Goal: Task Accomplishment & Management: Use online tool/utility

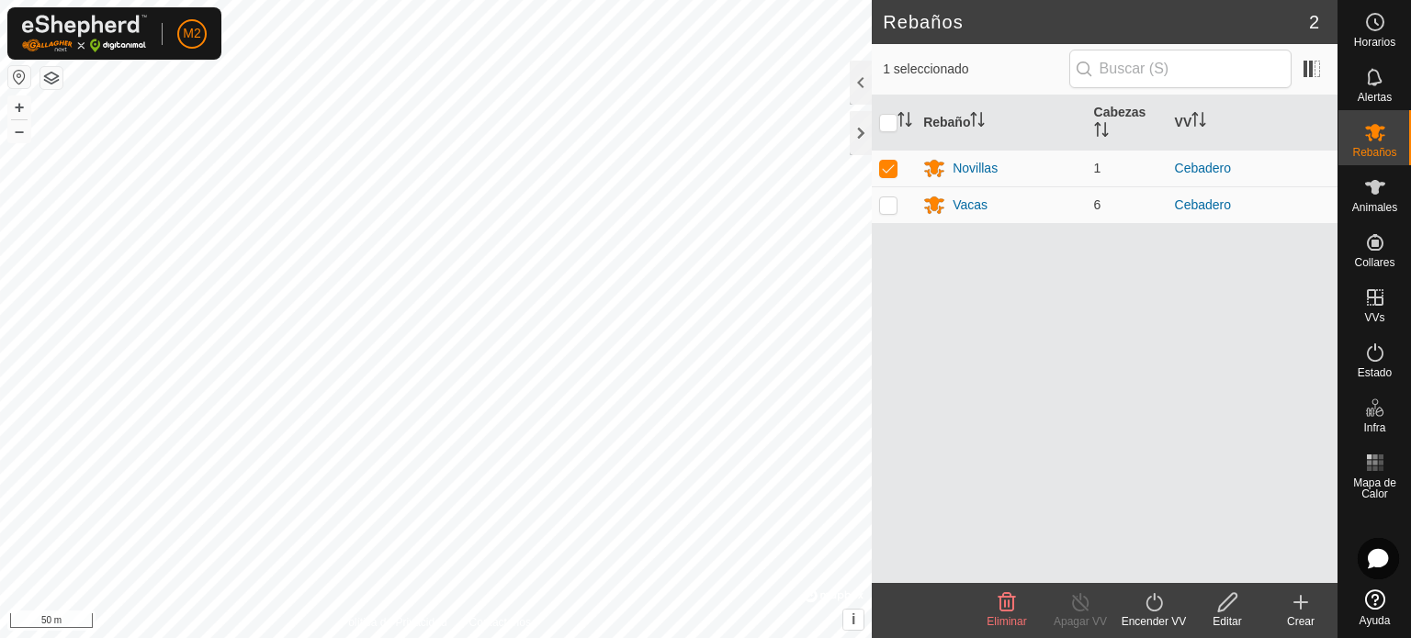
click at [878, 589] on div "Rebaños 2 1 seleccionado Rebaño Cabezas VV Novillas 1 Cebadero Vacas 6 Cebadero…" at bounding box center [668, 319] width 1337 height 638
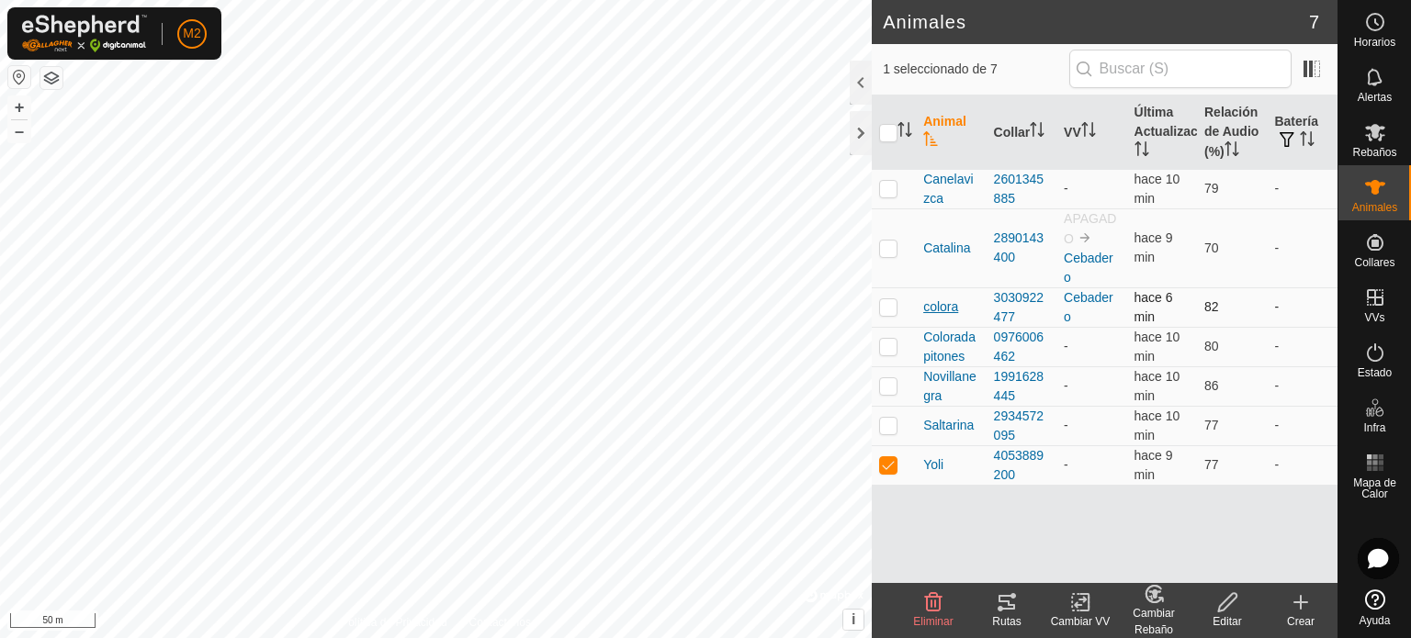
click at [933, 309] on span "colora" at bounding box center [940, 307] width 35 height 19
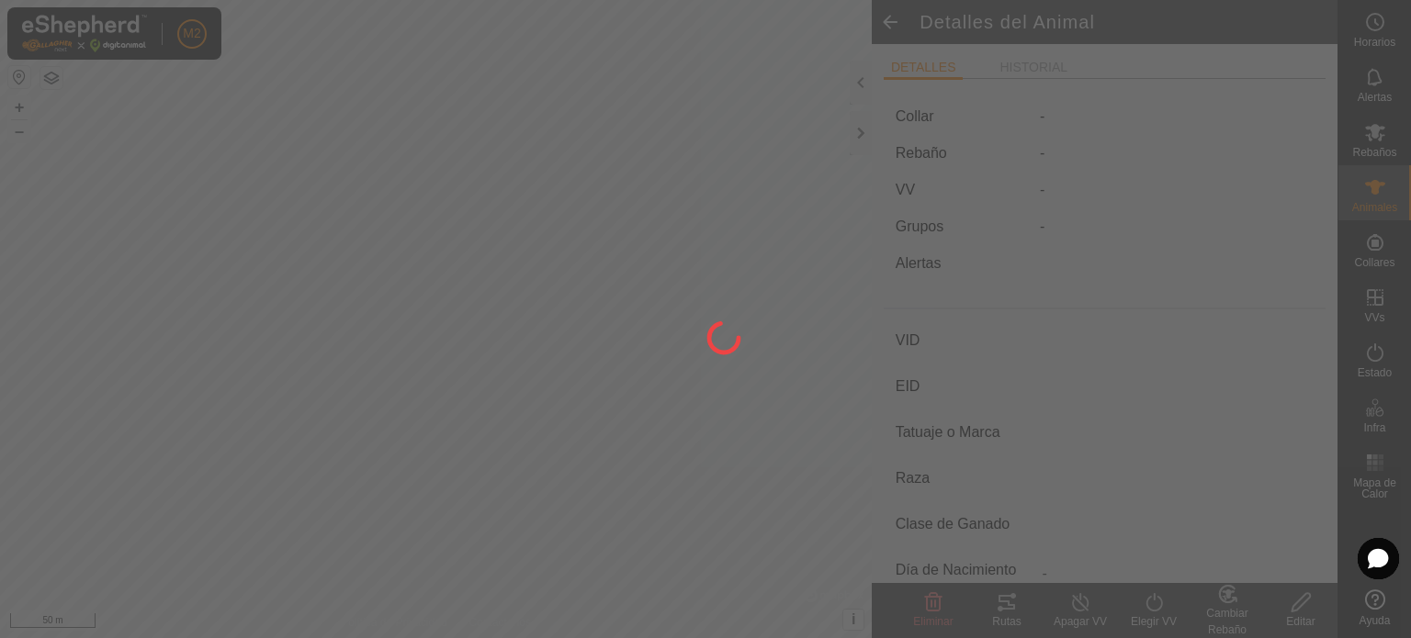
type input "colora"
type input "-"
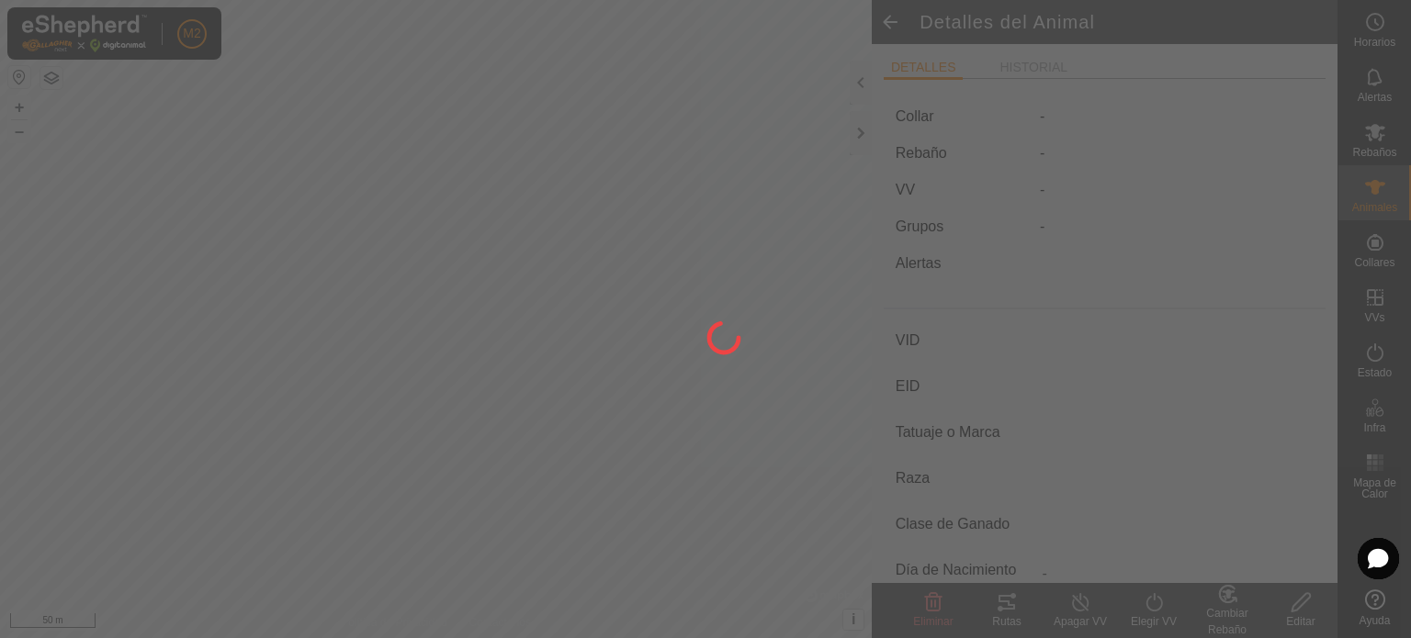
type input "0 kg"
type input "-"
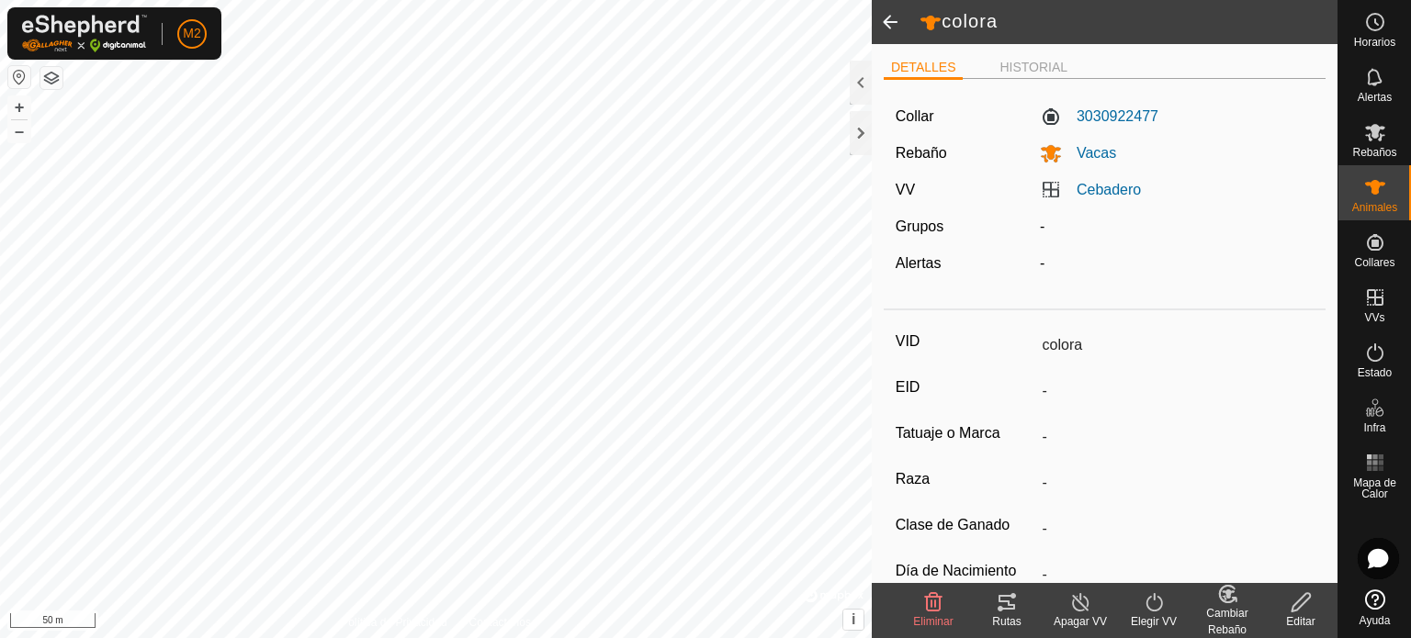
click at [1051, 193] on label "Cebadero" at bounding box center [1090, 190] width 101 height 16
click at [905, 192] on label "VV" at bounding box center [904, 190] width 19 height 16
click at [853, 83] on div at bounding box center [860, 83] width 22 height 44
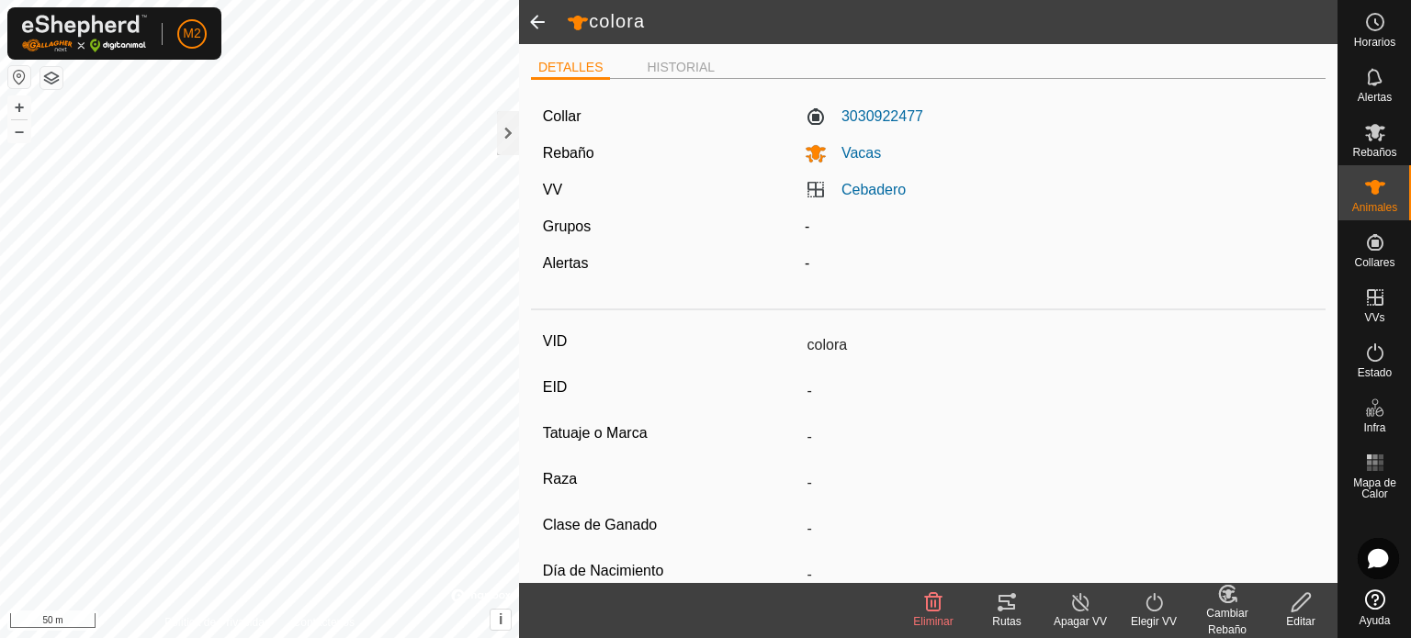
click at [1083, 598] on icon at bounding box center [1080, 602] width 23 height 22
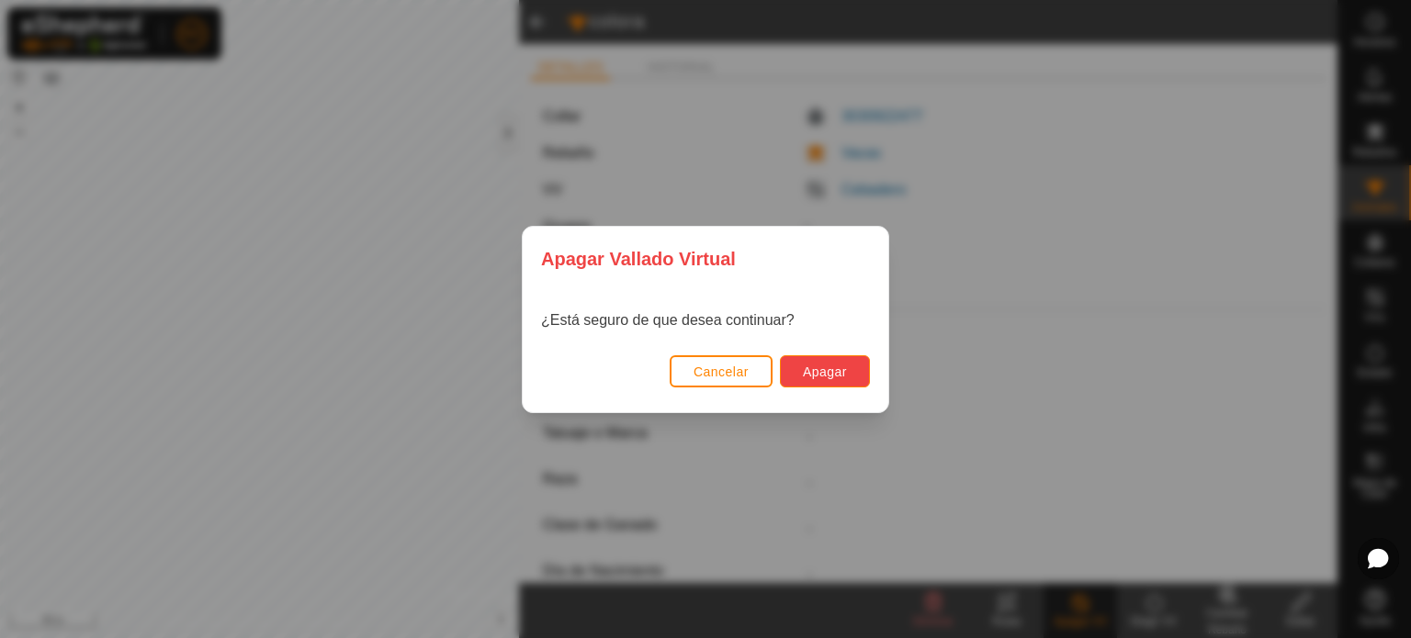
click at [833, 366] on span "Apagar" at bounding box center [825, 372] width 44 height 15
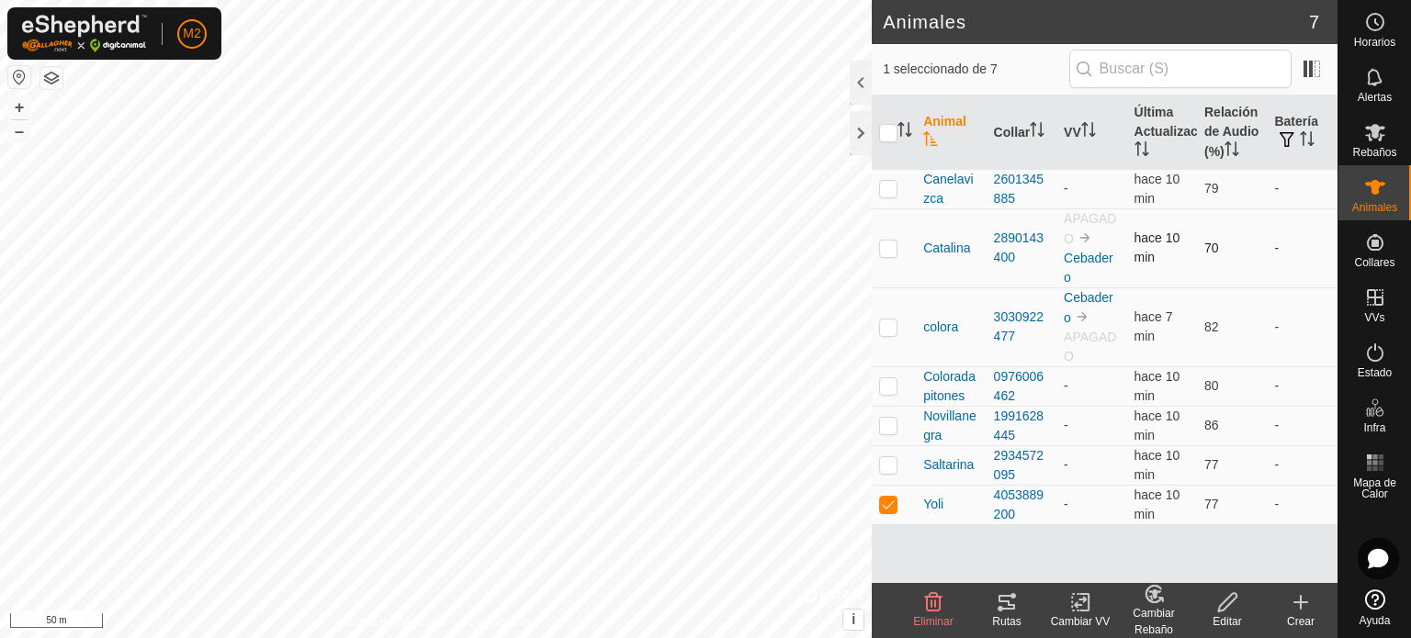
checkbox input "true"
checkbox input "false"
checkbox input "true"
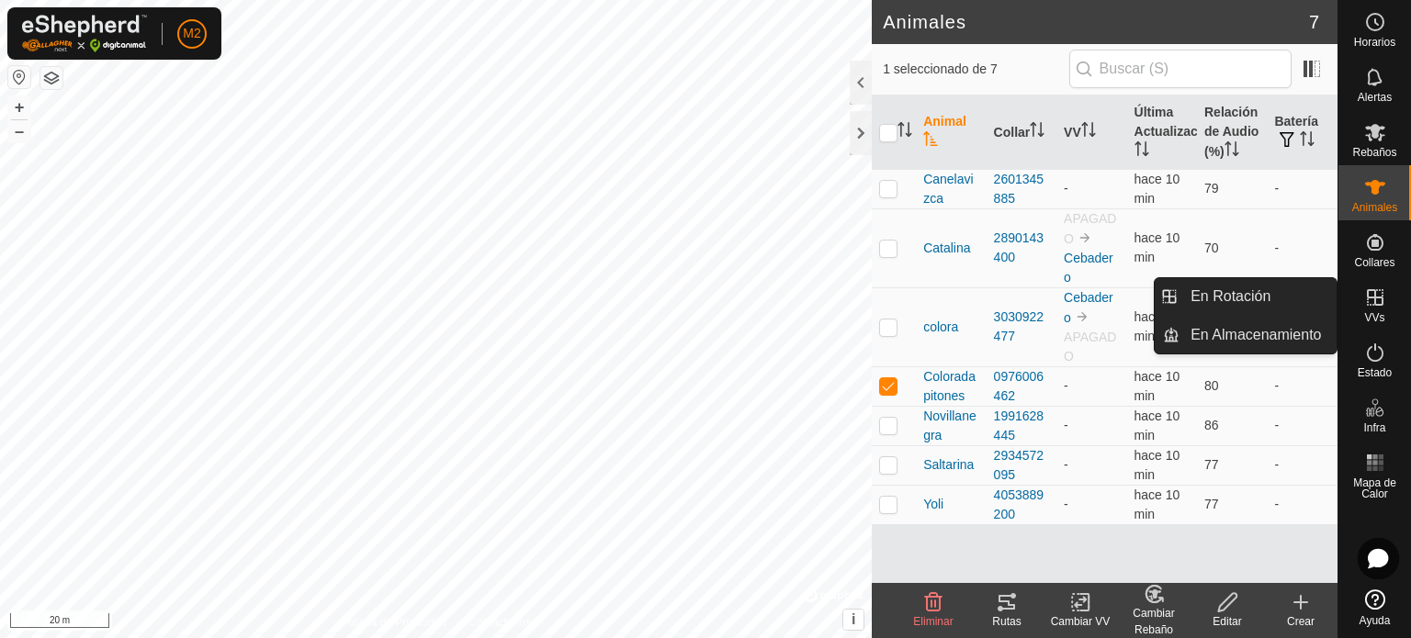
click at [1366, 297] on icon at bounding box center [1374, 297] width 17 height 17
click at [1295, 300] on link "En Rotación" at bounding box center [1257, 296] width 157 height 37
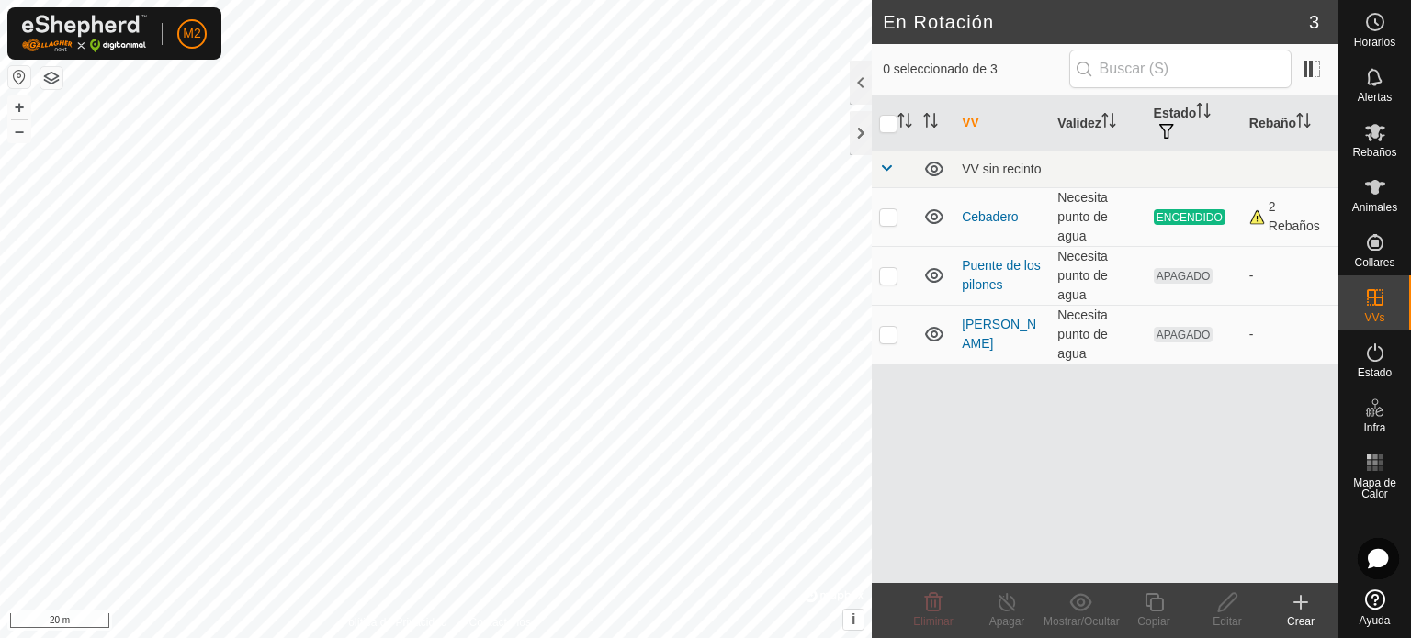
click at [1304, 614] on div "Crear" at bounding box center [1300, 621] width 73 height 17
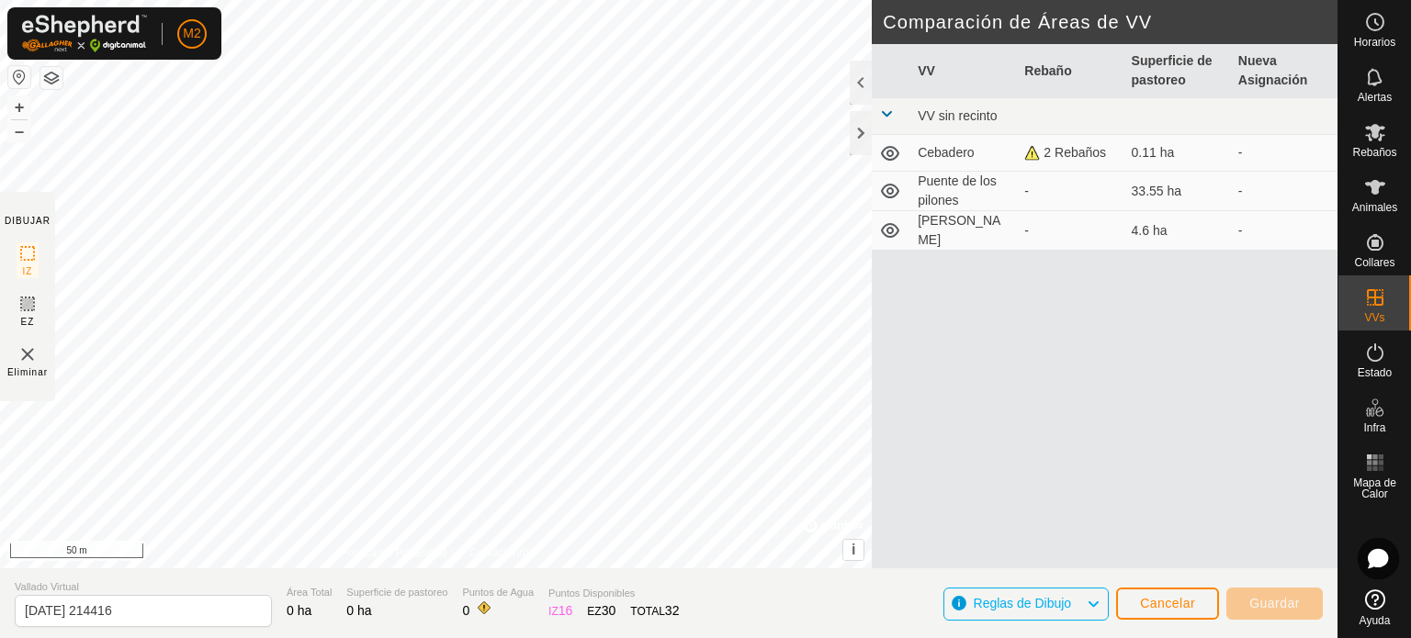
drag, startPoint x: 367, startPoint y: 560, endPoint x: 560, endPoint y: -111, distance: 698.4
click at [560, 0] on html "M2 Horarios Alertas Rebaños Animales Collares VVs Estado Infra Mapa de Calor Ay…" at bounding box center [705, 319] width 1411 height 638
click at [547, 0] on html "M2 Horarios Alertas Rebaños Animales Collares VVs Estado Infra Mapa de Calor Ay…" at bounding box center [705, 319] width 1411 height 638
click at [811, 258] on div "DIBUJAR IZ EZ Eliminar Política de Privacidad Contáctenos + – ⇧ i © Mapbox , © …" at bounding box center [668, 284] width 1337 height 568
drag, startPoint x: 896, startPoint y: 264, endPoint x: 19, endPoint y: 210, distance: 878.7
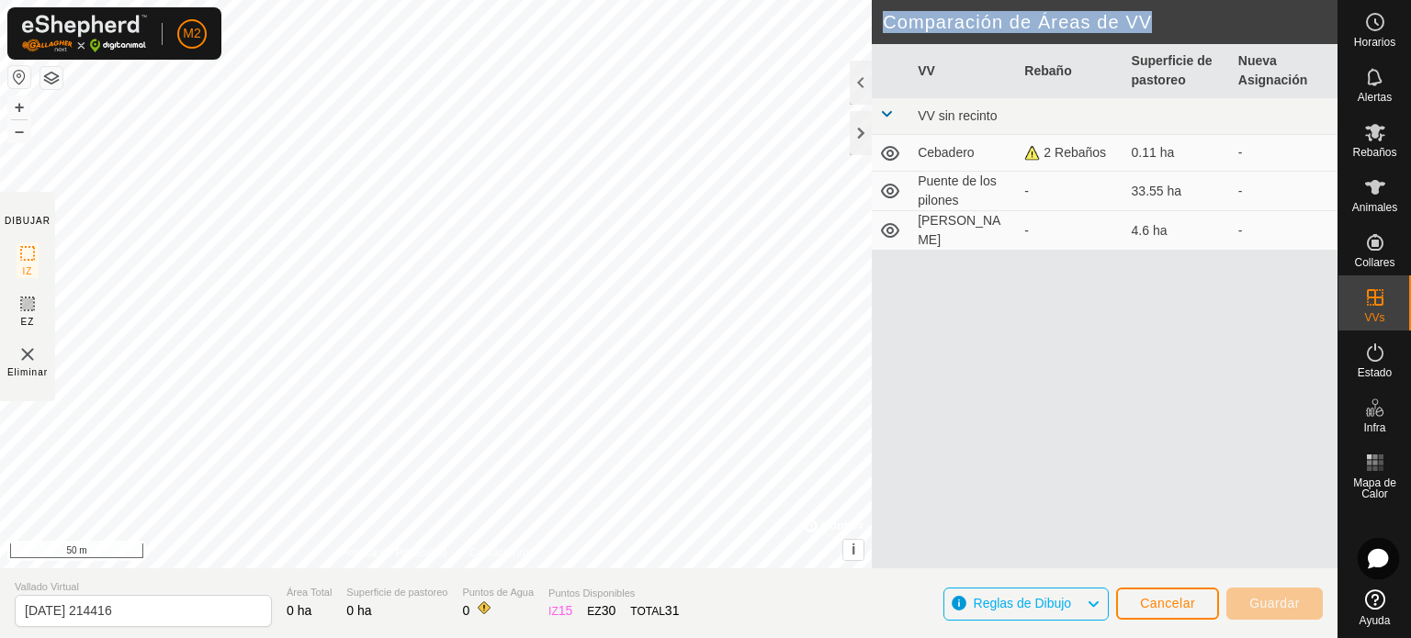
click at [19, 210] on div "DIBUJAR IZ EZ Eliminar Política de Privacidad Contáctenos + – ⇧ i © Mapbox , © …" at bounding box center [668, 284] width 1337 height 568
click at [560, 637] on html "M2 Horarios Alertas Rebaños Animales Collares VVs Estado Infra Mapa de Calor Ay…" at bounding box center [705, 319] width 1411 height 638
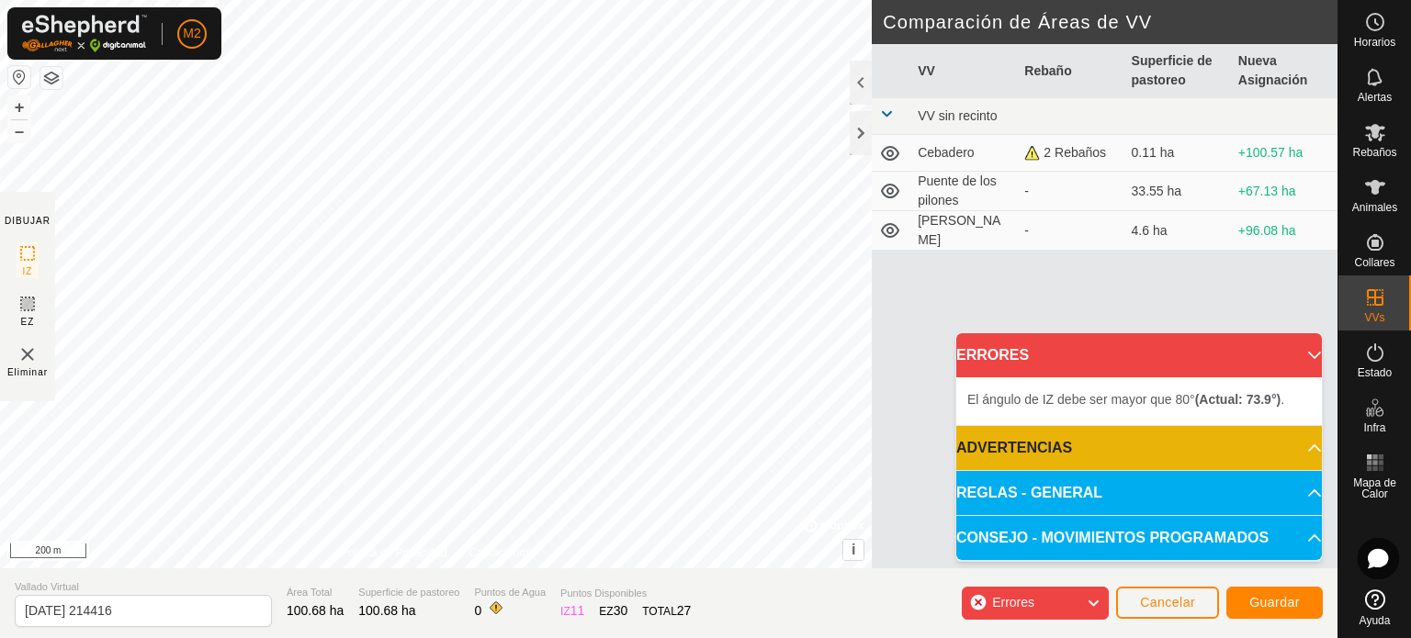
click at [650, 114] on div "El ángulo de IZ debe ser mayor que 80° (Actual: 73.9°) . + – ⇧ i © Mapbox , © O…" at bounding box center [435, 284] width 871 height 568
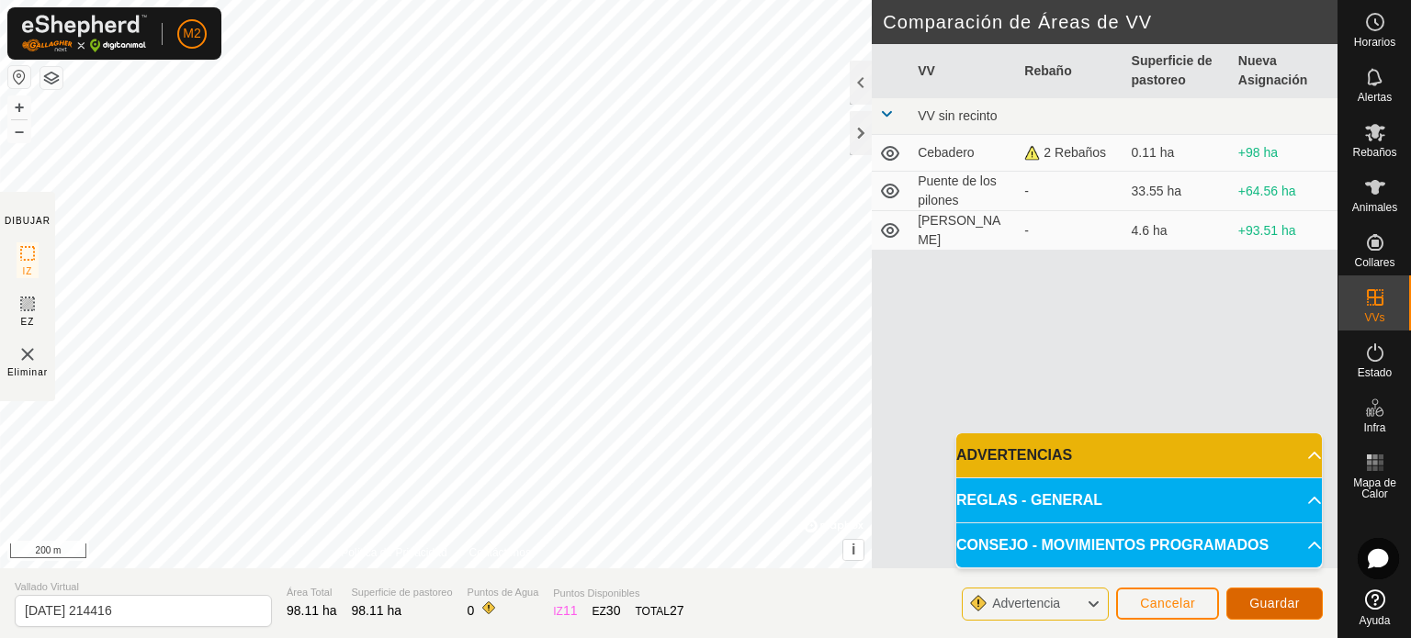
click at [1300, 595] on button "Guardar" at bounding box center [1274, 604] width 96 height 32
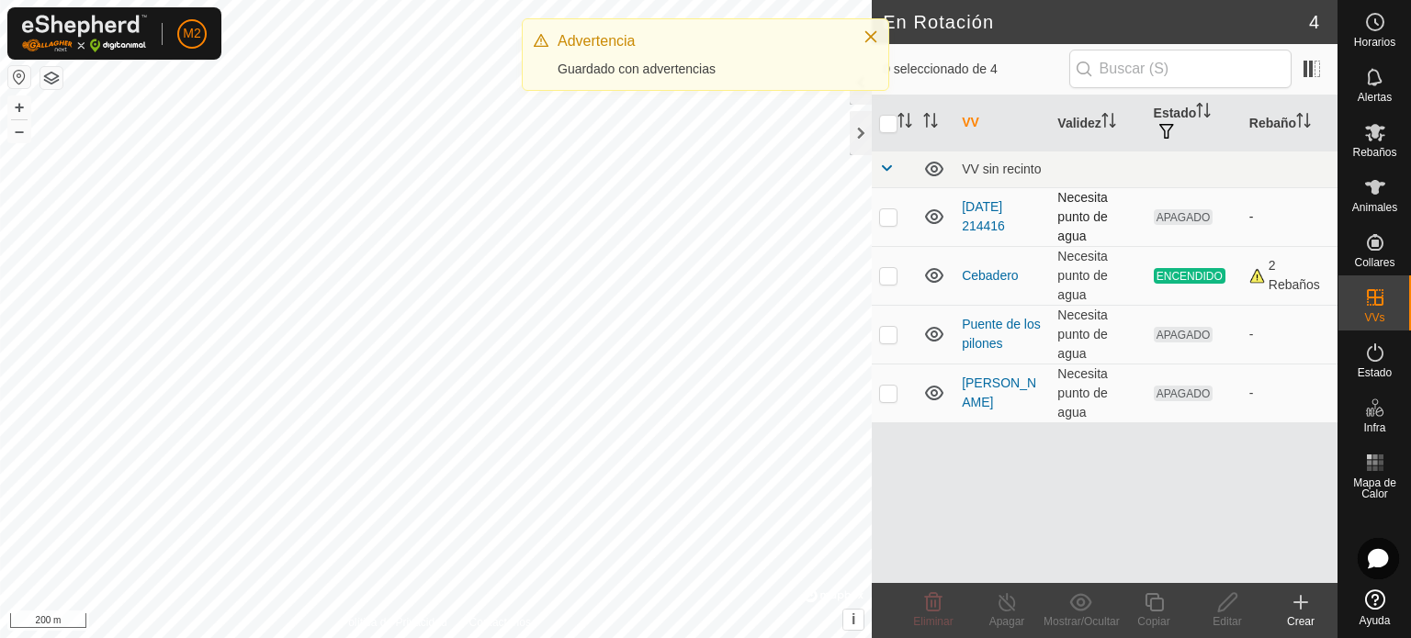
click at [889, 220] on p-checkbox at bounding box center [888, 216] width 18 height 15
checkbox input "true"
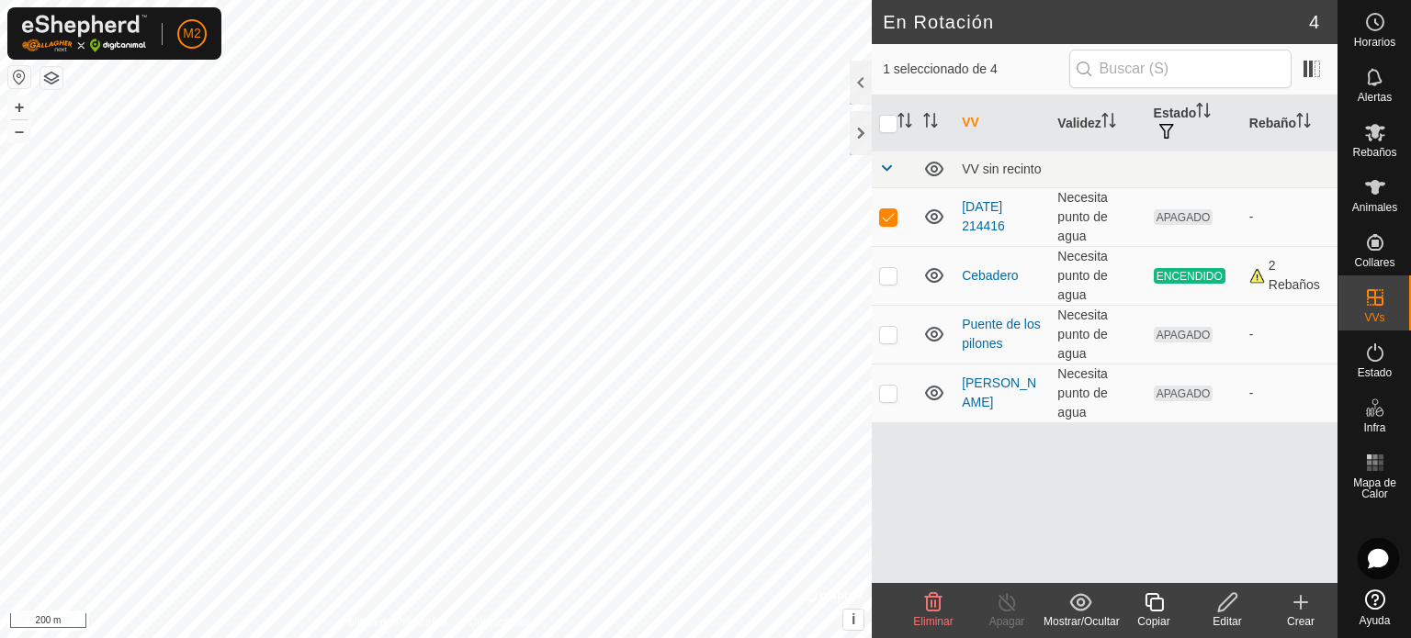
click at [1231, 601] on icon at bounding box center [1227, 602] width 18 height 18
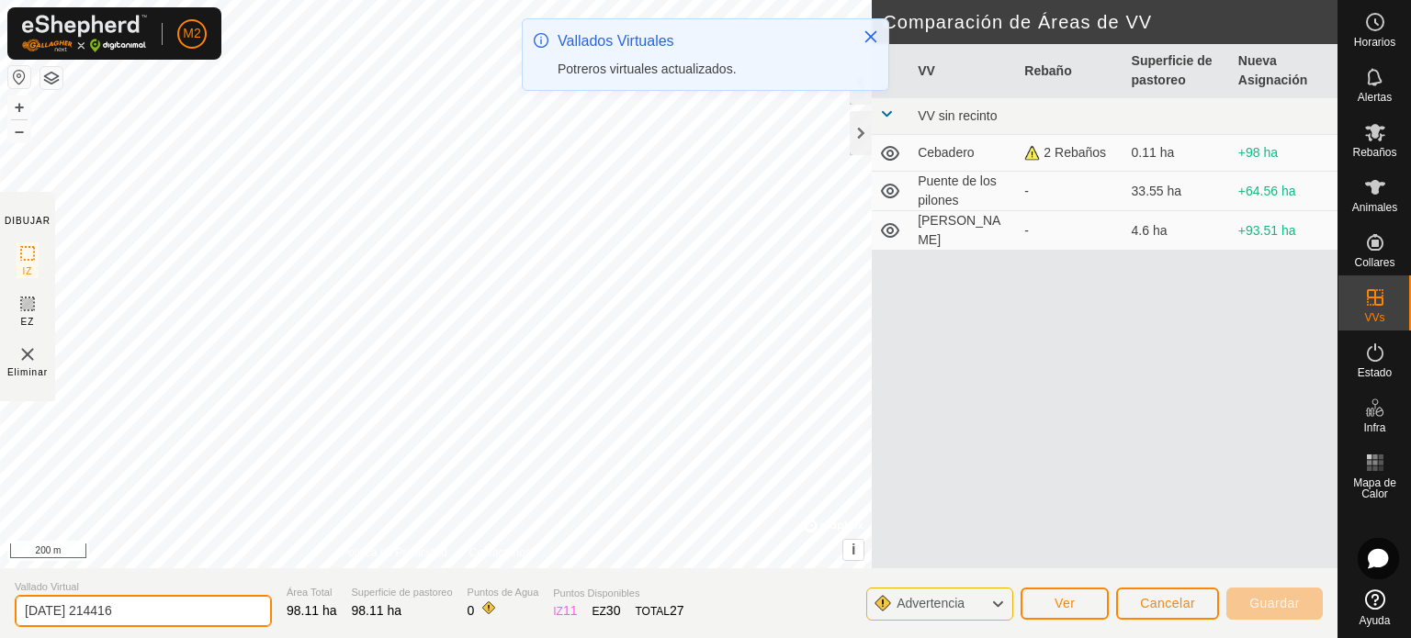
click at [209, 604] on input "[DATE] 214416" at bounding box center [143, 611] width 257 height 32
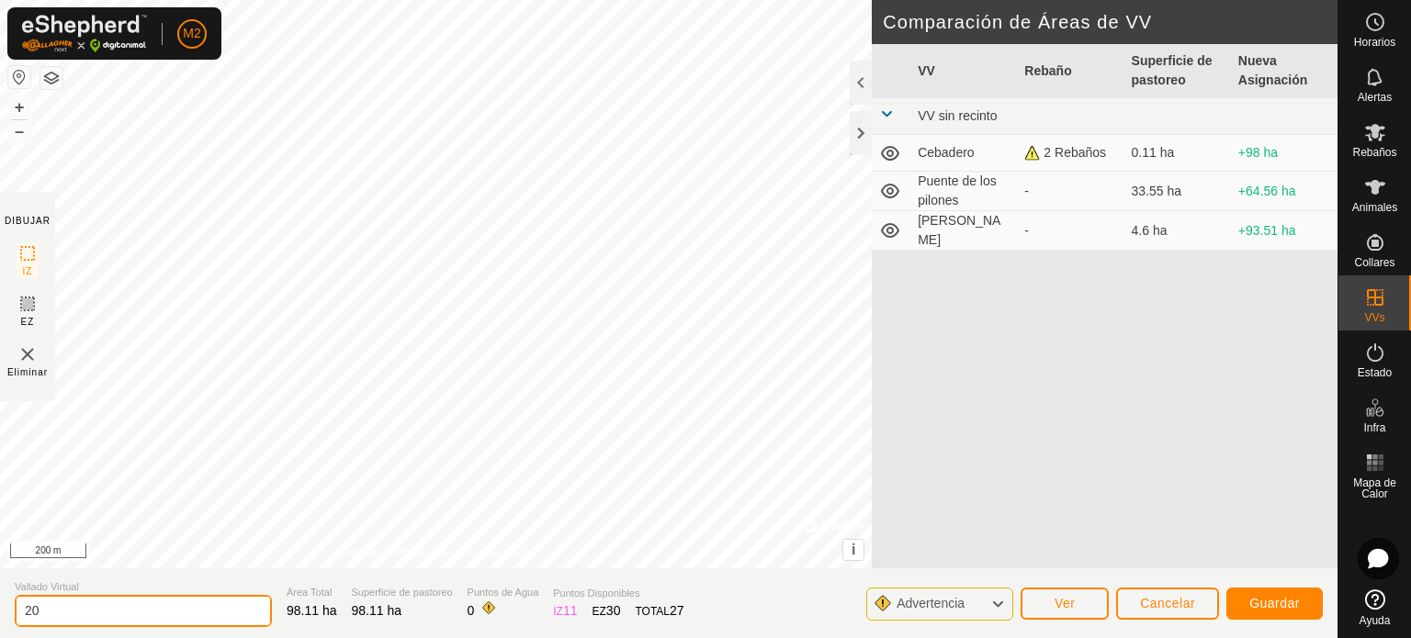
type input "2"
type input "Siembras"
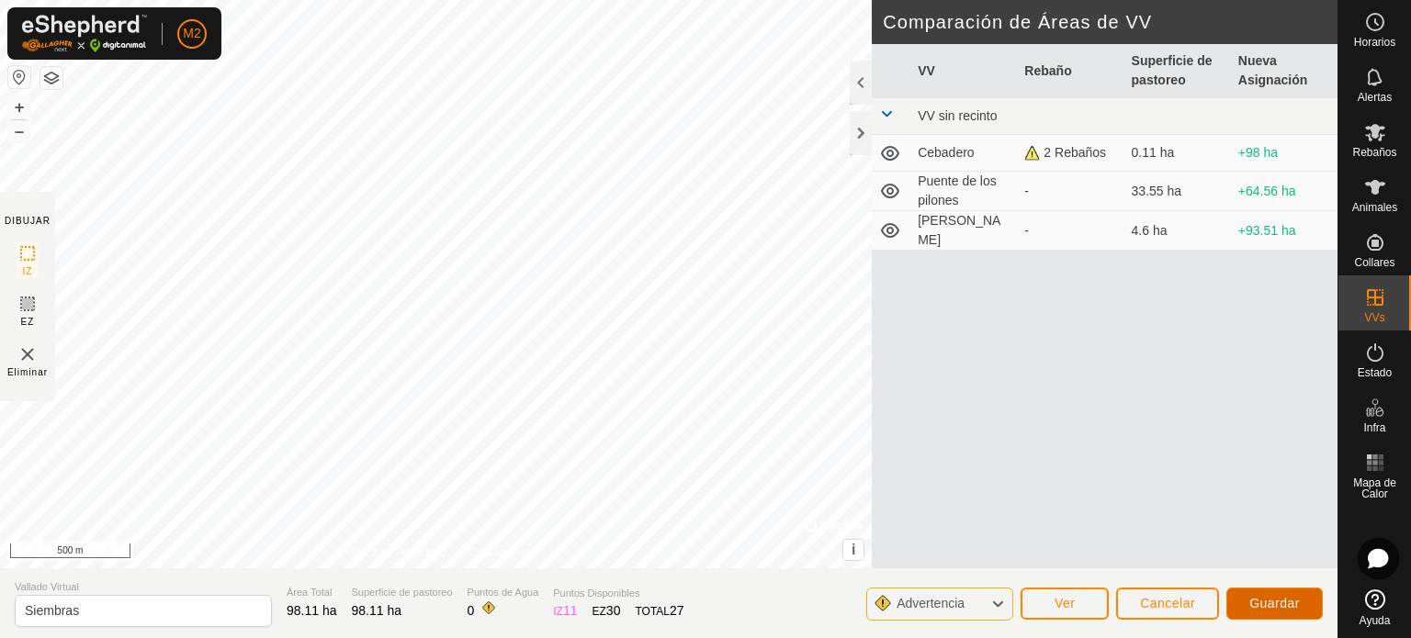
click at [1270, 605] on span "Guardar" at bounding box center [1274, 603] width 51 height 15
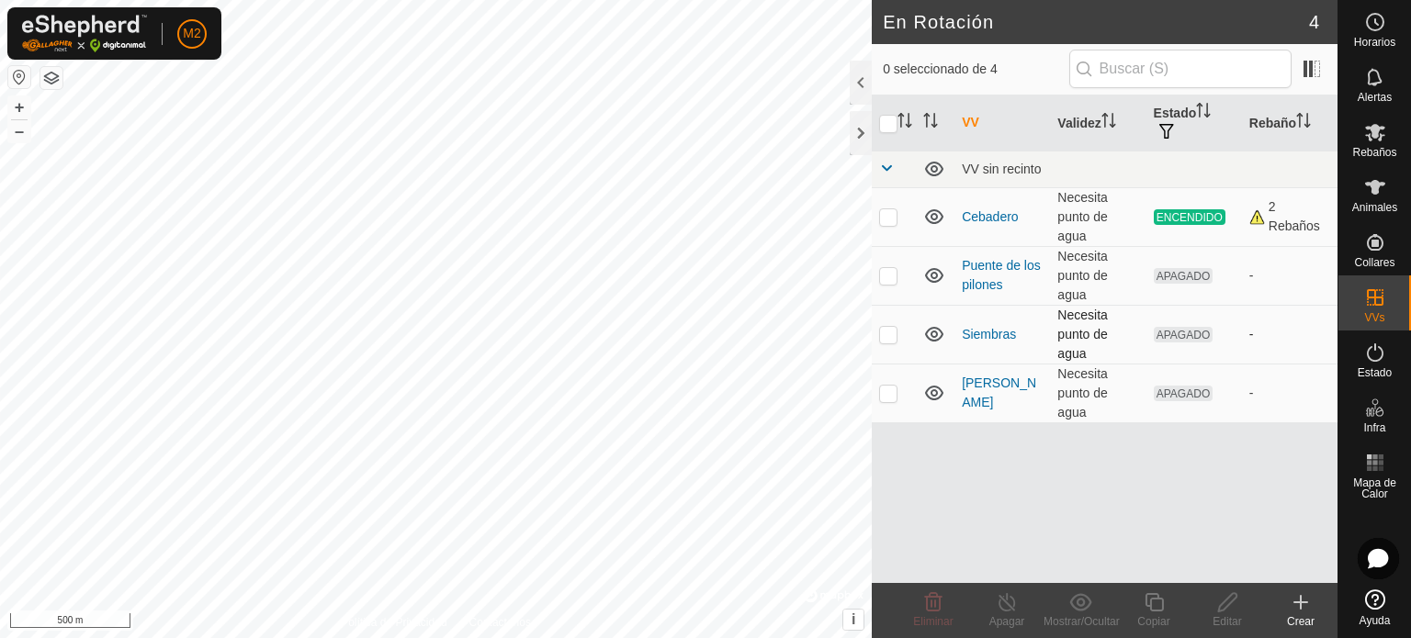
click at [895, 336] on p-checkbox at bounding box center [888, 334] width 18 height 15
checkbox input "true"
click at [988, 334] on link "Siembras" at bounding box center [988, 334] width 54 height 15
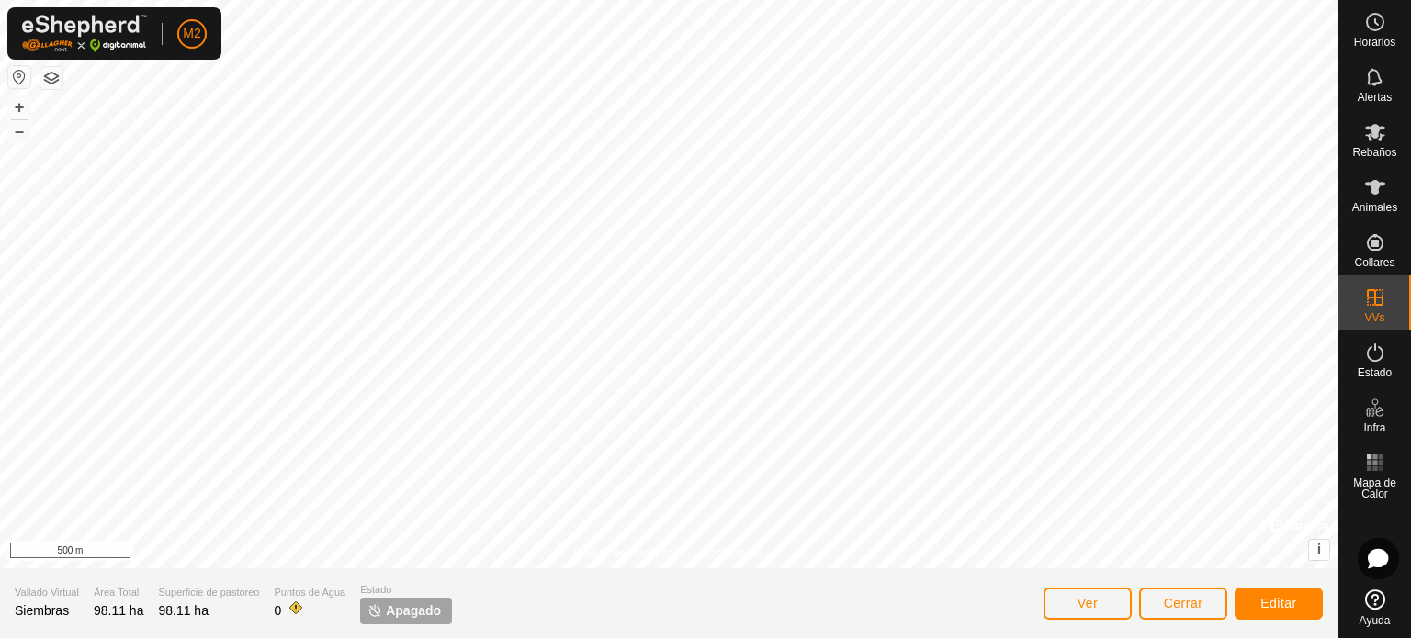
click at [386, 612] on span "Apagado" at bounding box center [413, 611] width 55 height 19
click at [368, 615] on img at bounding box center [374, 610] width 15 height 15
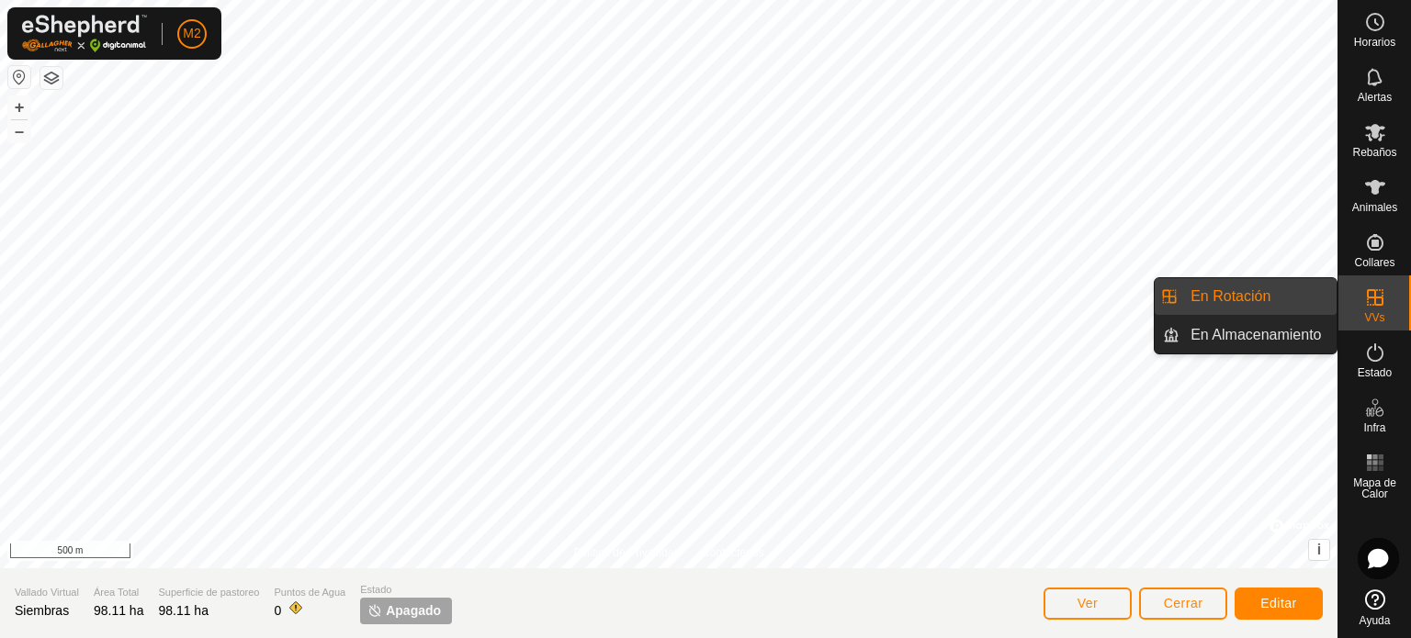
drag, startPoint x: 1346, startPoint y: 298, endPoint x: 1381, endPoint y: 286, distance: 37.2
click at [1381, 286] on es-virtualpaddocks-svg-icon at bounding box center [1374, 297] width 33 height 29
click at [1271, 300] on link "En Rotación" at bounding box center [1257, 296] width 157 height 37
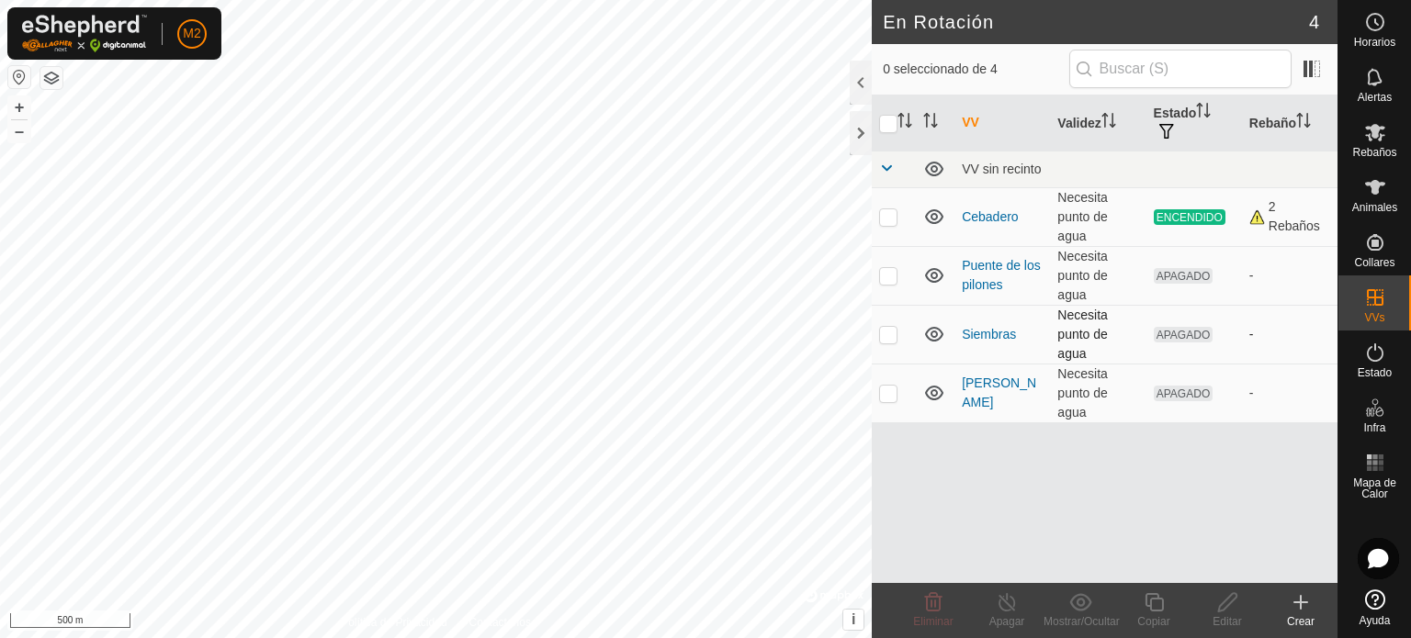
click at [883, 330] on p-checkbox at bounding box center [888, 334] width 18 height 15
click at [936, 602] on icon at bounding box center [933, 602] width 22 height 22
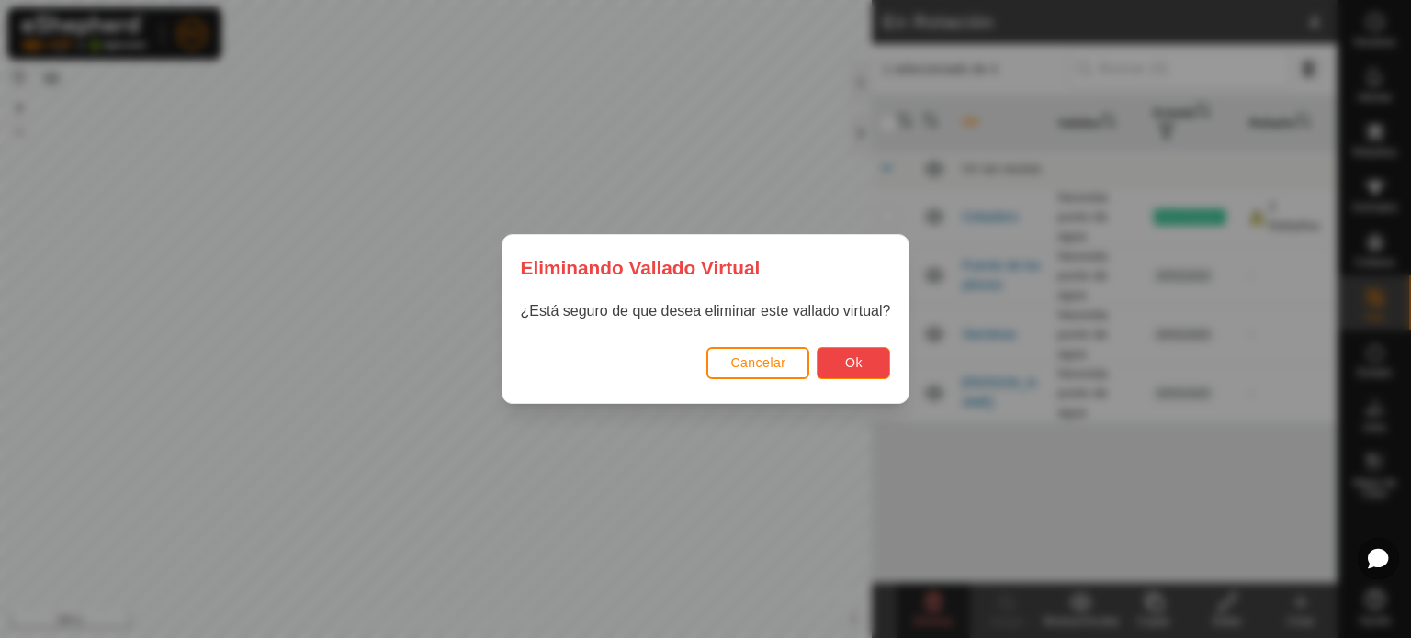
click at [861, 376] on button "Ok" at bounding box center [852, 363] width 73 height 32
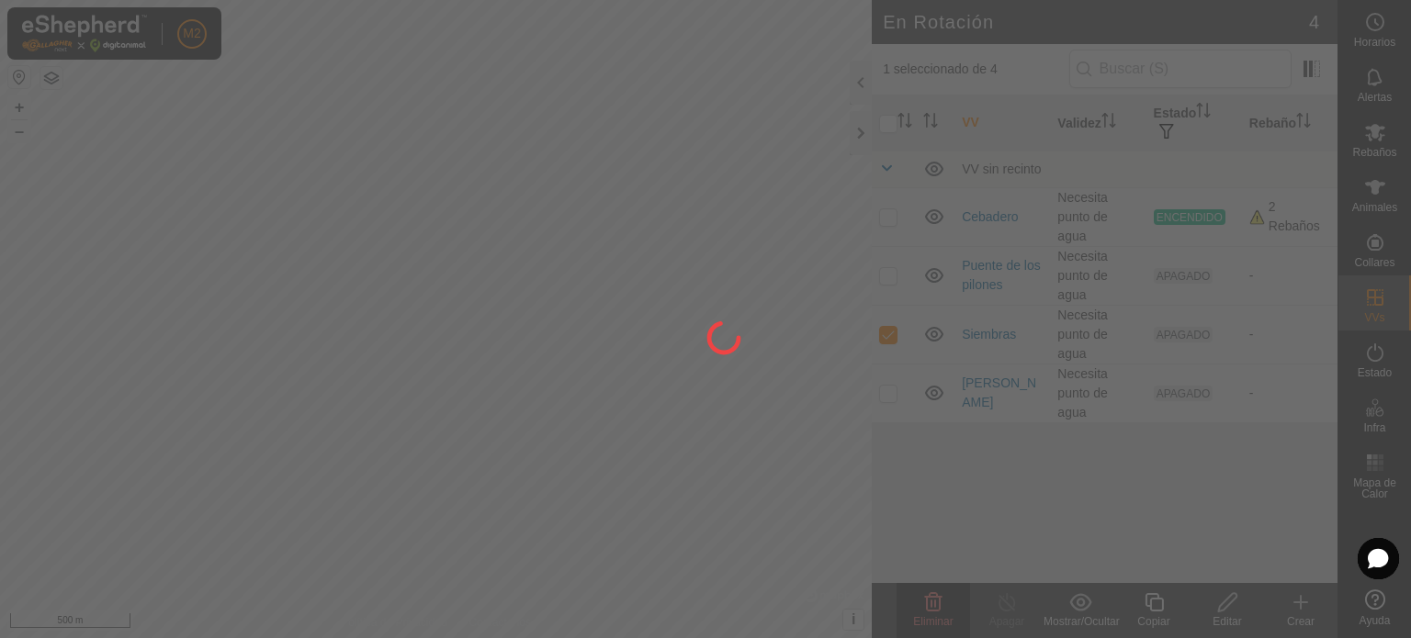
checkbox input "false"
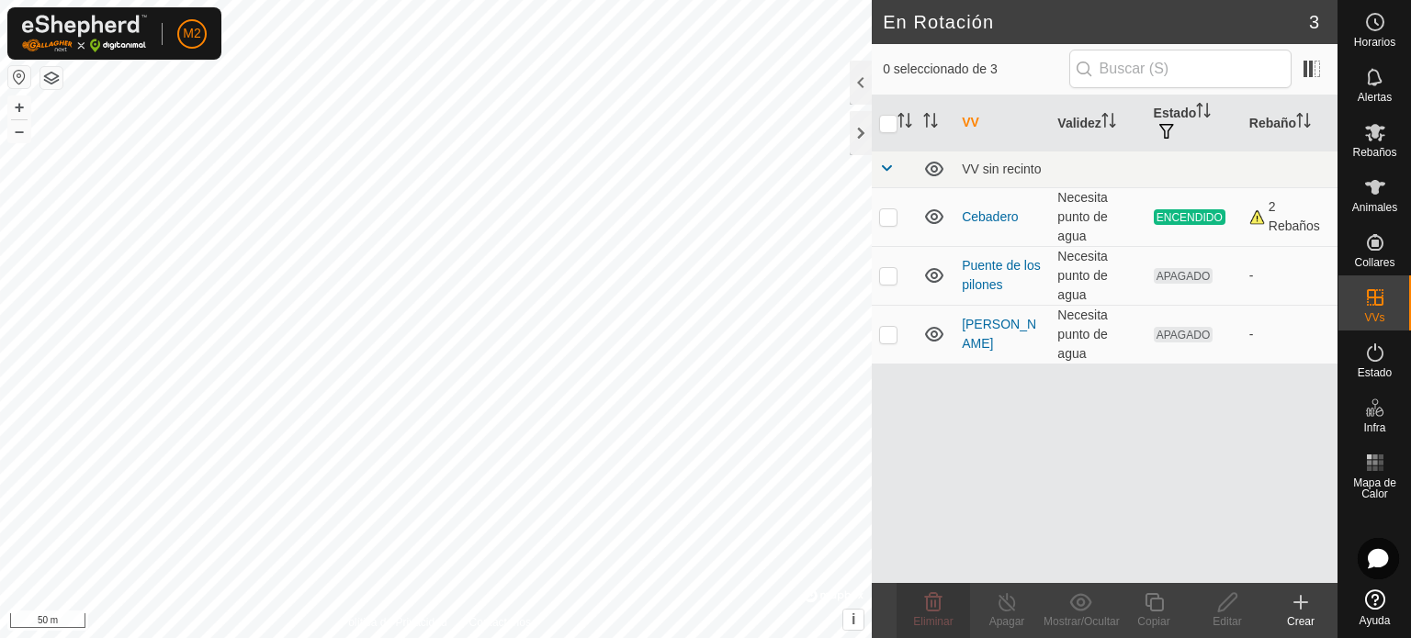
click at [1295, 604] on icon at bounding box center [1300, 602] width 22 height 22
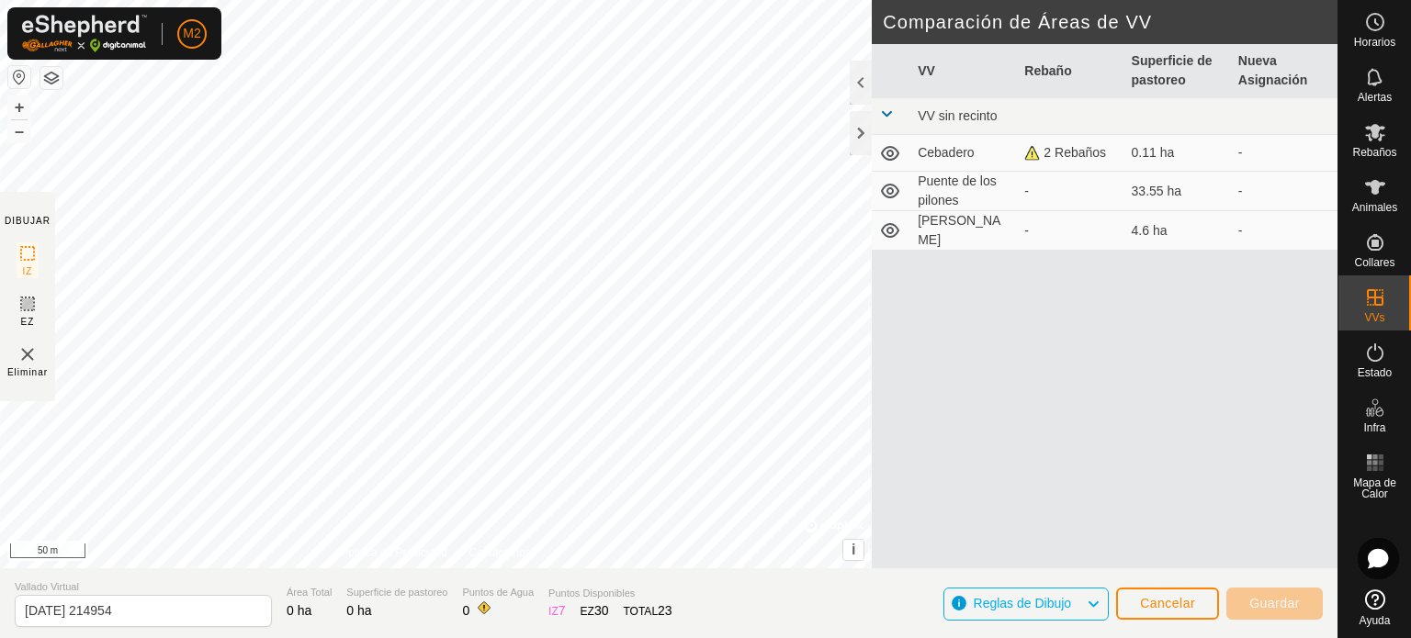
click at [0, 242] on div "DIBUJAR IZ EZ Eliminar Política de Privacidad Contáctenos + – ⇧ i © Mapbox , © …" at bounding box center [668, 284] width 1337 height 568
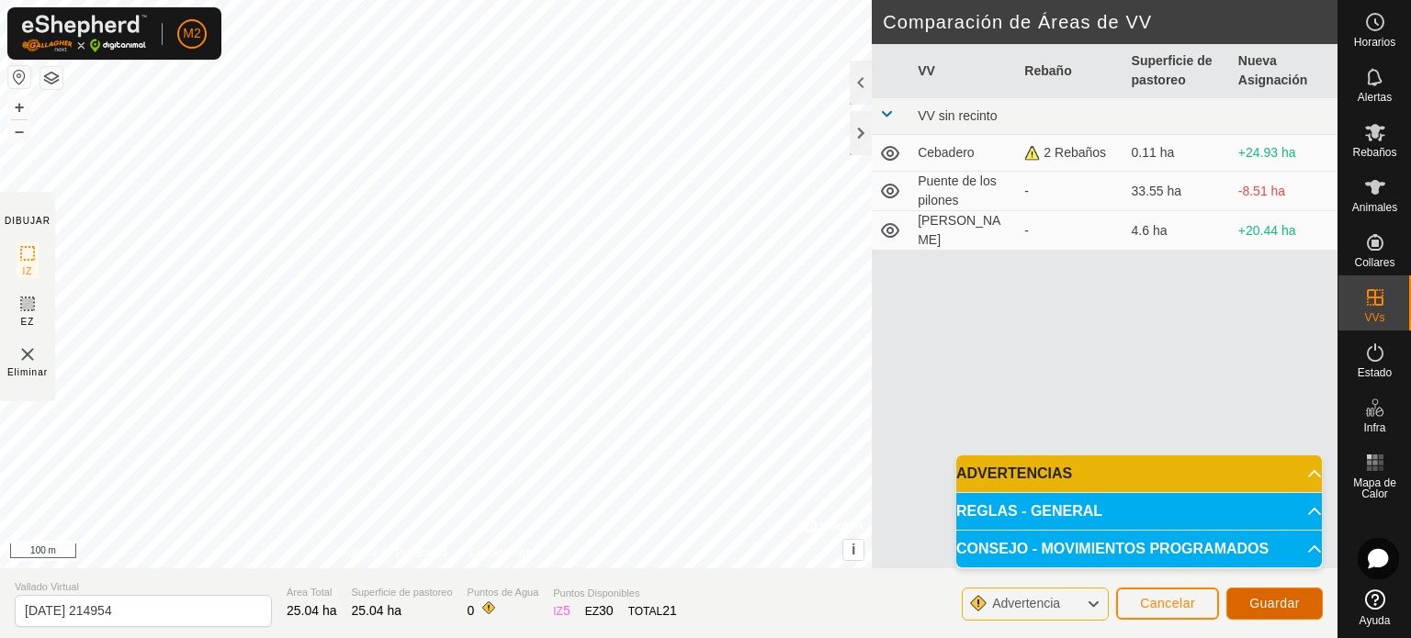
click at [1266, 602] on span "Guardar" at bounding box center [1274, 603] width 51 height 15
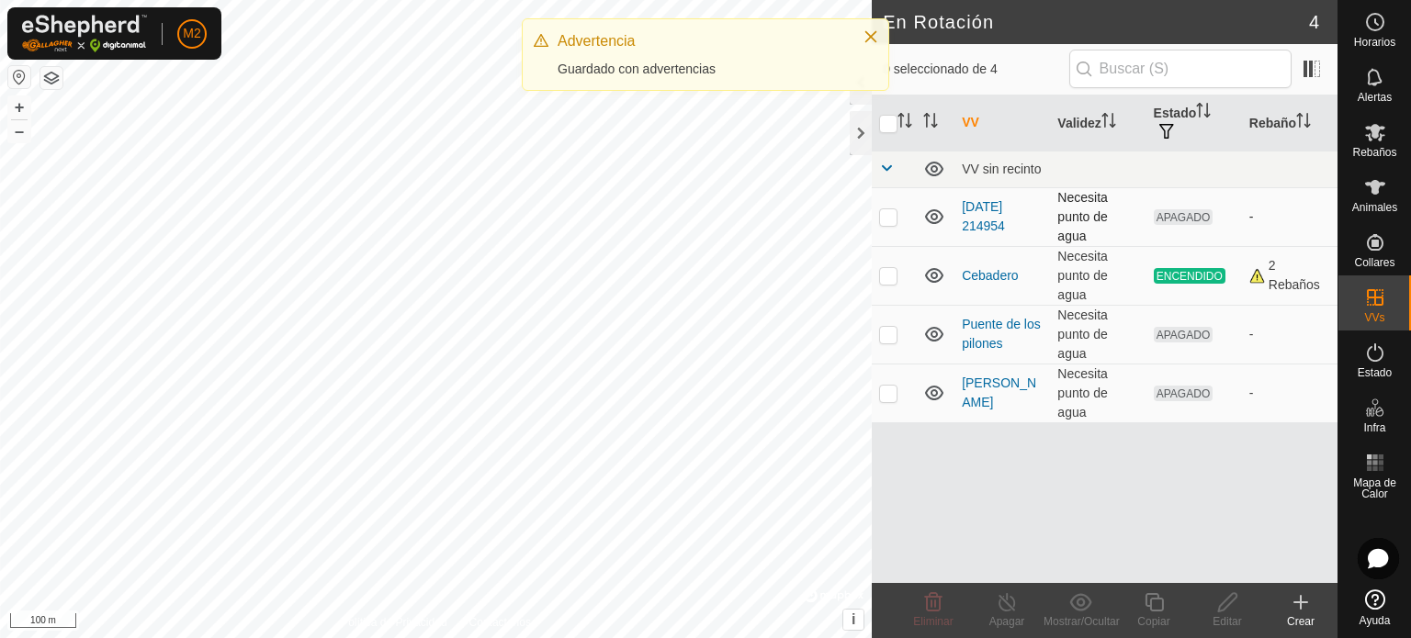
click at [879, 209] on p-checkbox at bounding box center [888, 216] width 18 height 15
checkbox input "true"
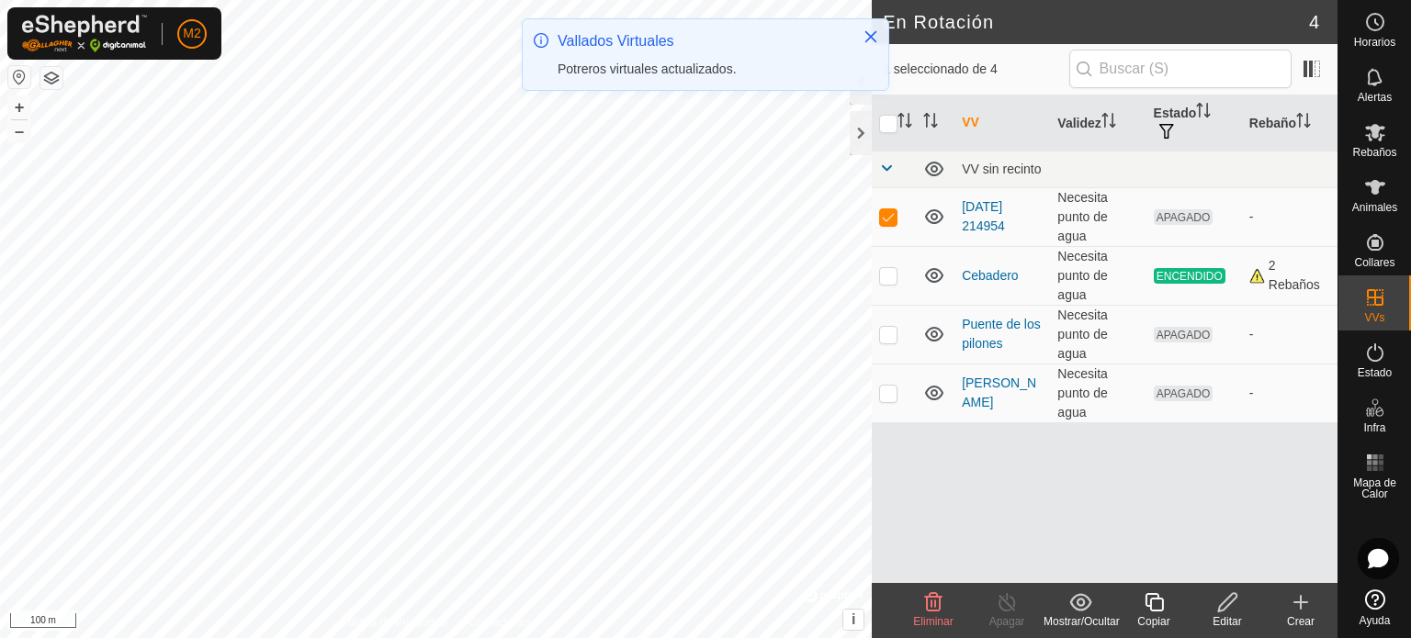
click at [1224, 601] on icon at bounding box center [1227, 602] width 18 height 18
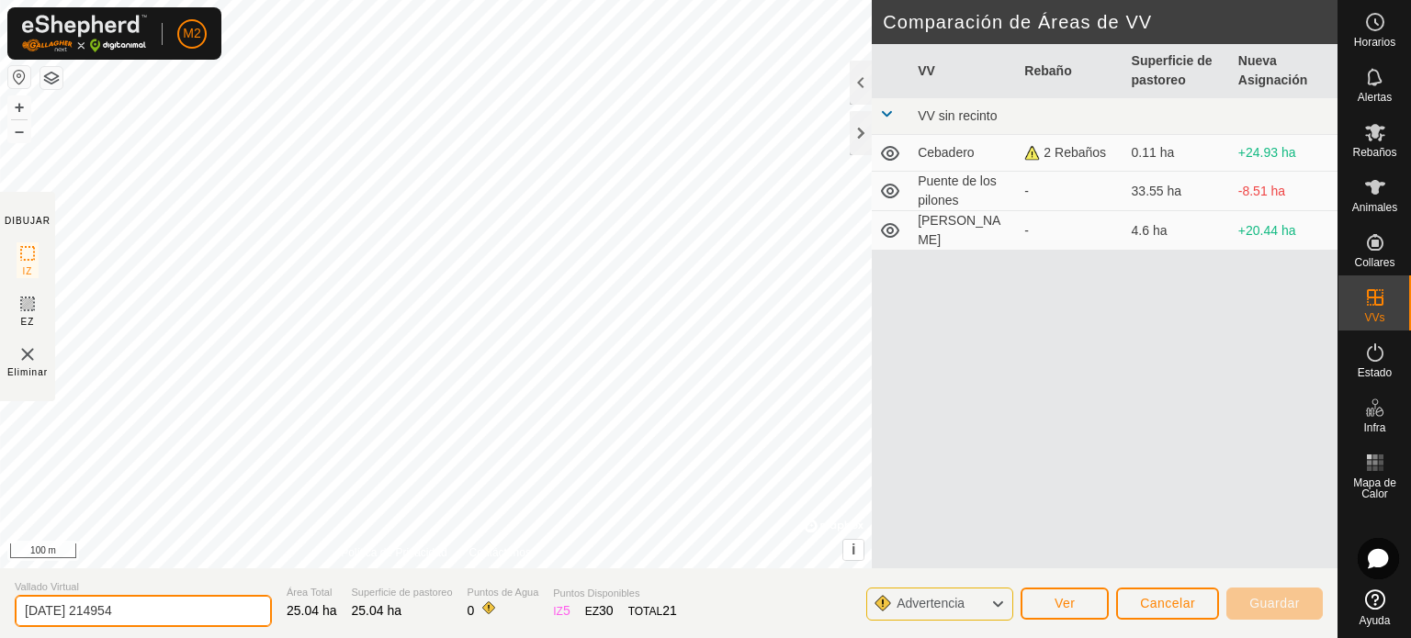
click at [205, 609] on input "[DATE] 214954" at bounding box center [143, 611] width 257 height 32
type input "2"
type input "s"
type input "Siembras"
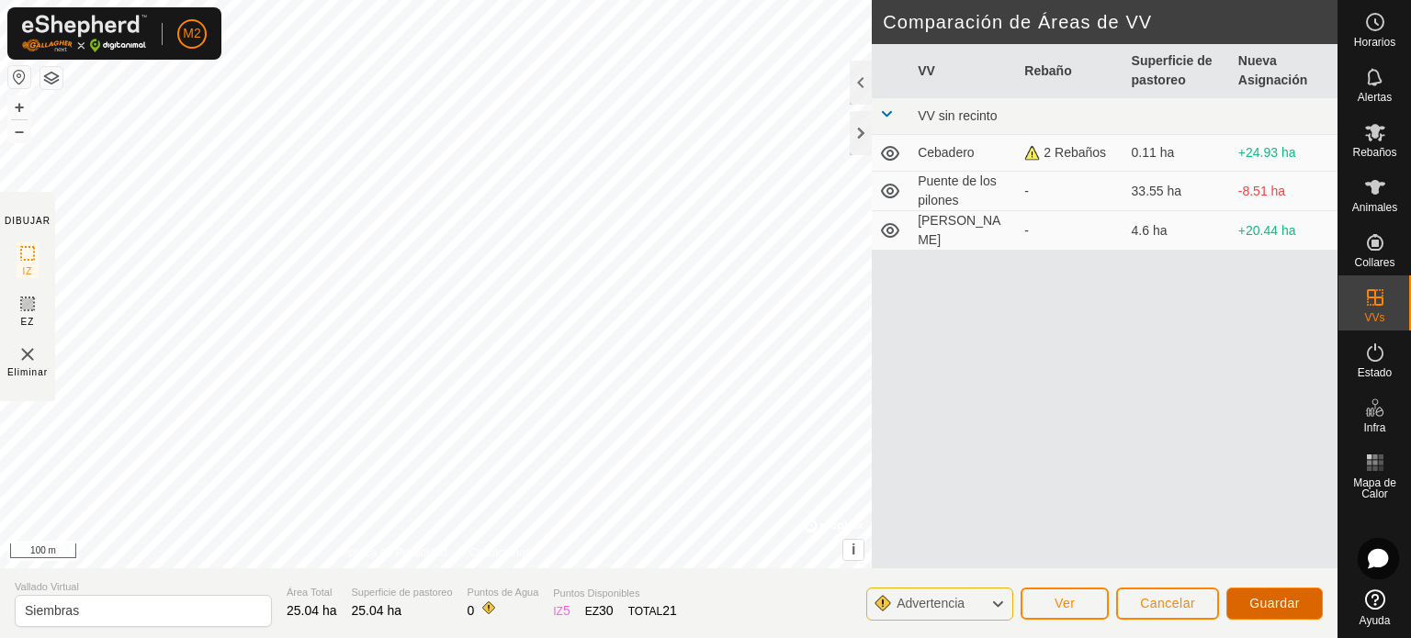
click at [1252, 596] on span "Guardar" at bounding box center [1274, 603] width 51 height 15
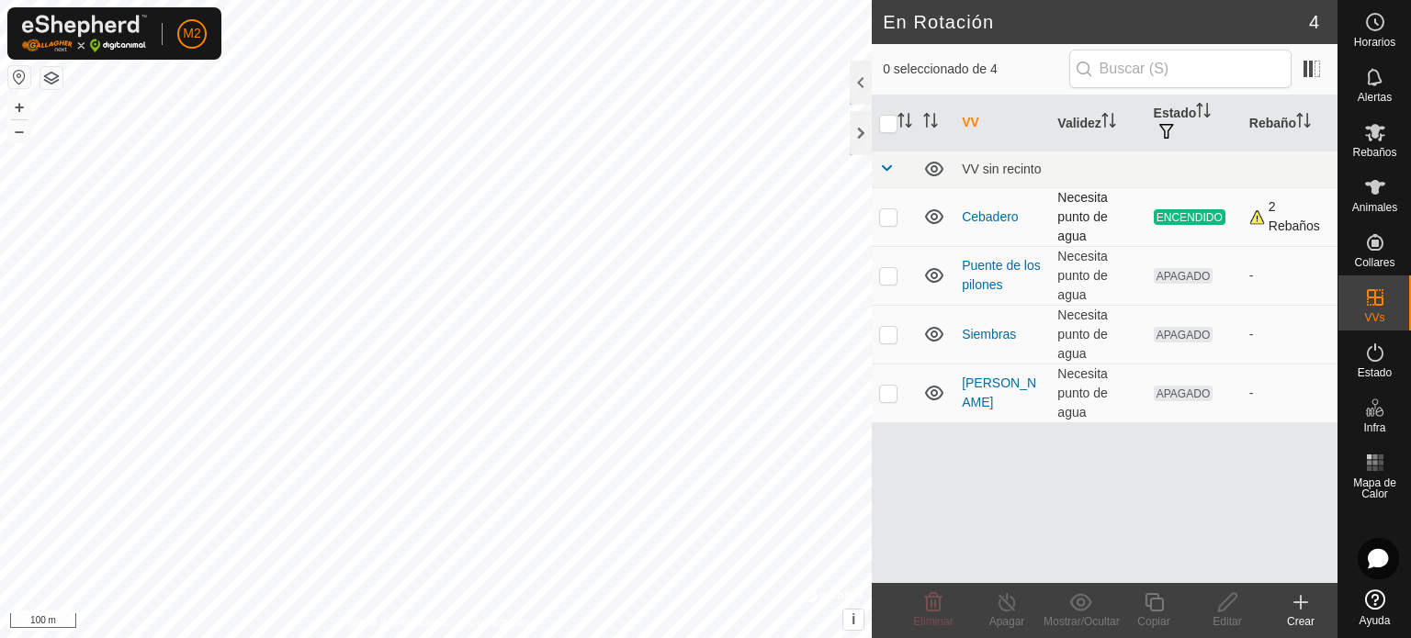
click at [1256, 215] on div "2 Rebaños" at bounding box center [1289, 216] width 81 height 39
click at [986, 331] on link "Siembras" at bounding box center [988, 334] width 54 height 15
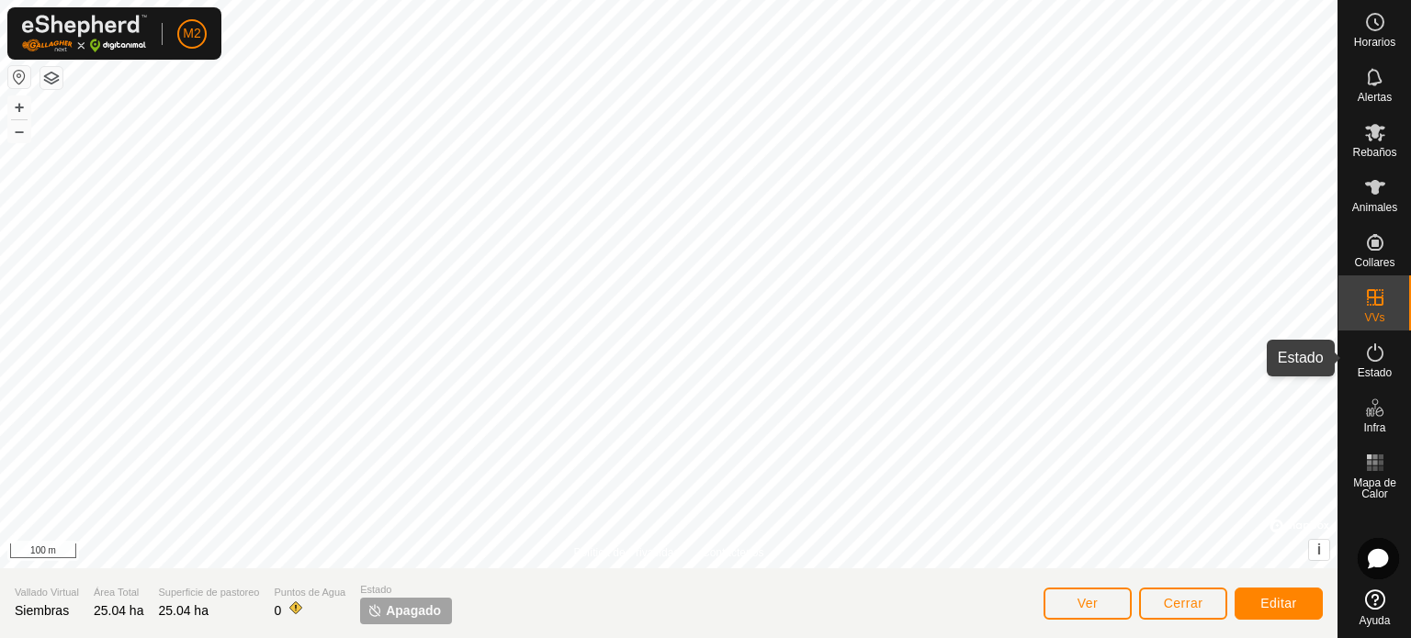
click at [1377, 356] on icon at bounding box center [1375, 353] width 22 height 22
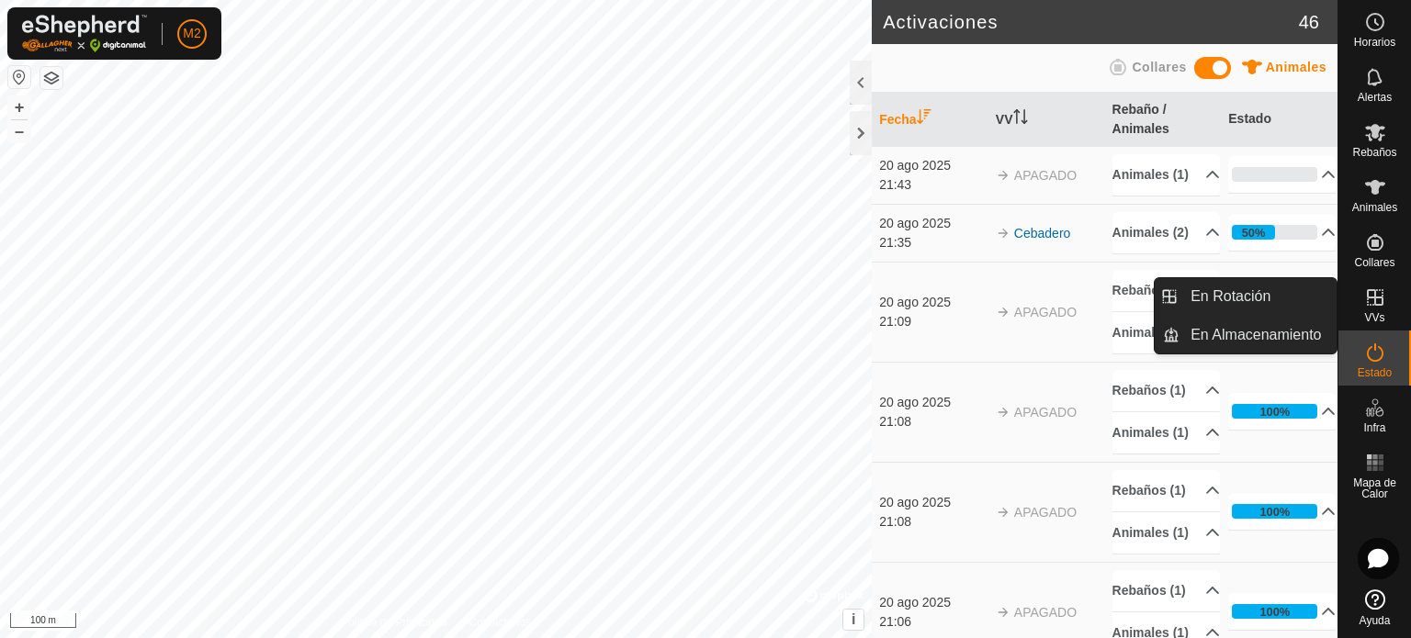
click at [1372, 301] on icon at bounding box center [1375, 298] width 22 height 22
click at [1280, 300] on link "En Rotación" at bounding box center [1257, 296] width 157 height 37
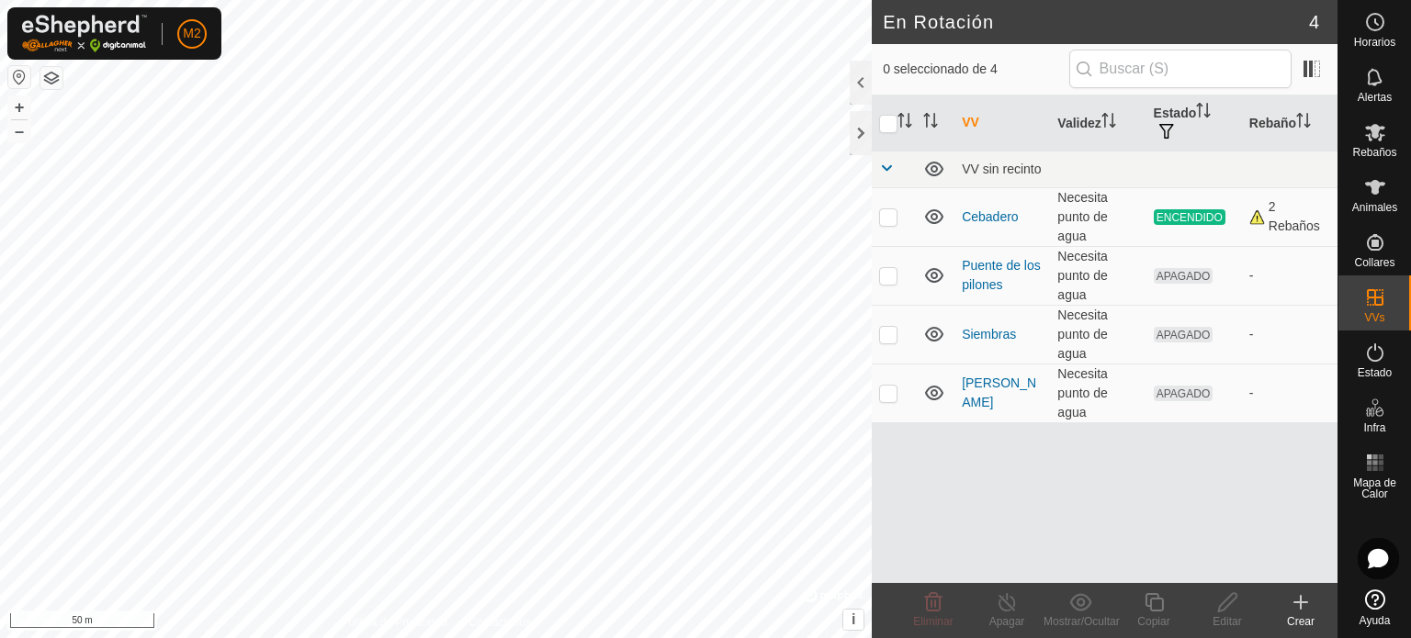
click at [174, 637] on html "M2 Horarios Alertas Rebaños Animales Collares VVs Estado Infra Mapa de Calor Ay…" at bounding box center [705, 319] width 1411 height 638
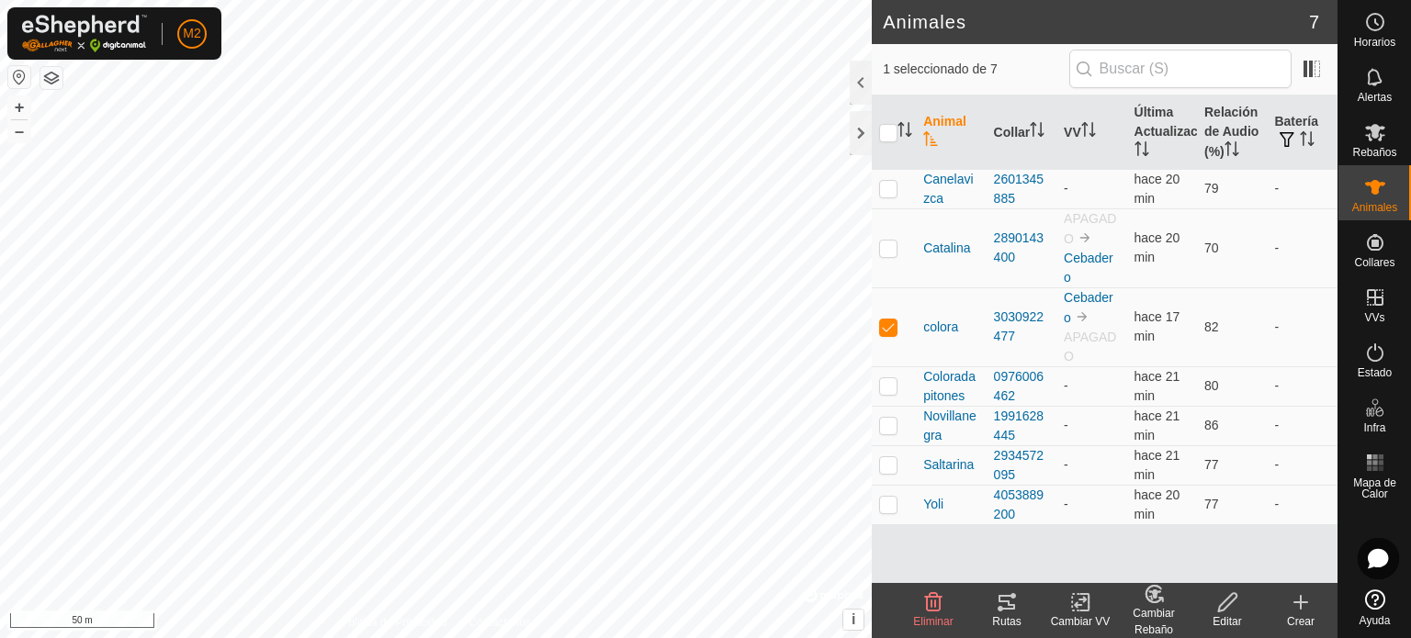
click at [1084, 594] on icon at bounding box center [1084, 602] width 8 height 17
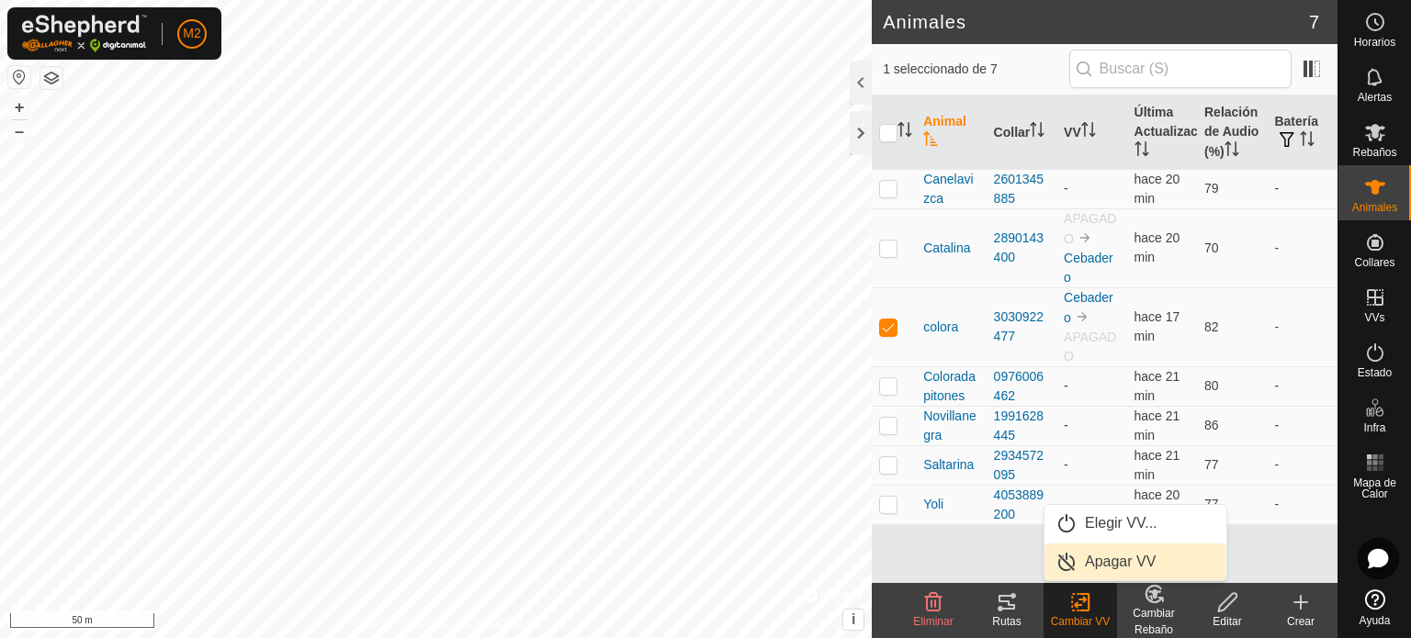
click at [1092, 560] on link "Apagar VV" at bounding box center [1135, 562] width 182 height 37
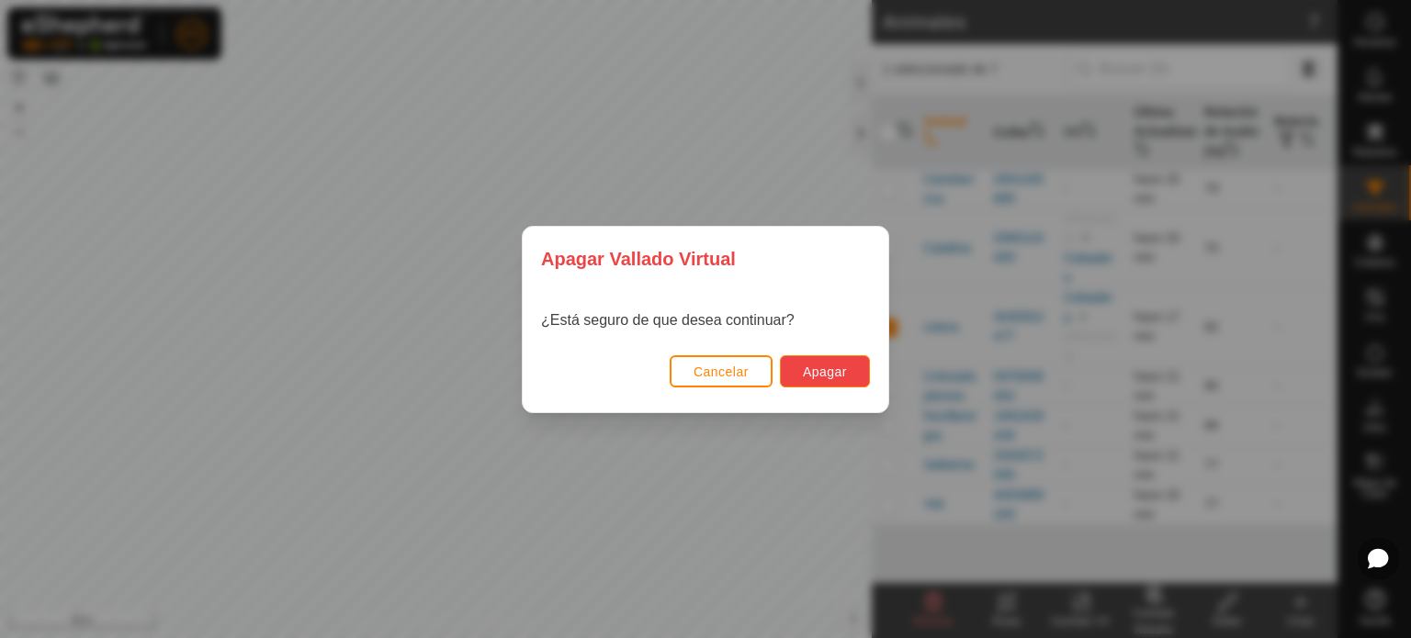
click at [801, 366] on button "Apagar" at bounding box center [825, 371] width 90 height 32
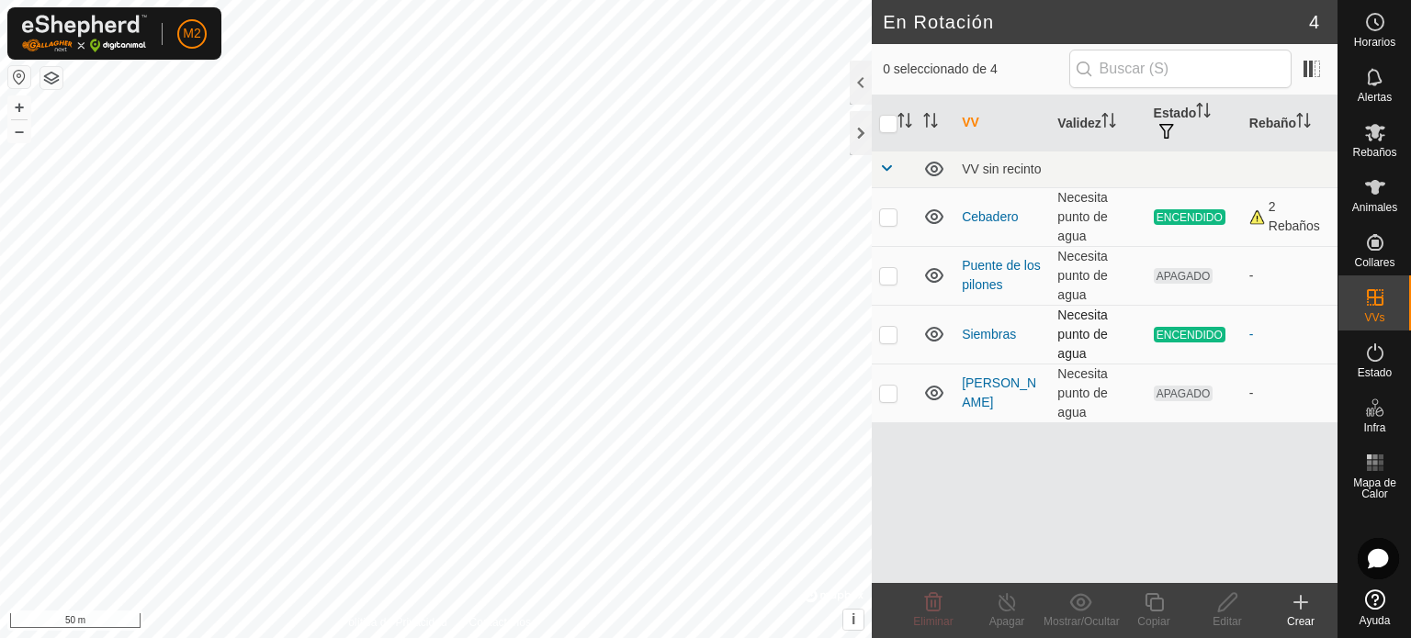
click at [894, 342] on td at bounding box center [893, 334] width 44 height 59
checkbox input "true"
click at [1006, 611] on icon at bounding box center [1006, 602] width 17 height 18
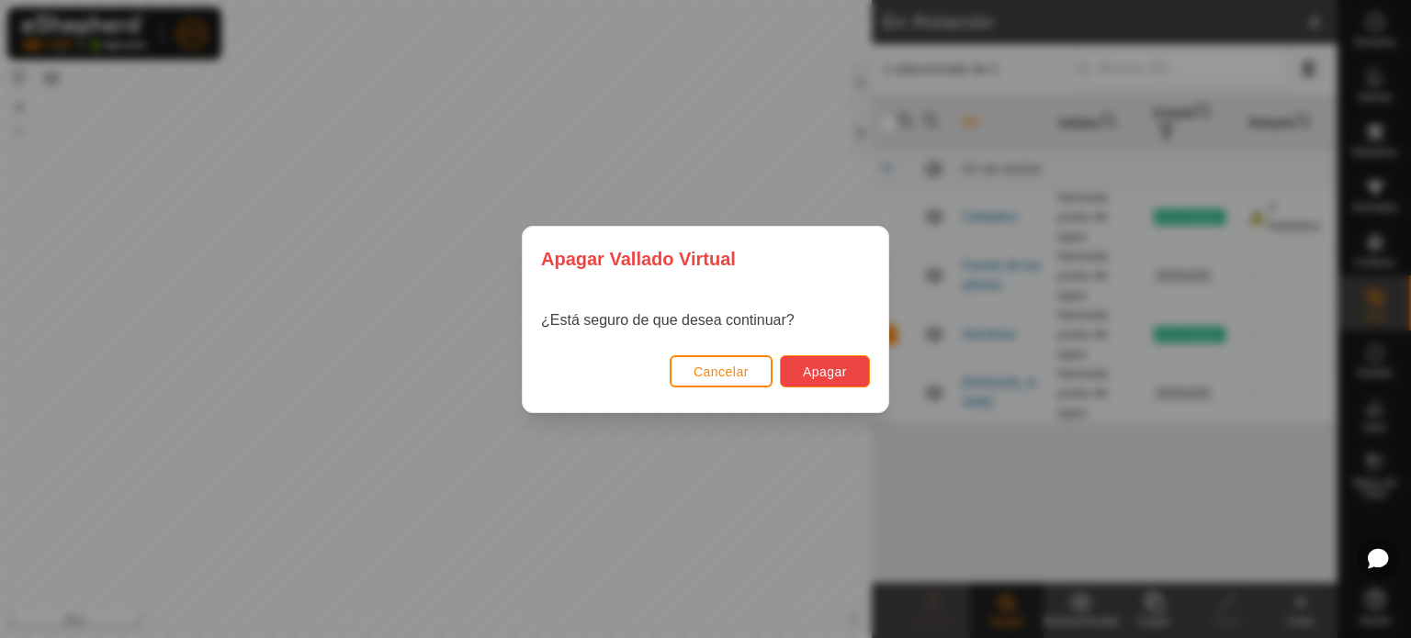
click at [839, 382] on button "Apagar" at bounding box center [825, 371] width 90 height 32
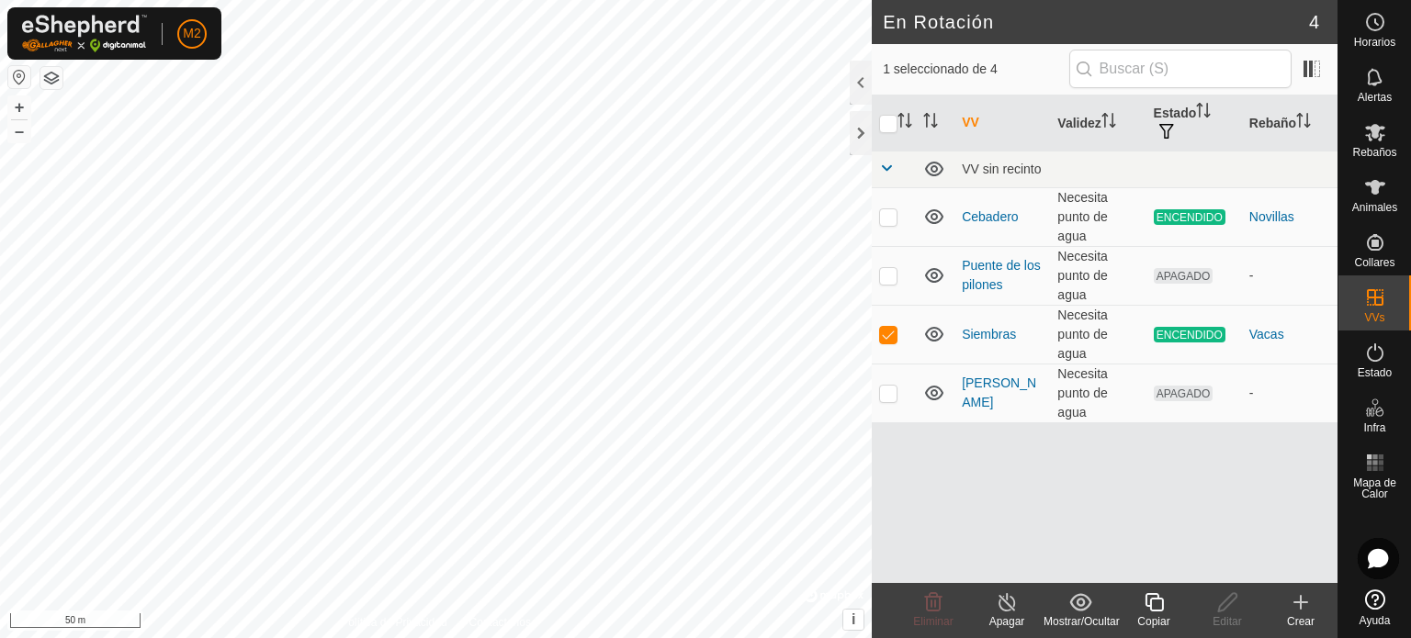
click at [1006, 607] on icon at bounding box center [1006, 602] width 23 height 22
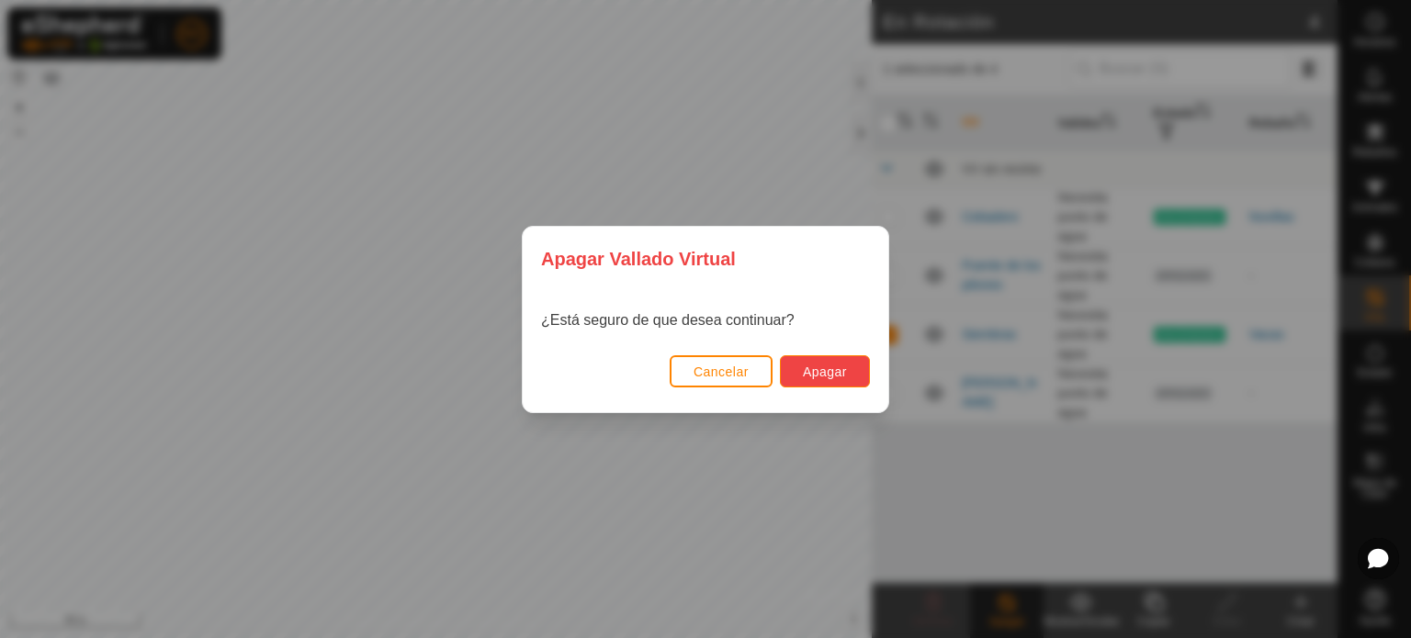
click at [812, 375] on span "Apagar" at bounding box center [825, 372] width 44 height 15
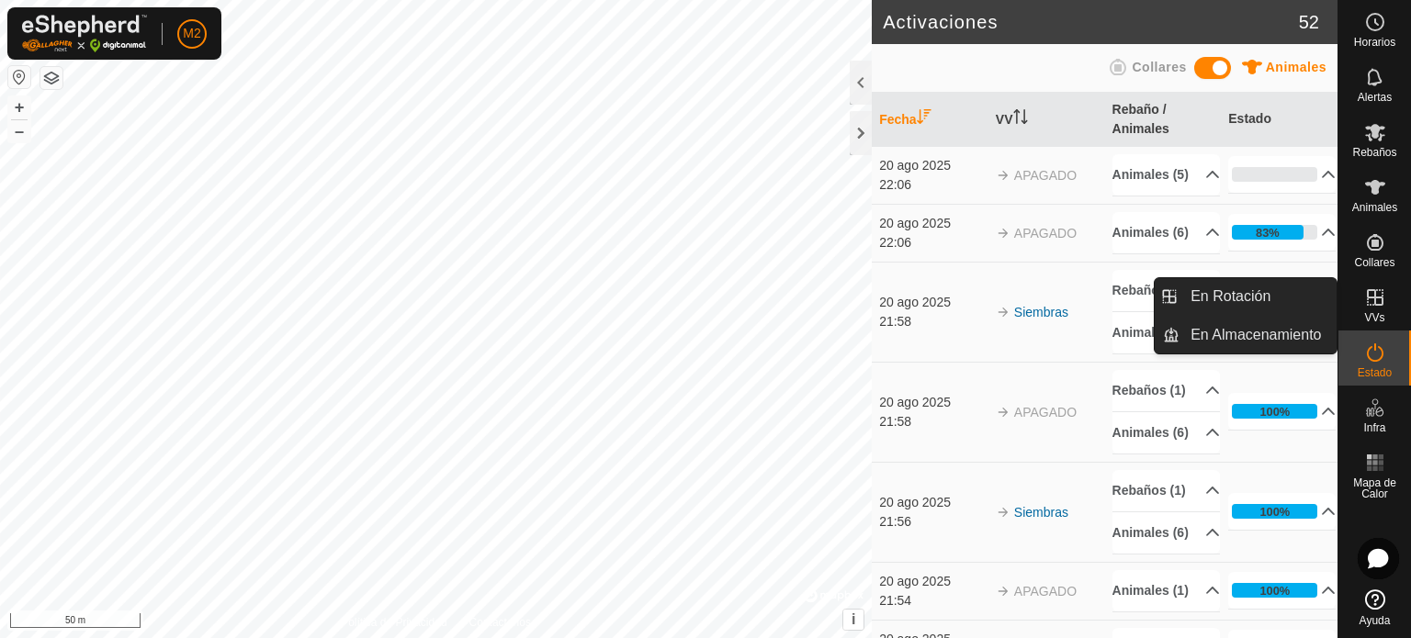
click at [1355, 305] on div "VVs" at bounding box center [1374, 302] width 73 height 55
click at [1316, 310] on link "En Rotación" at bounding box center [1257, 296] width 157 height 37
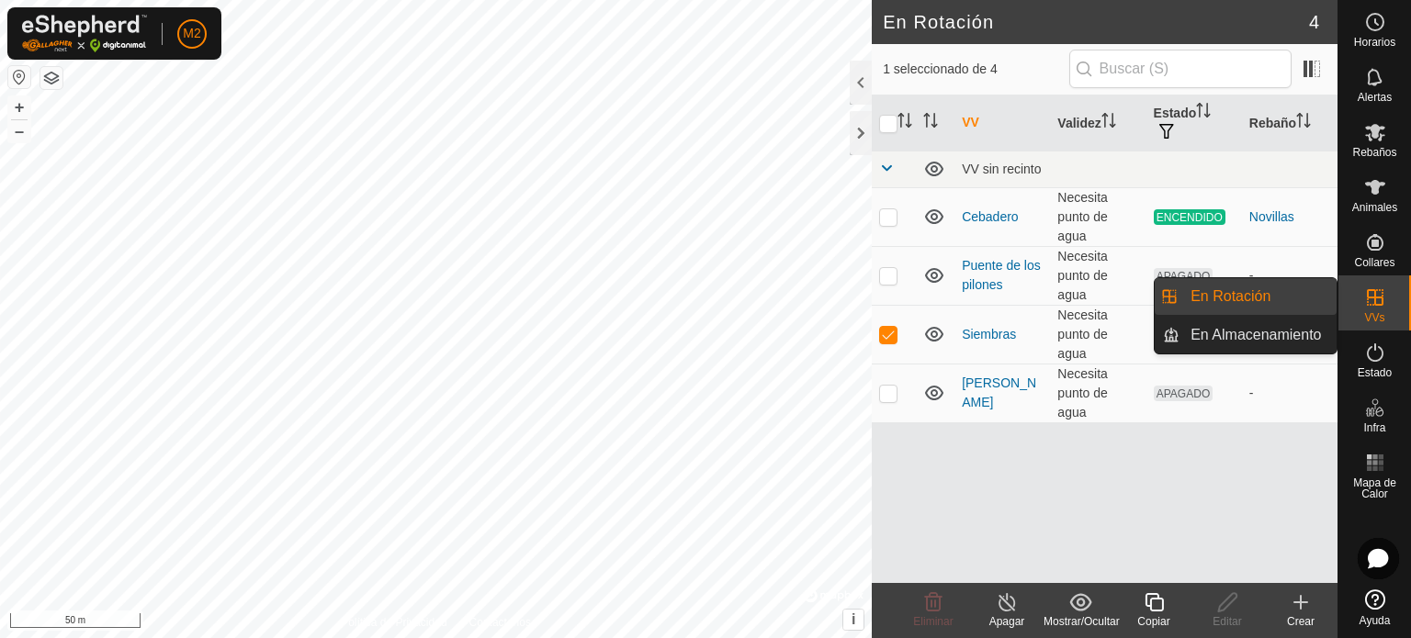
click at [1281, 301] on link "En Rotación" at bounding box center [1257, 296] width 157 height 37
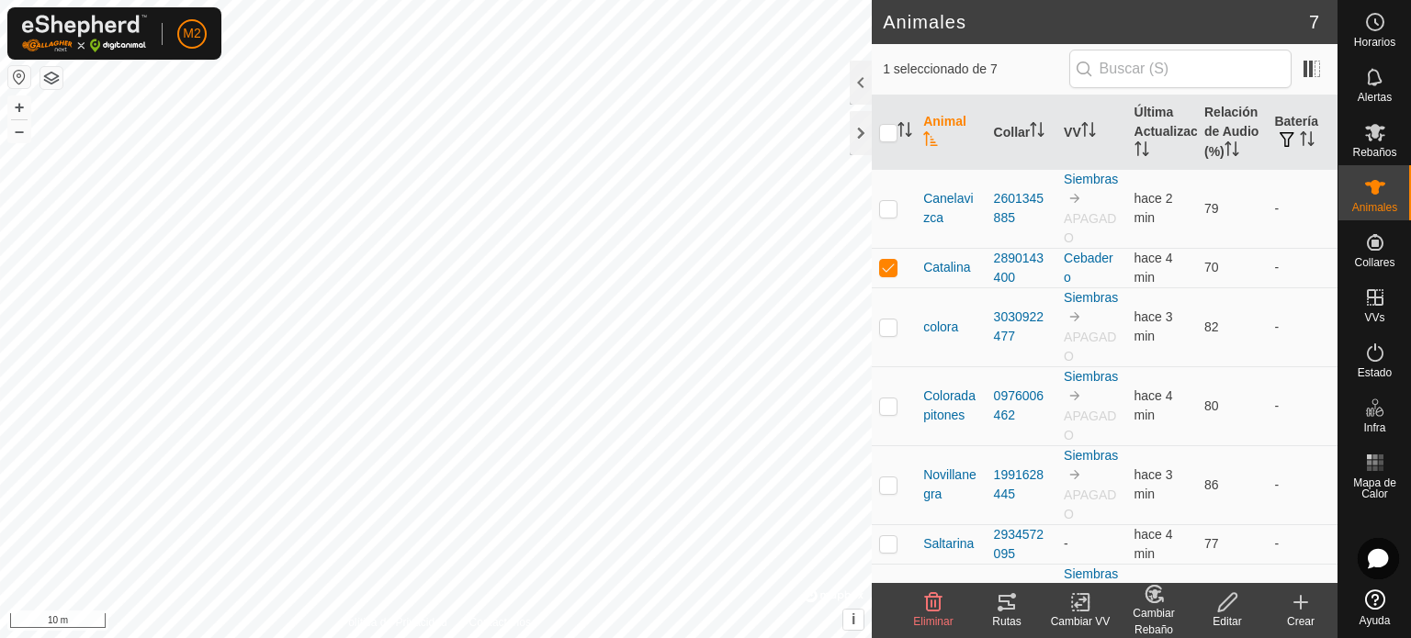
click at [1153, 612] on div "Cambiar Rebaño" at bounding box center [1153, 621] width 73 height 33
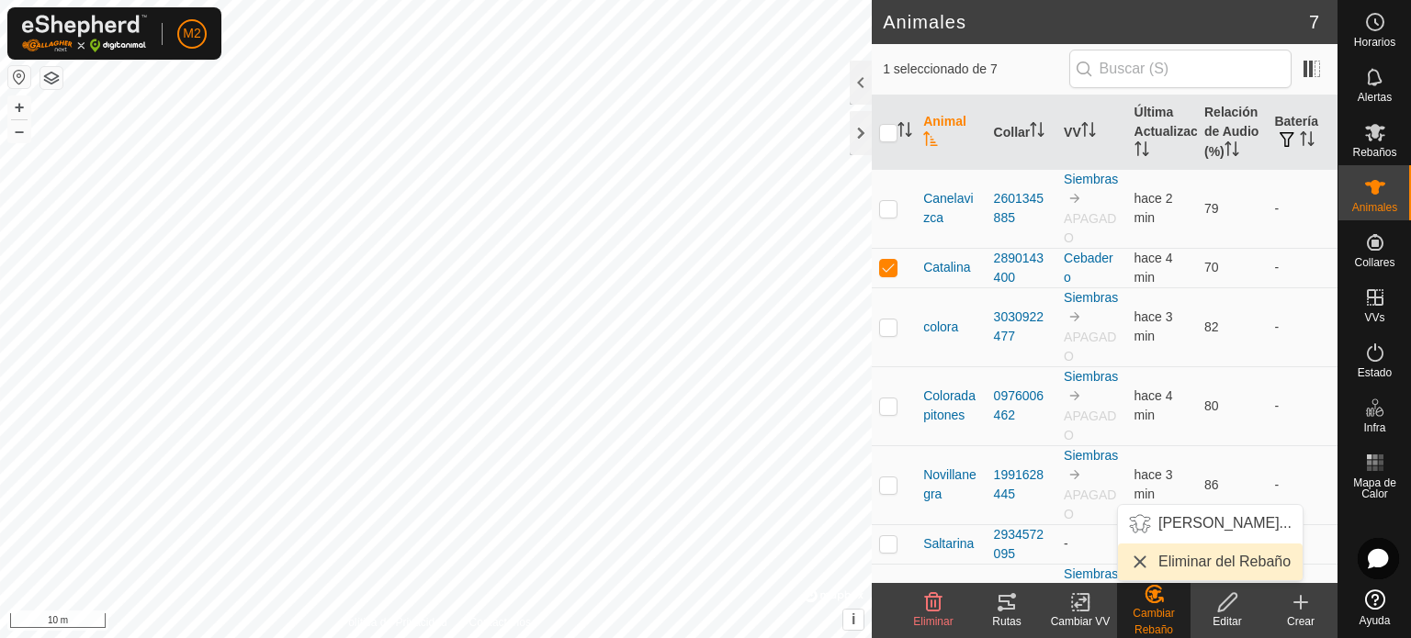
click at [1164, 561] on link "Eliminar del Rebaño" at bounding box center [1210, 562] width 185 height 37
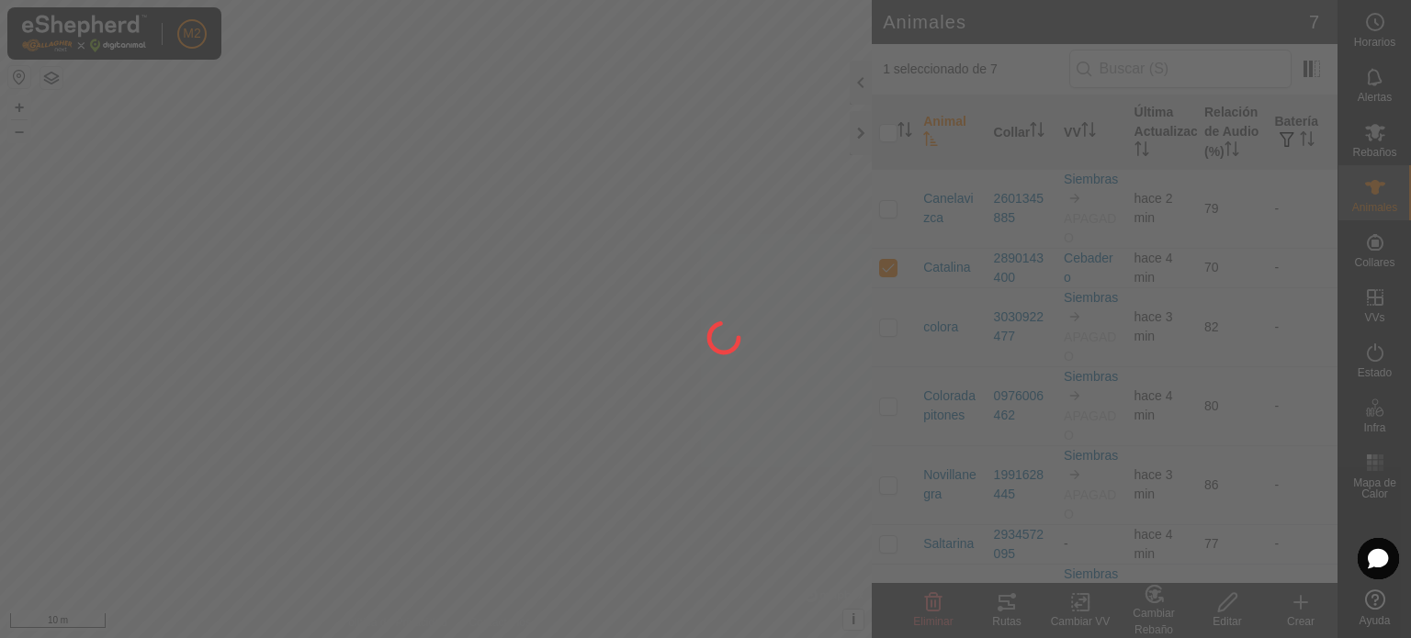
checkbox input "false"
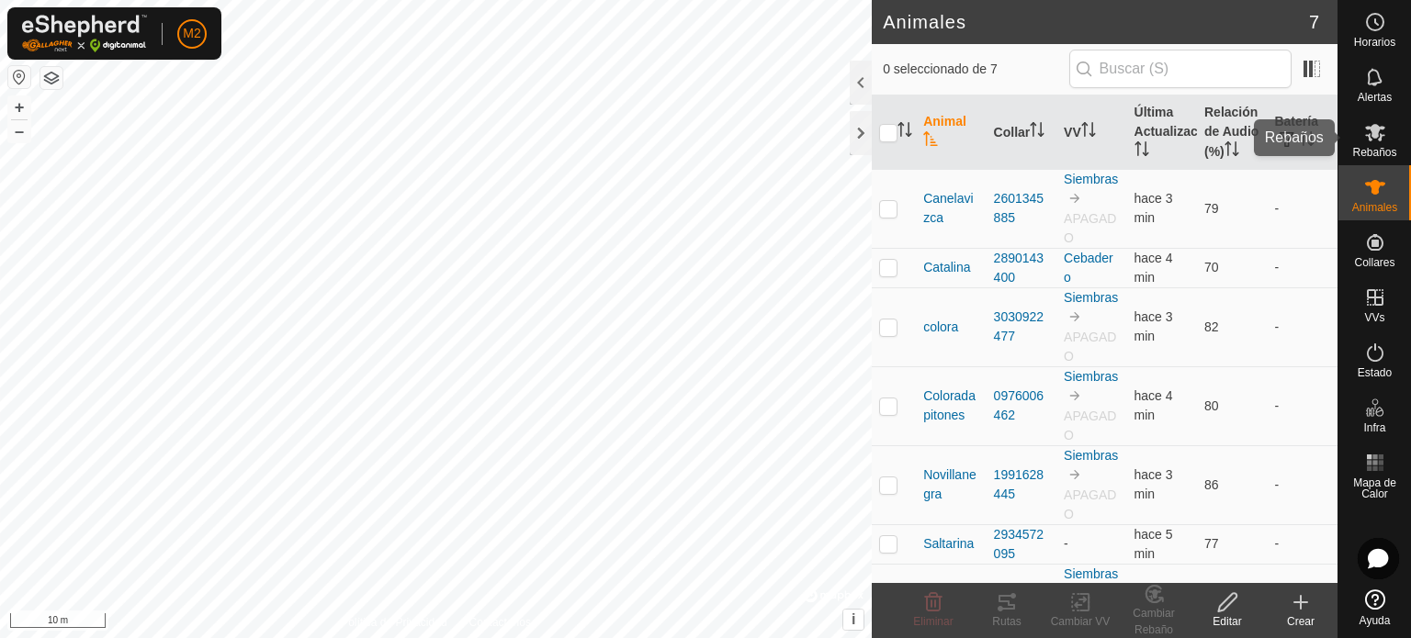
click at [1377, 143] on es-mob-svg-icon at bounding box center [1374, 132] width 33 height 29
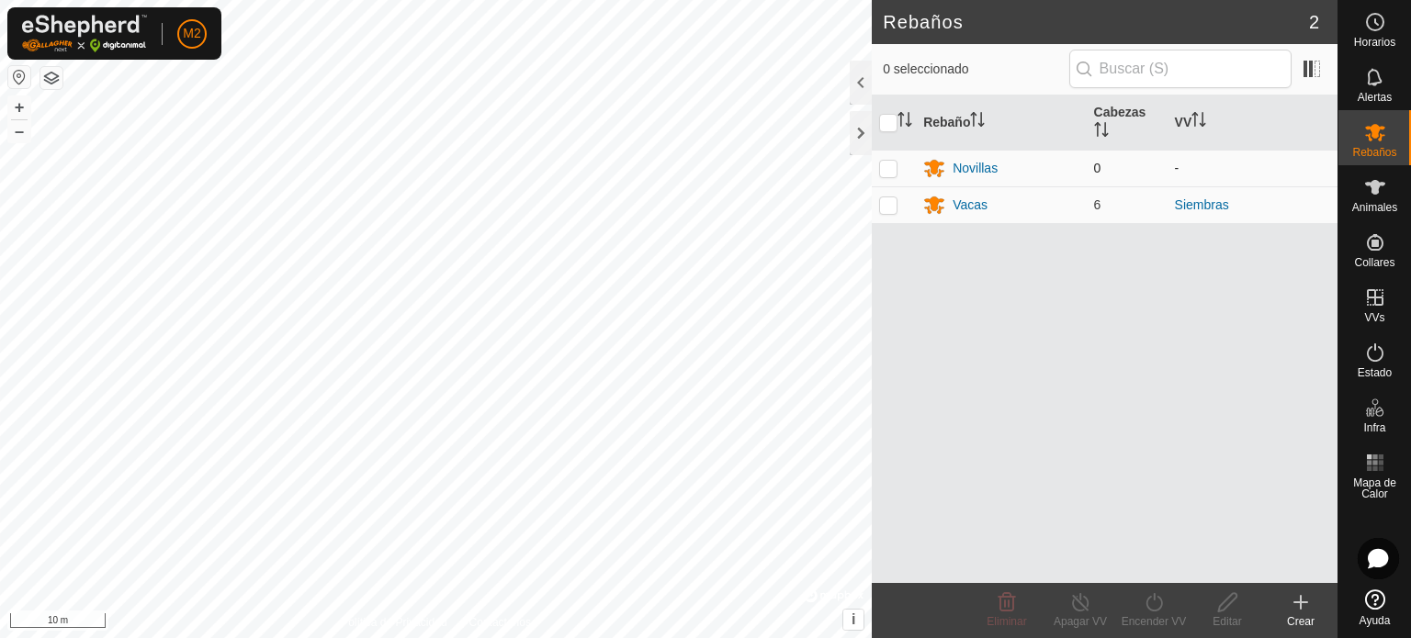
click at [896, 168] on p-checkbox at bounding box center [888, 168] width 18 height 15
click at [1020, 615] on span "Eliminar" at bounding box center [1005, 621] width 39 height 13
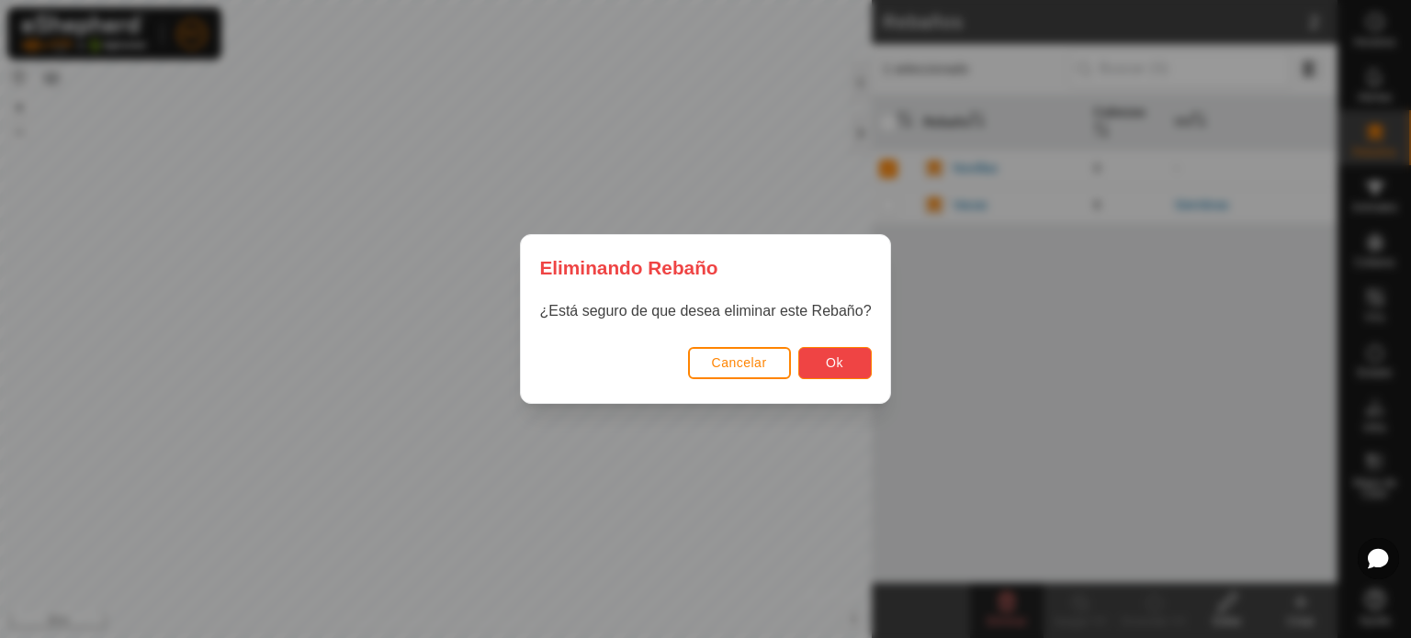
click at [852, 356] on button "Ok" at bounding box center [834, 363] width 73 height 32
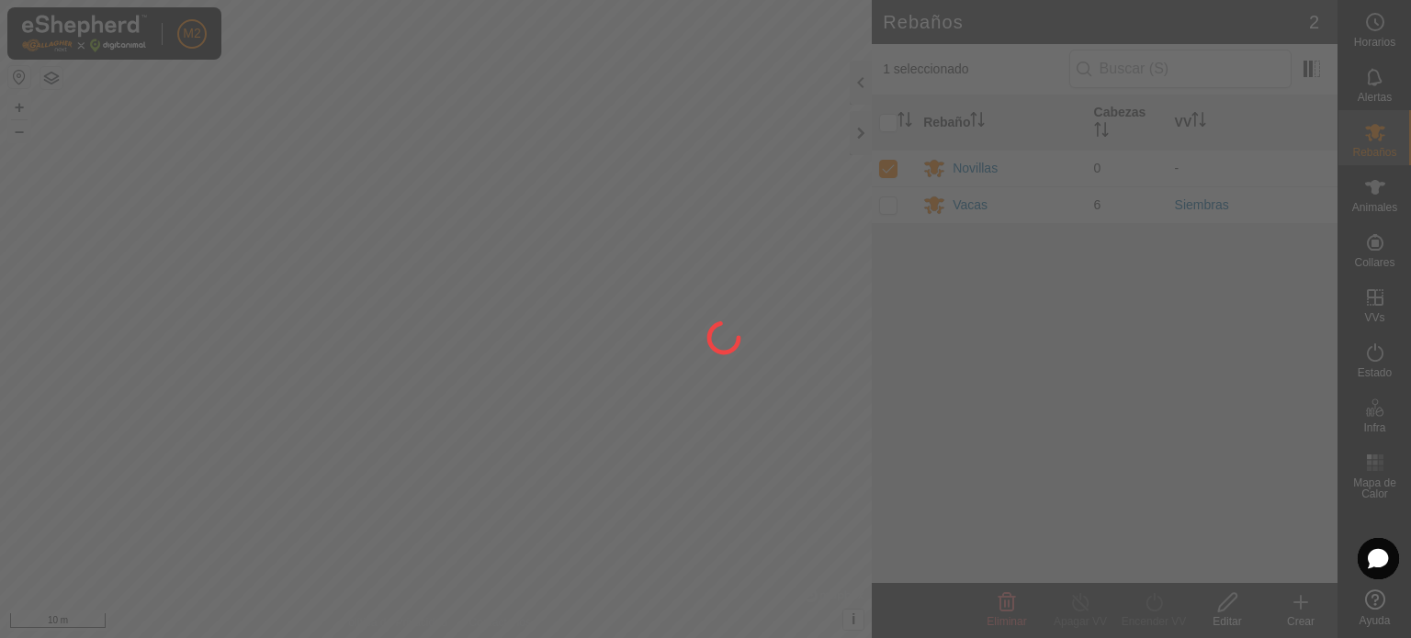
checkbox input "false"
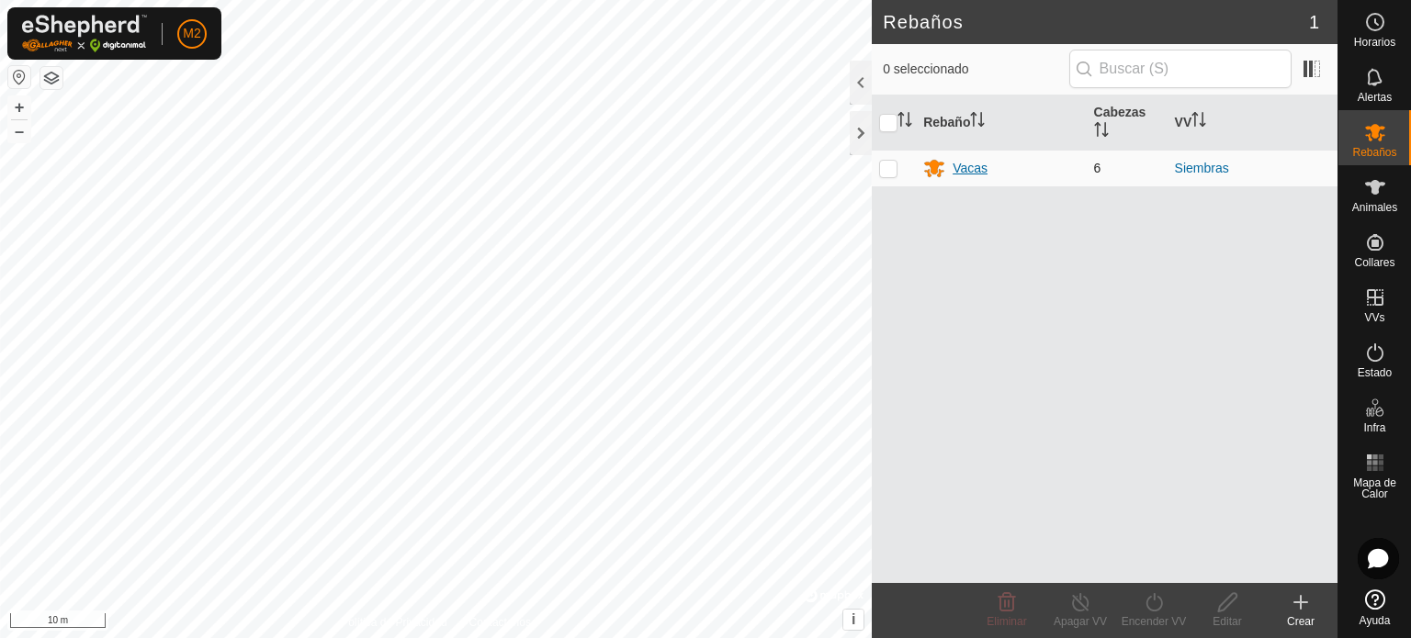
click at [965, 175] on div "Vacas" at bounding box center [969, 168] width 35 height 19
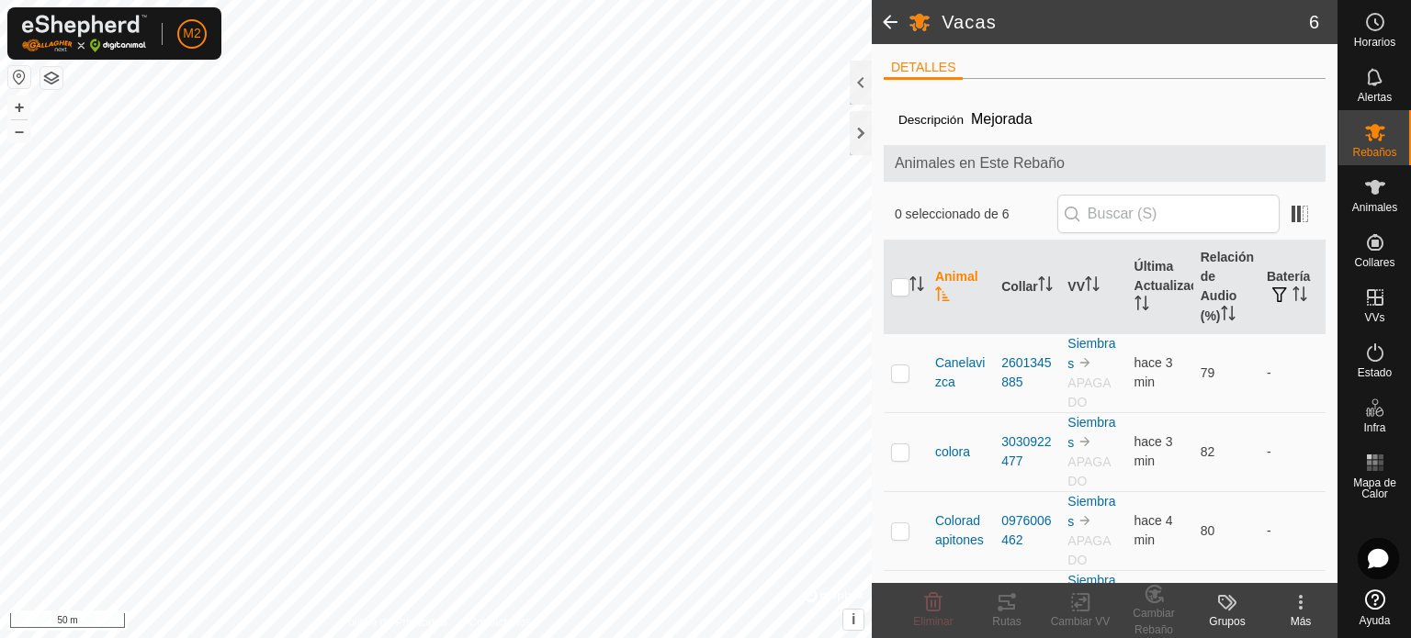
click at [765, 637] on html "M2 Horarios Alertas Rebaños Animales Collares VVs Estado Infra Mapa de Calor Ay…" at bounding box center [705, 319] width 1411 height 638
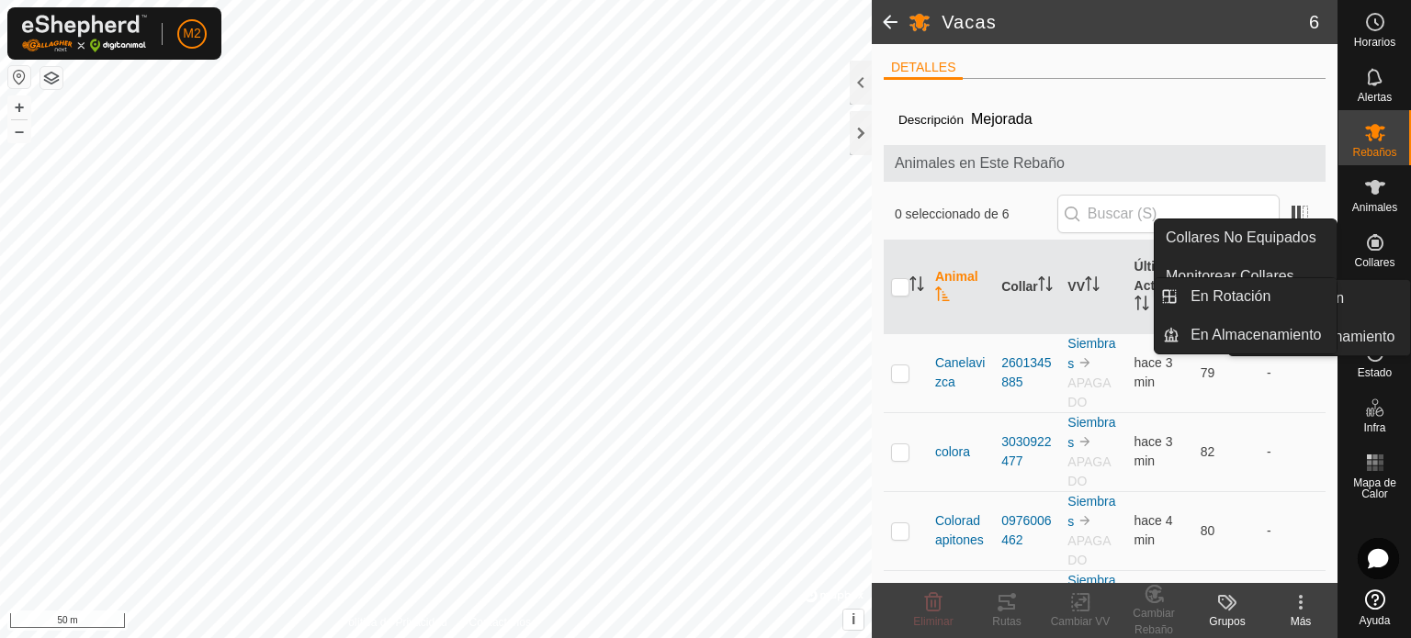
click at [1374, 283] on es-virtualpaddocks-svg-icon at bounding box center [1374, 297] width 33 height 29
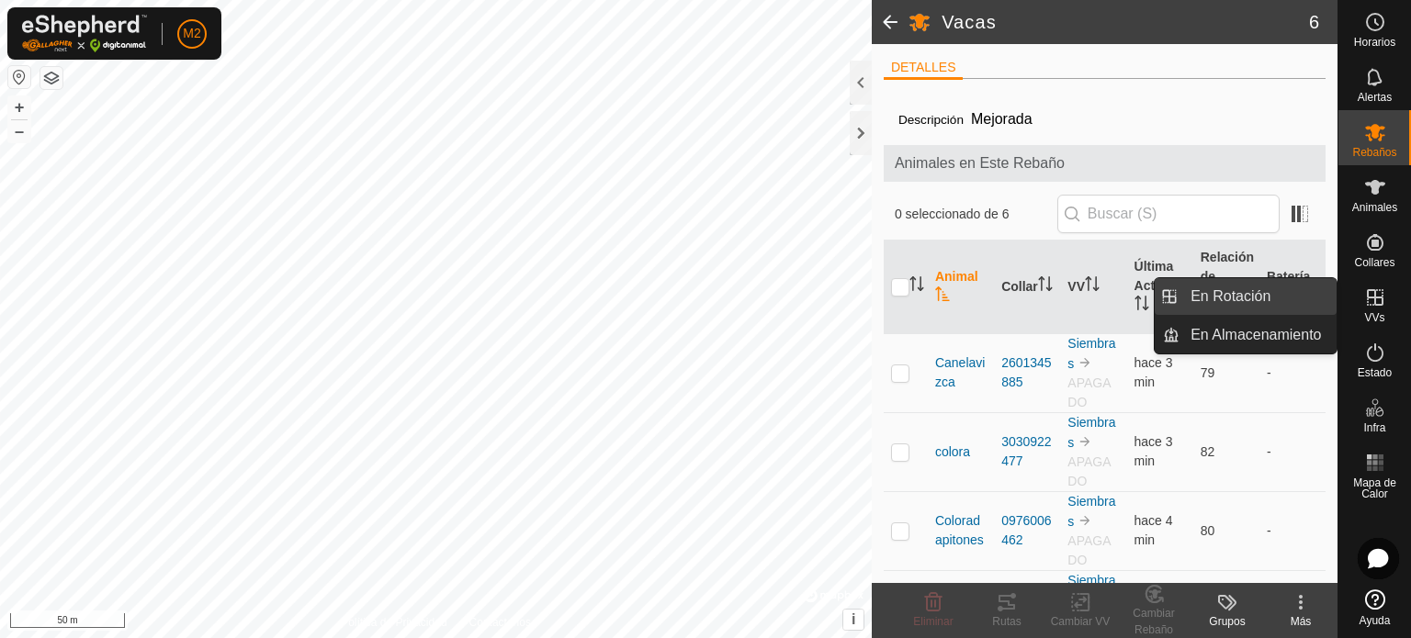
click at [1292, 305] on link "En Rotación" at bounding box center [1257, 296] width 157 height 37
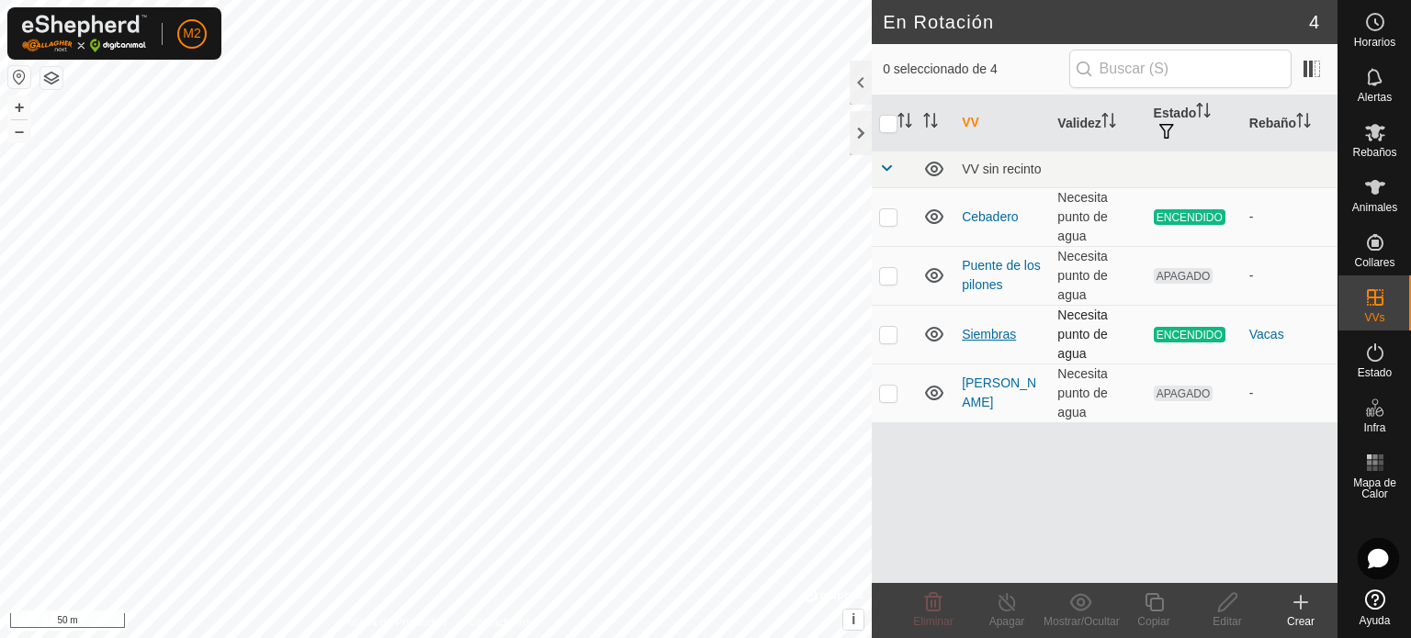
click at [987, 337] on link "Siembras" at bounding box center [988, 334] width 54 height 15
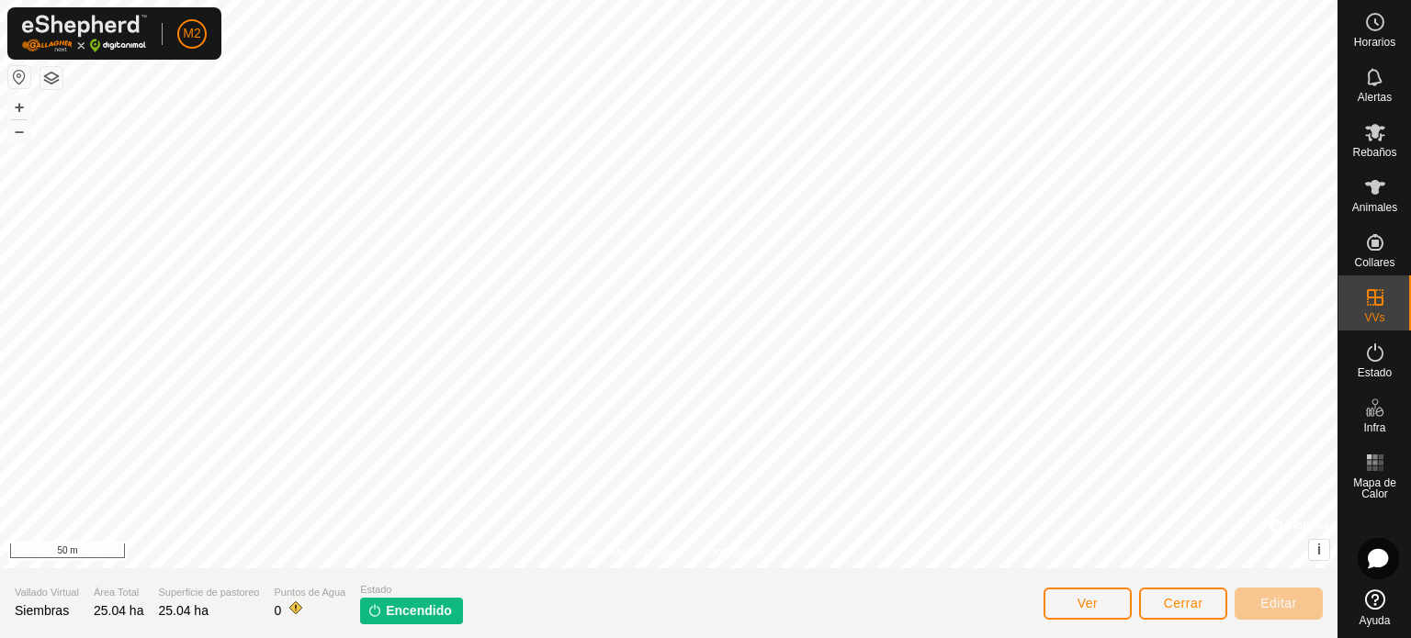
click at [1374, 600] on icon at bounding box center [1375, 600] width 20 height 20
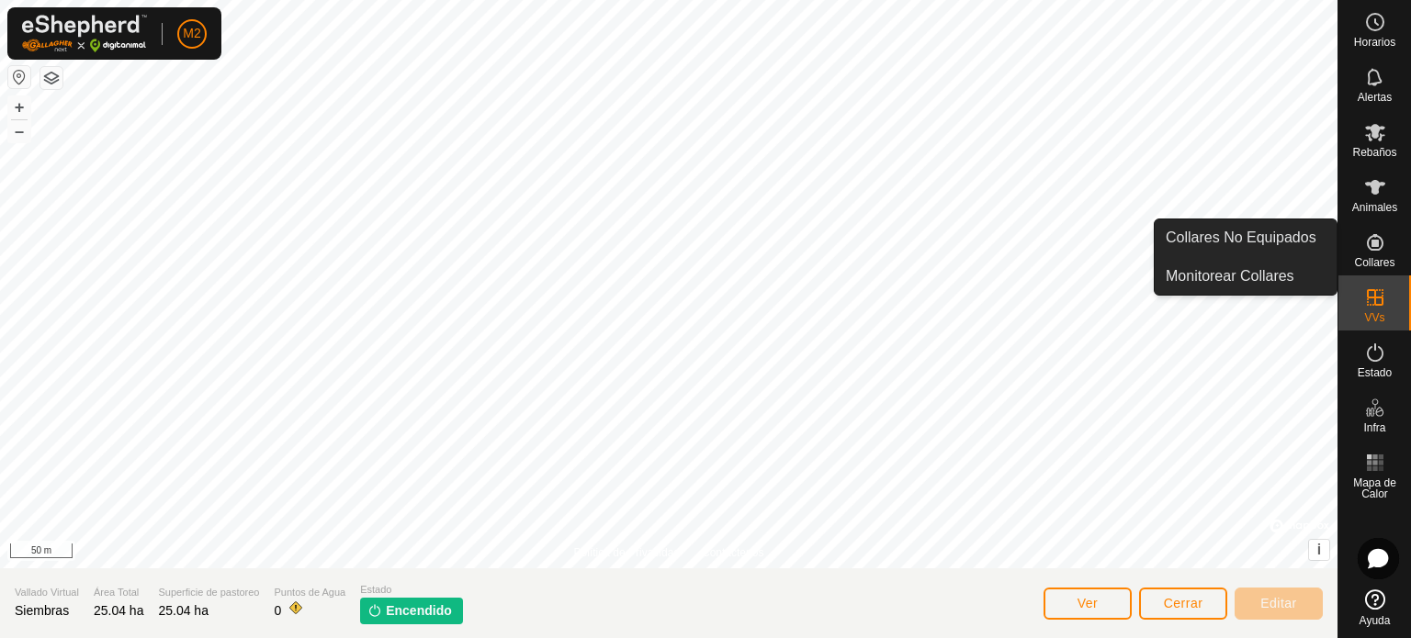
click at [1368, 247] on icon at bounding box center [1374, 242] width 17 height 17
click at [1302, 247] on link "Collares No Equipados" at bounding box center [1245, 237] width 182 height 37
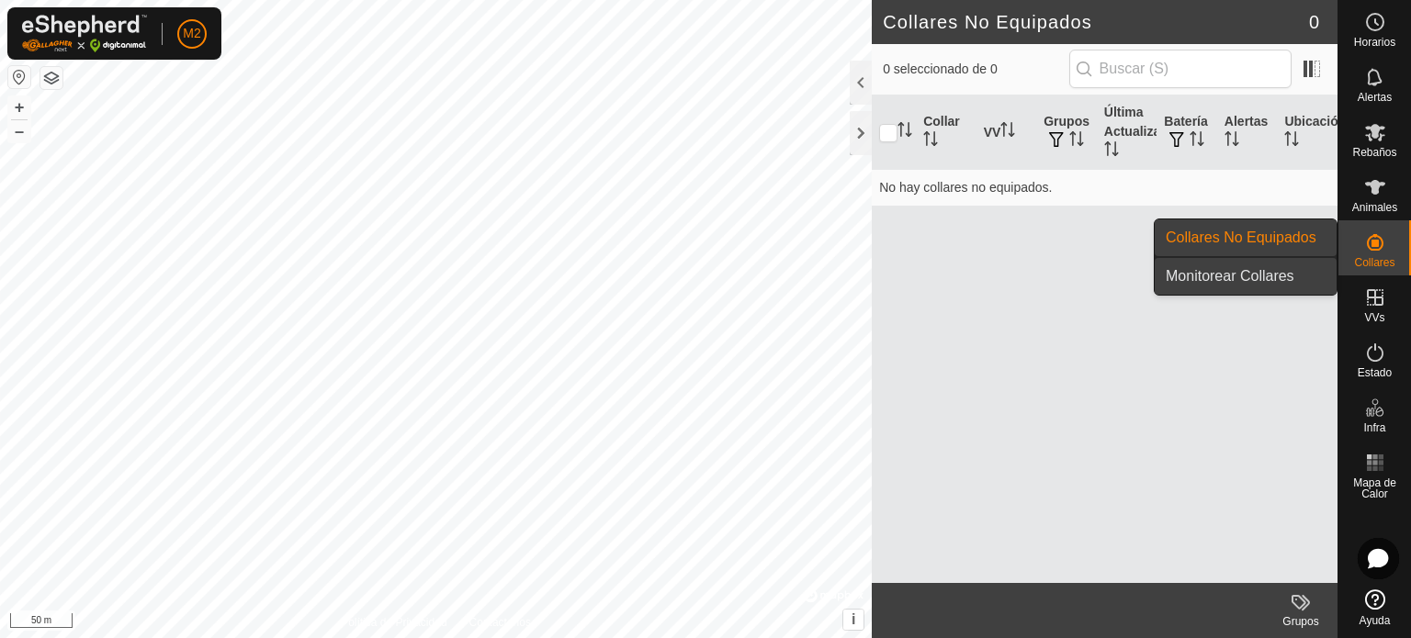
click at [1293, 267] on link "Monitorear Collares" at bounding box center [1245, 276] width 182 height 37
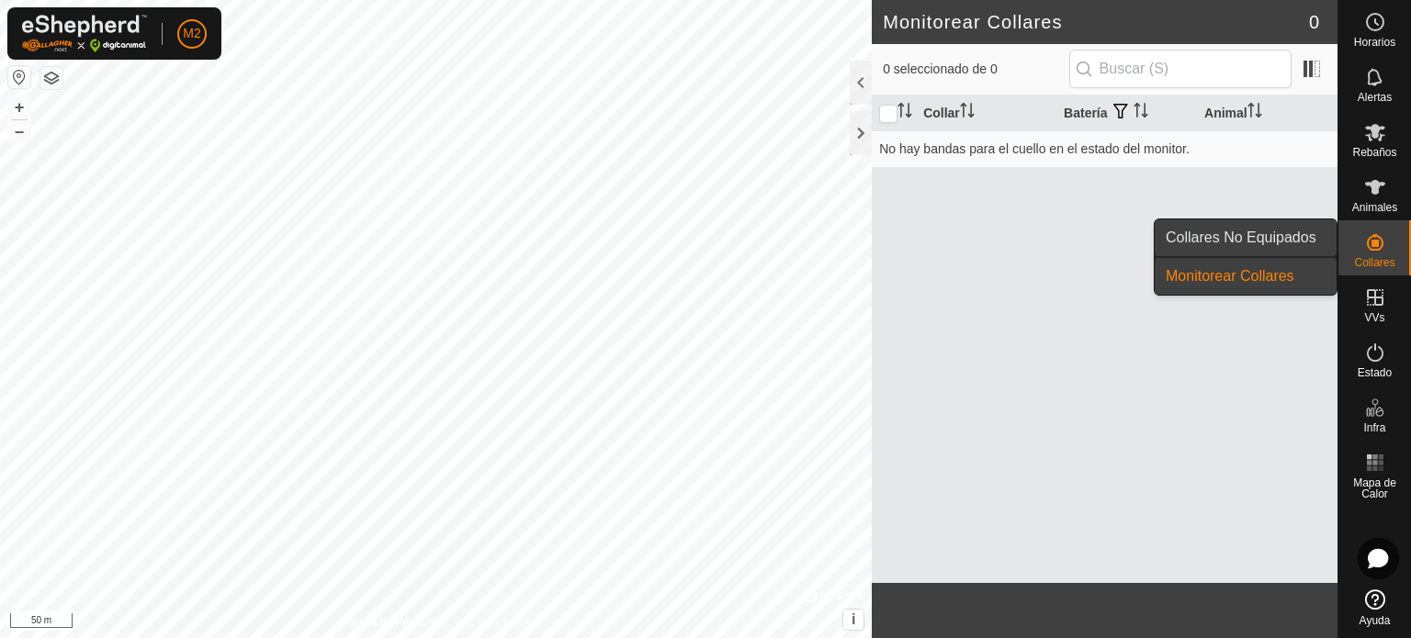
click at [1277, 235] on link "Collares No Equipados" at bounding box center [1245, 237] width 182 height 37
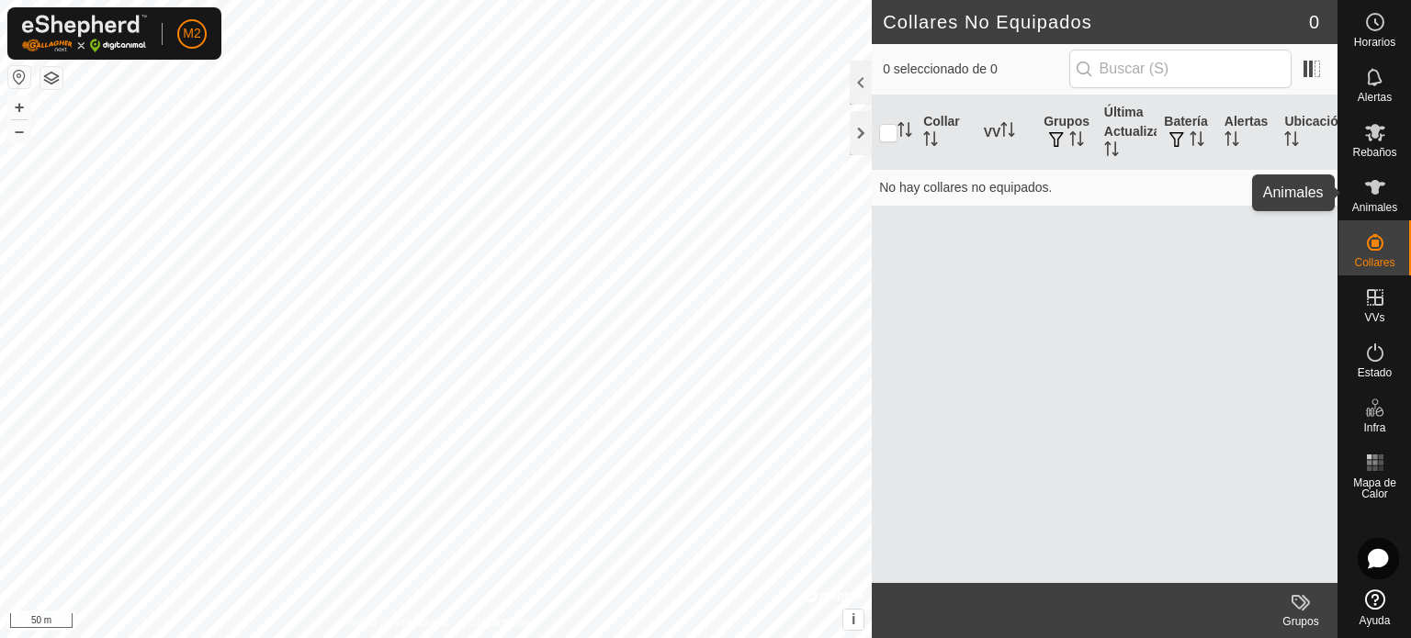
click at [1388, 217] on div "Animales" at bounding box center [1374, 192] width 73 height 55
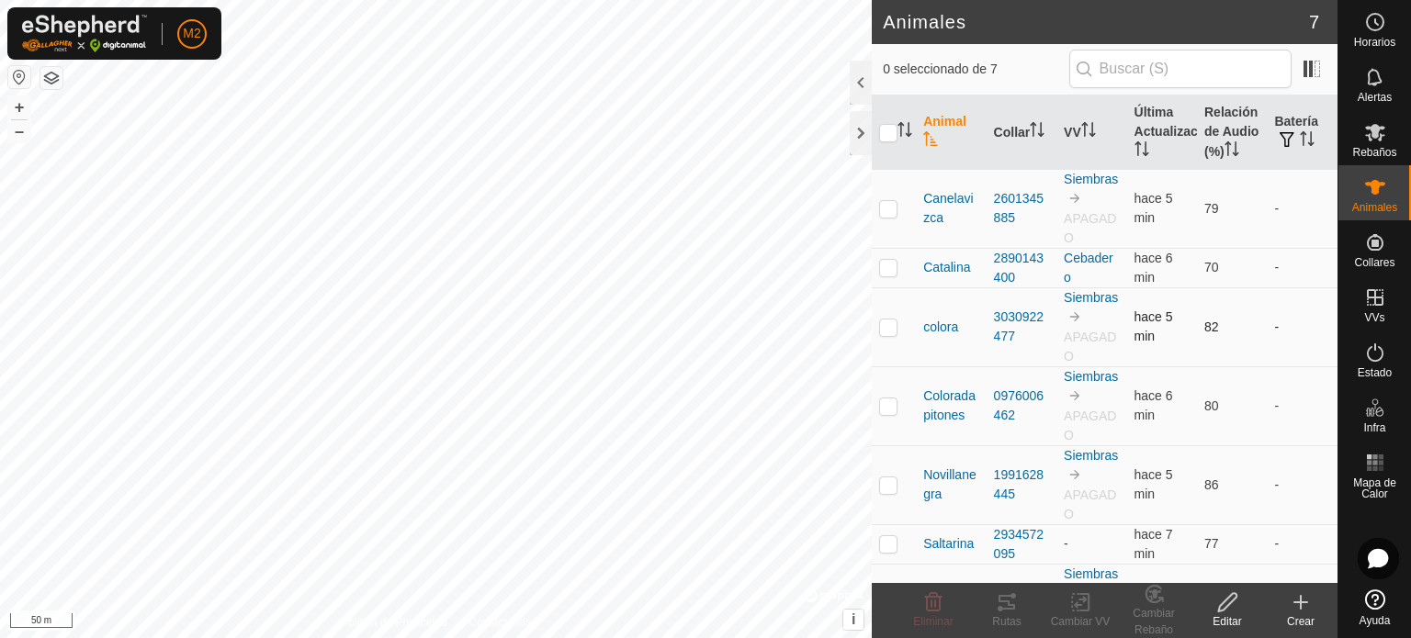
click at [886, 334] on p-checkbox at bounding box center [888, 327] width 18 height 15
checkbox input "true"
click at [1230, 613] on icon at bounding box center [1227, 602] width 23 height 22
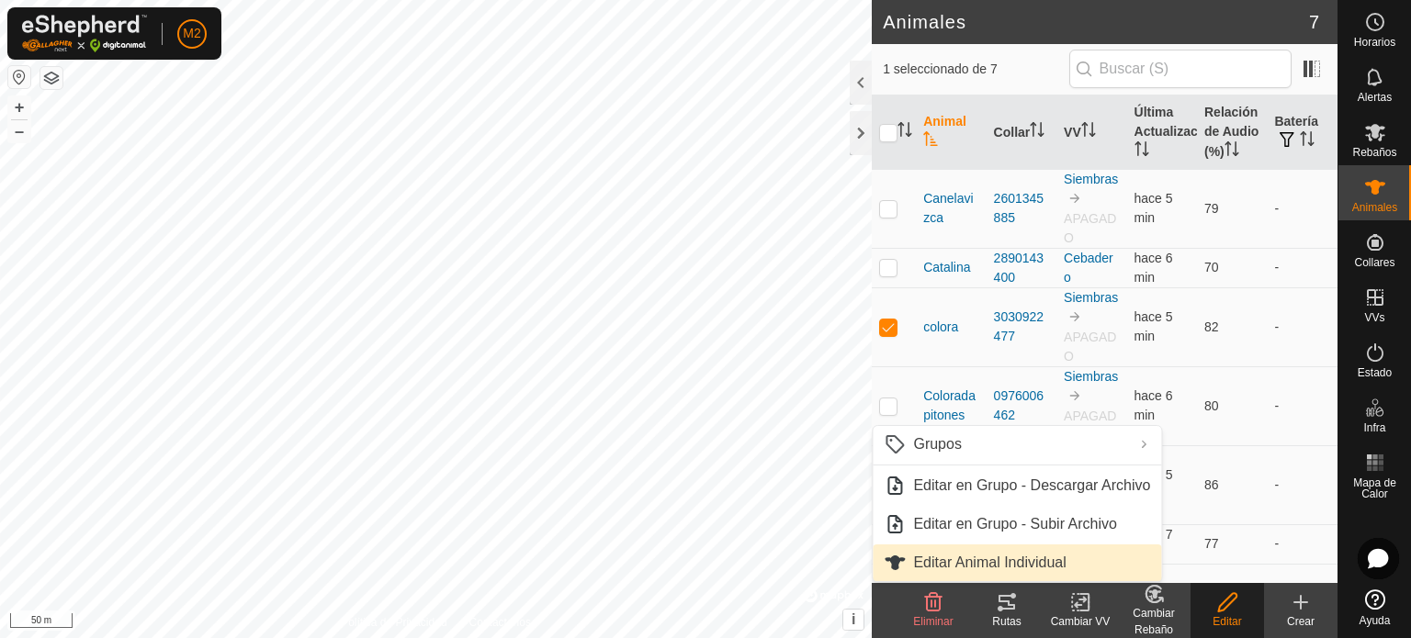
click at [1053, 555] on link "Editar Animal Individual" at bounding box center [1016, 563] width 288 height 37
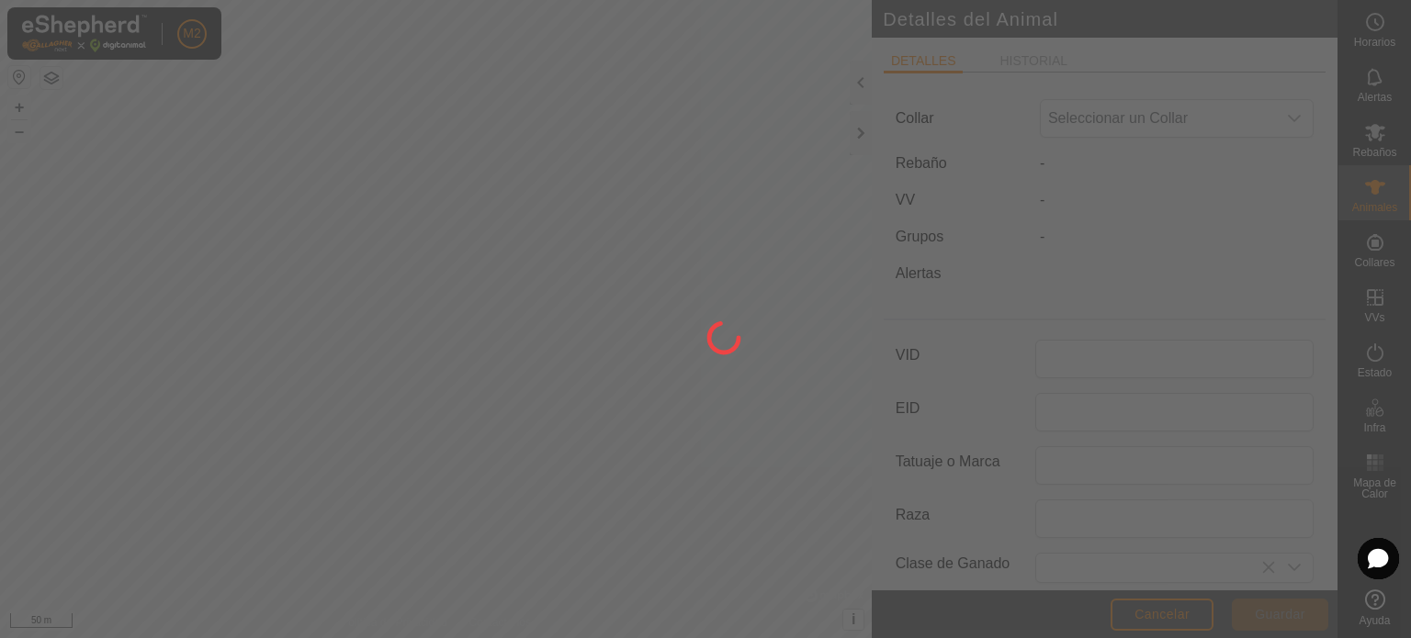
type input "colora"
type input "0"
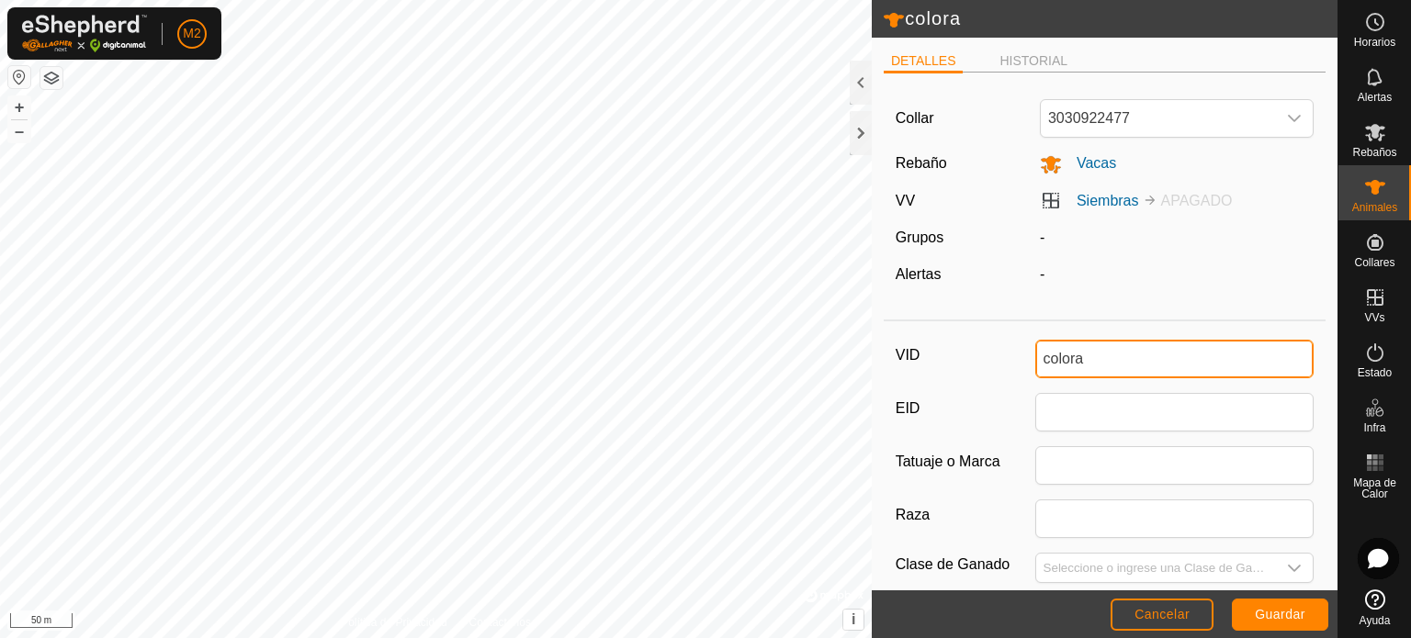
click at [1097, 369] on input "colora" at bounding box center [1174, 359] width 279 height 39
type input "c"
type input "Canela"
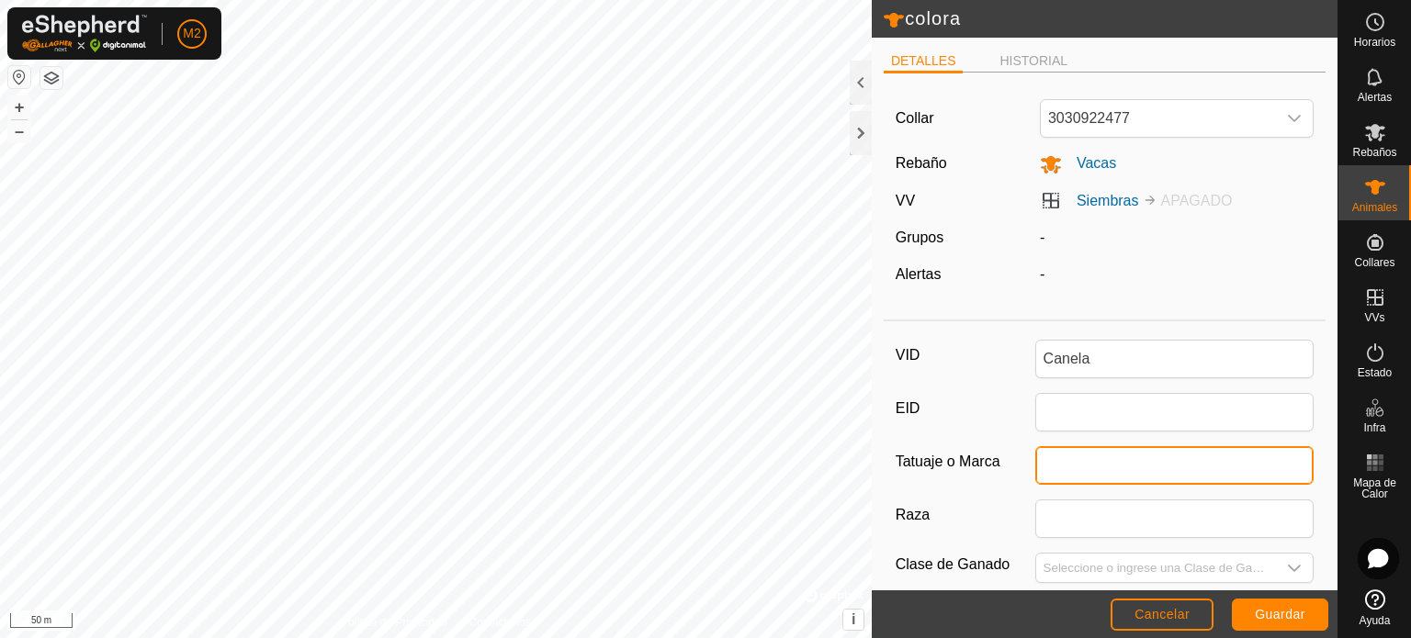
click at [1068, 469] on input "Tatuaje o Marca" at bounding box center [1174, 465] width 279 height 39
type input "p"
type input "D"
type input "Veleta"
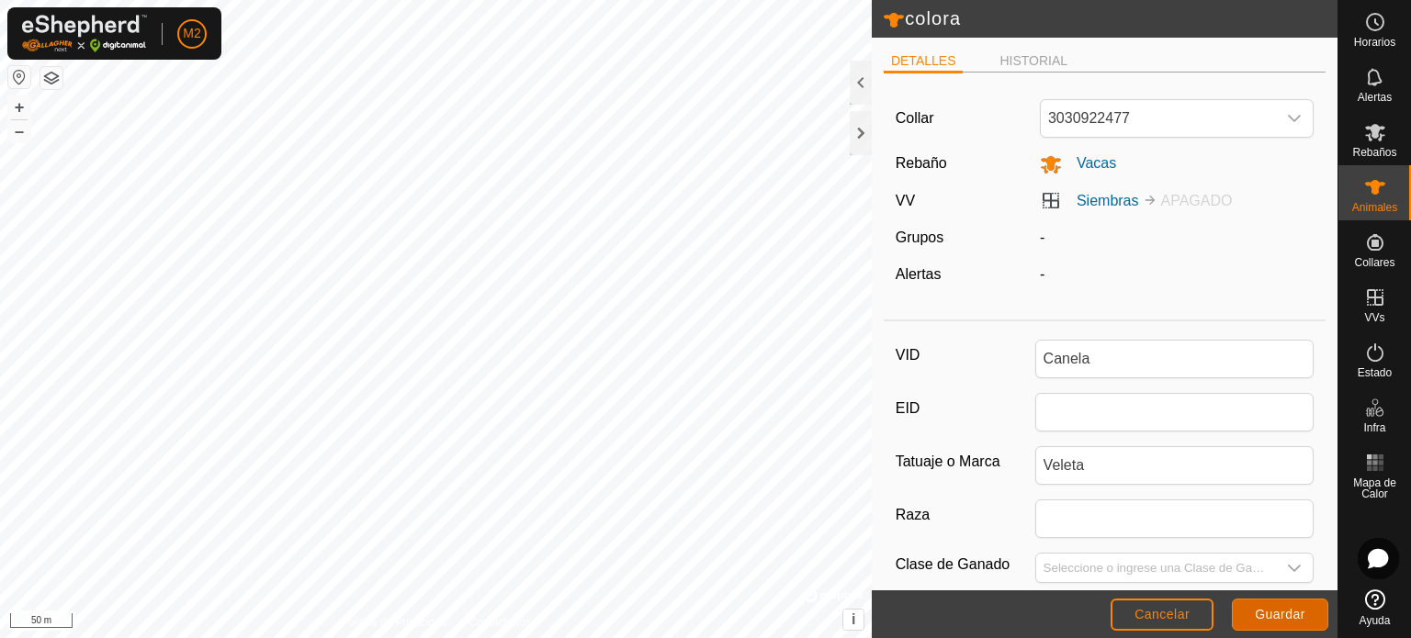
click at [1276, 604] on button "Guardar" at bounding box center [1279, 615] width 96 height 32
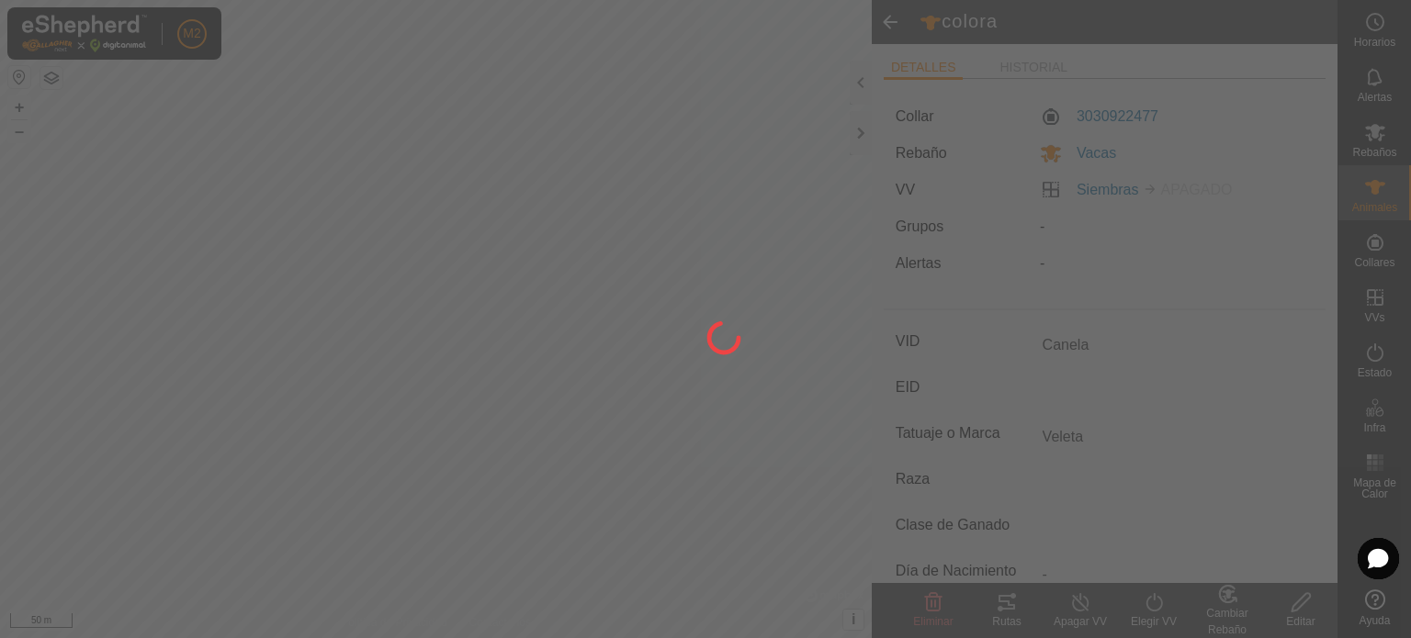
type input "colora"
type input "-"
type input "0 kg"
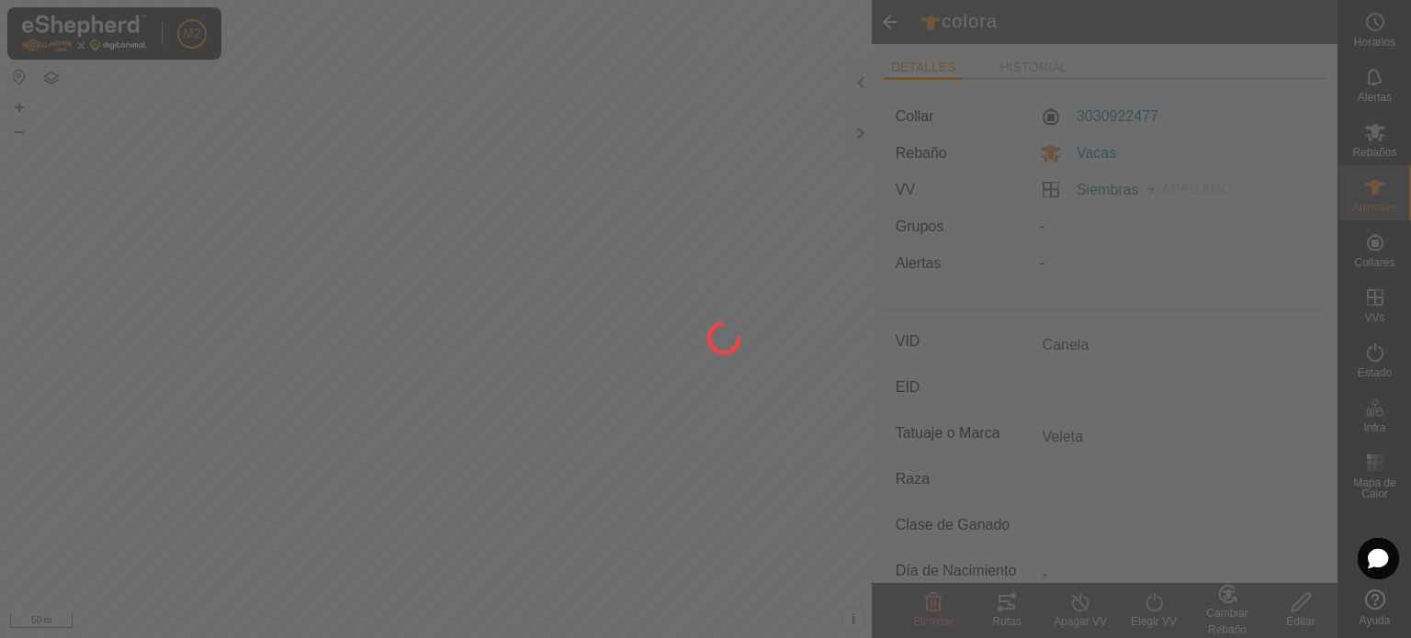
type input "-"
type input "Canela"
type input "Veleta"
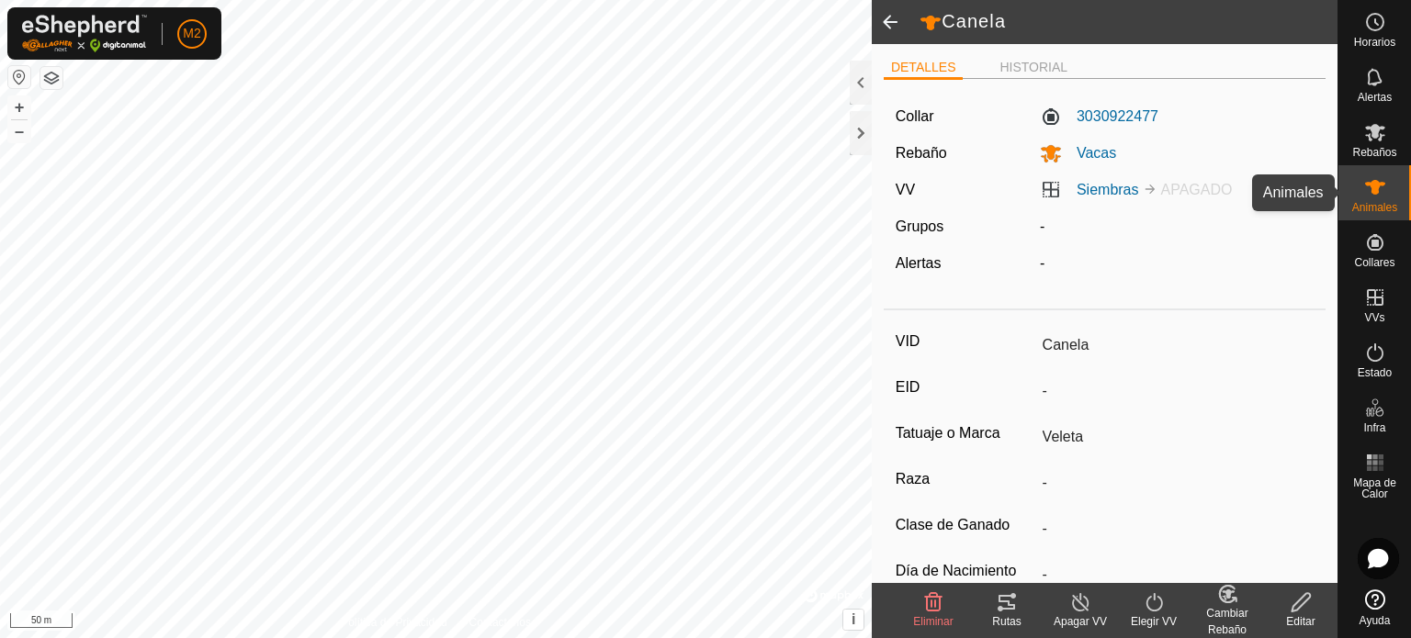
click at [1372, 200] on es-animals-svg-icon at bounding box center [1374, 187] width 33 height 29
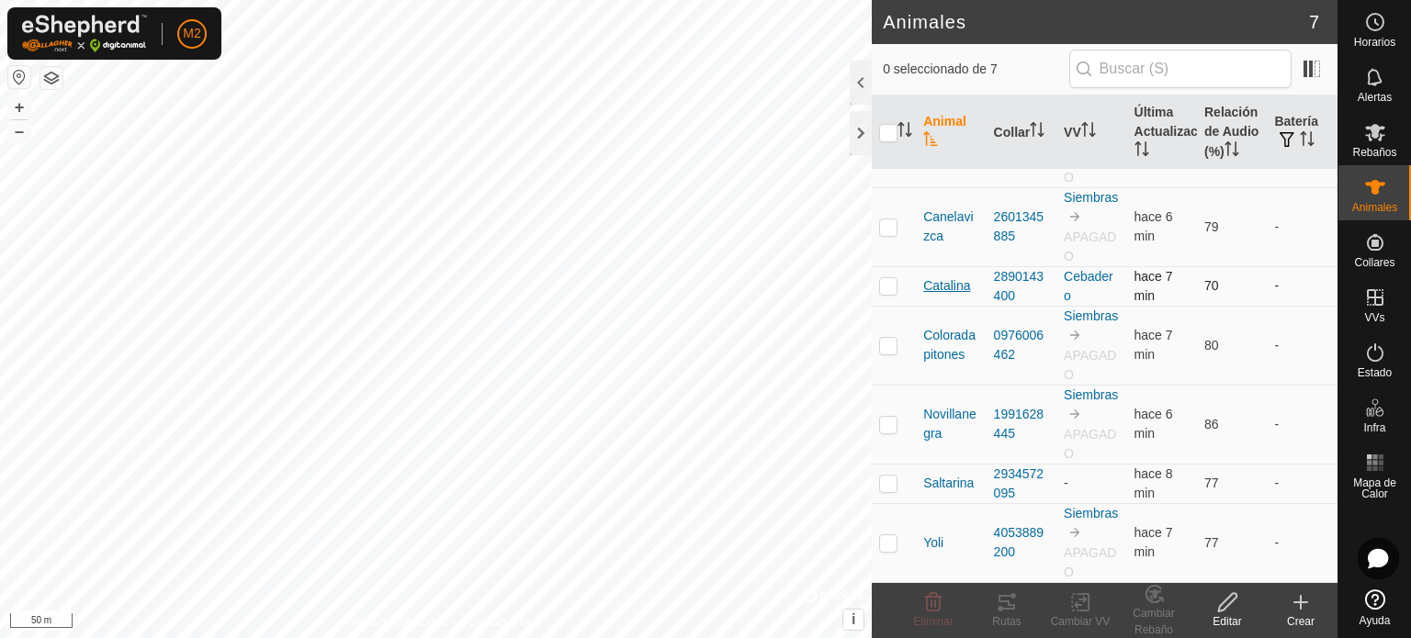
scroll to position [76, 0]
click at [893, 348] on p-checkbox at bounding box center [888, 345] width 18 height 15
checkbox input "true"
click at [1220, 617] on div "Editar" at bounding box center [1226, 621] width 73 height 17
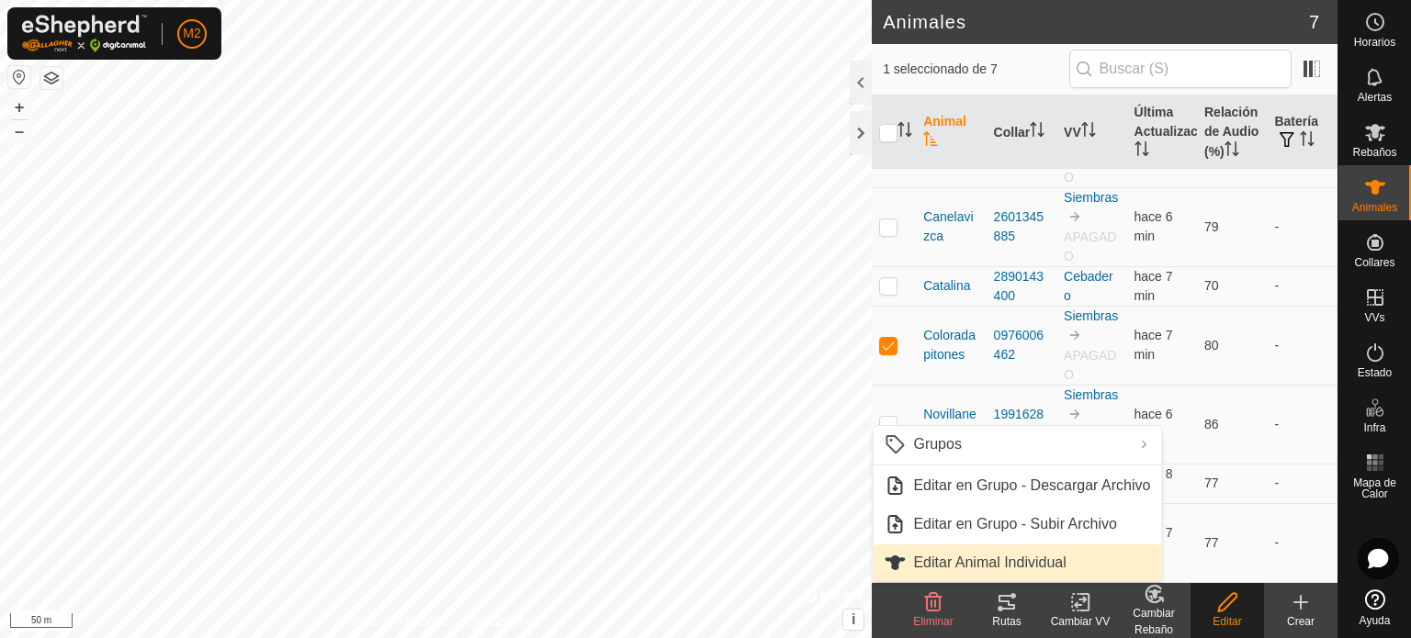
click at [977, 570] on link "Editar Animal Individual" at bounding box center [1016, 563] width 288 height 37
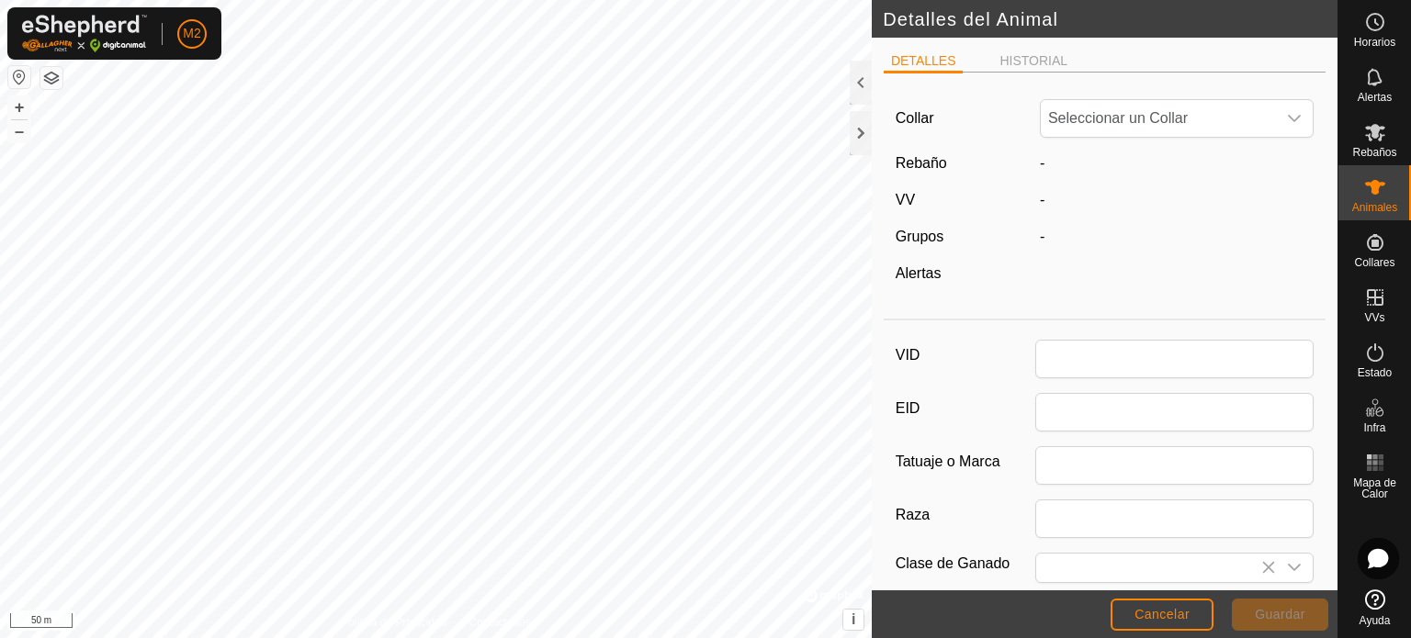
type input "Coloradapitones"
type input "0"
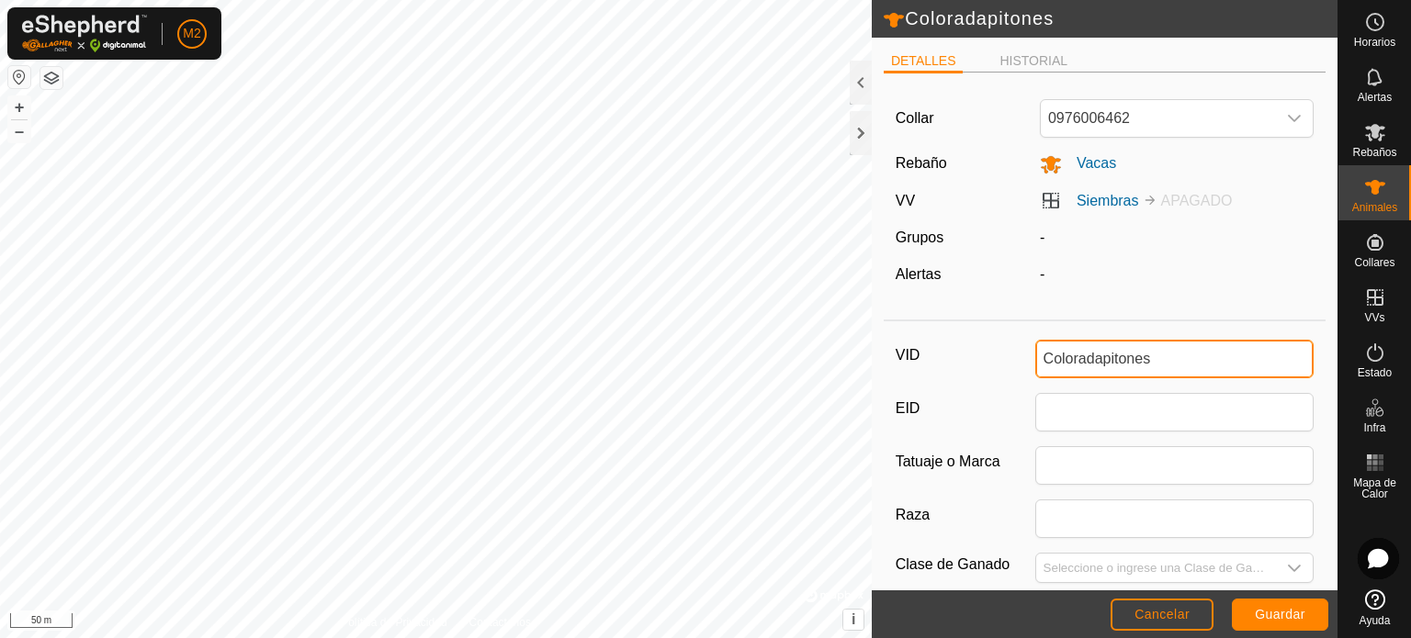
click at [1147, 353] on input "Coloradapitones" at bounding box center [1174, 359] width 279 height 39
type input "C"
type input "b"
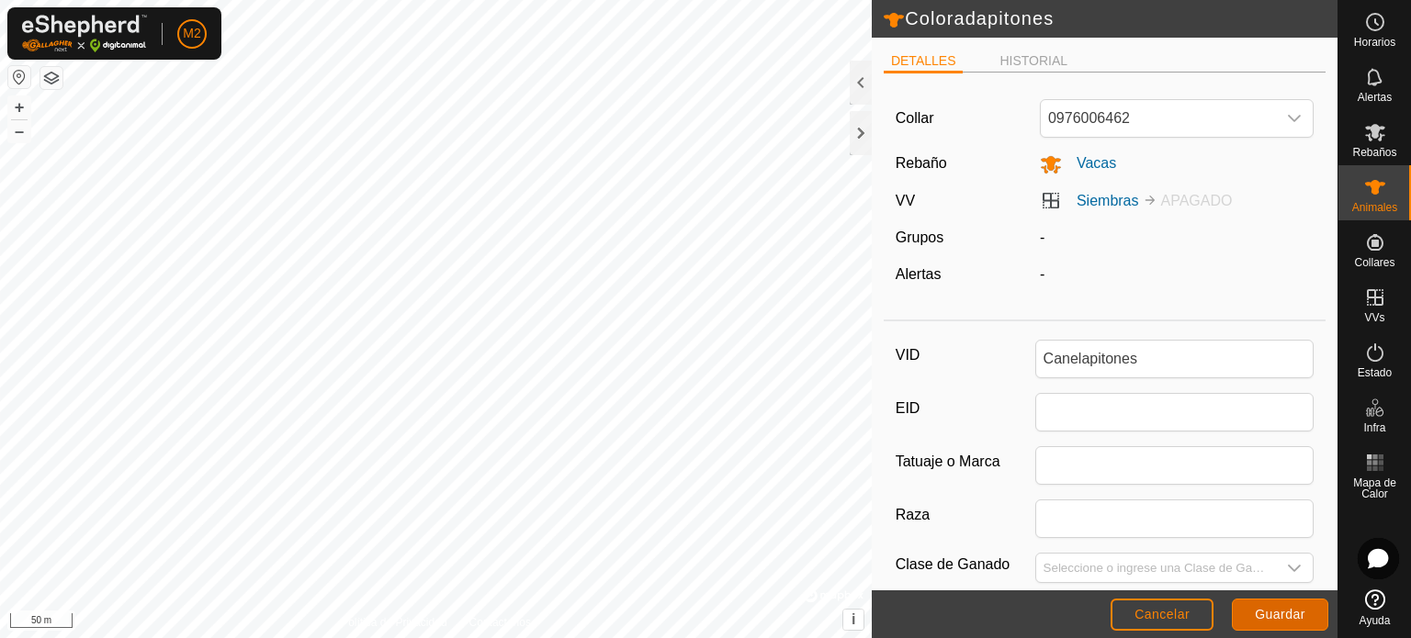
click at [1286, 605] on button "Guardar" at bounding box center [1279, 615] width 96 height 32
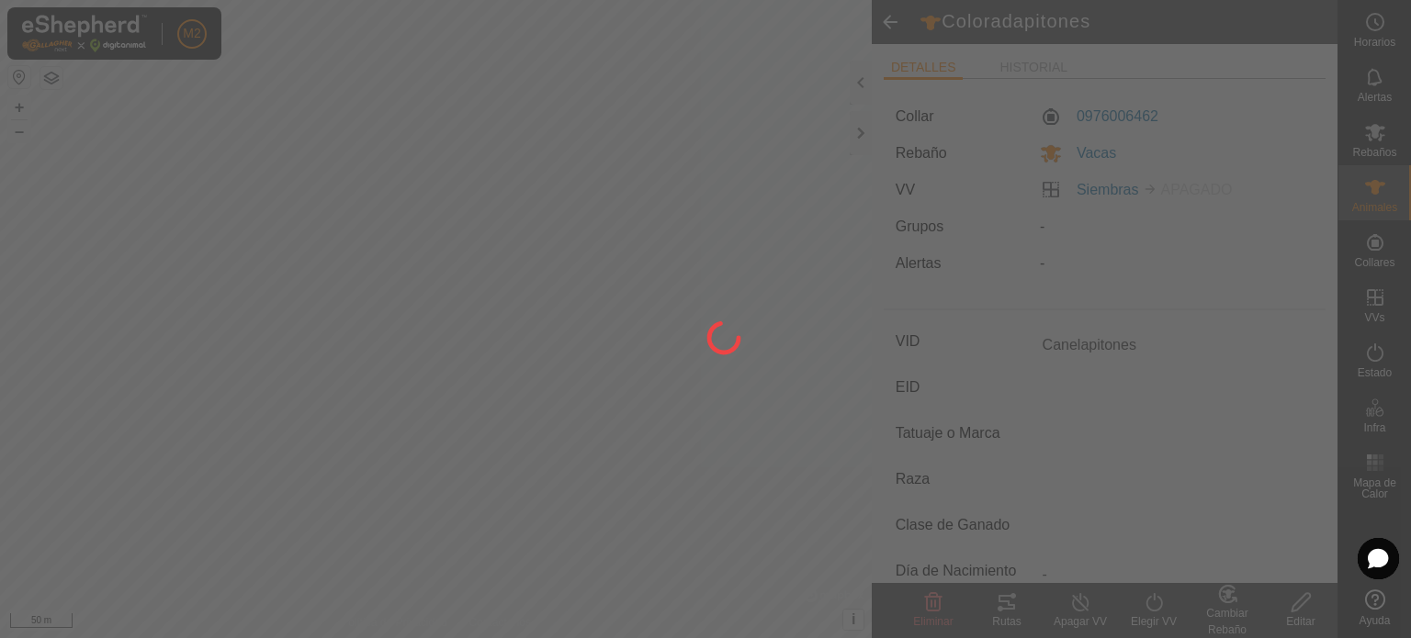
type input "Canelapitones"
type input "-"
type input "0 kg"
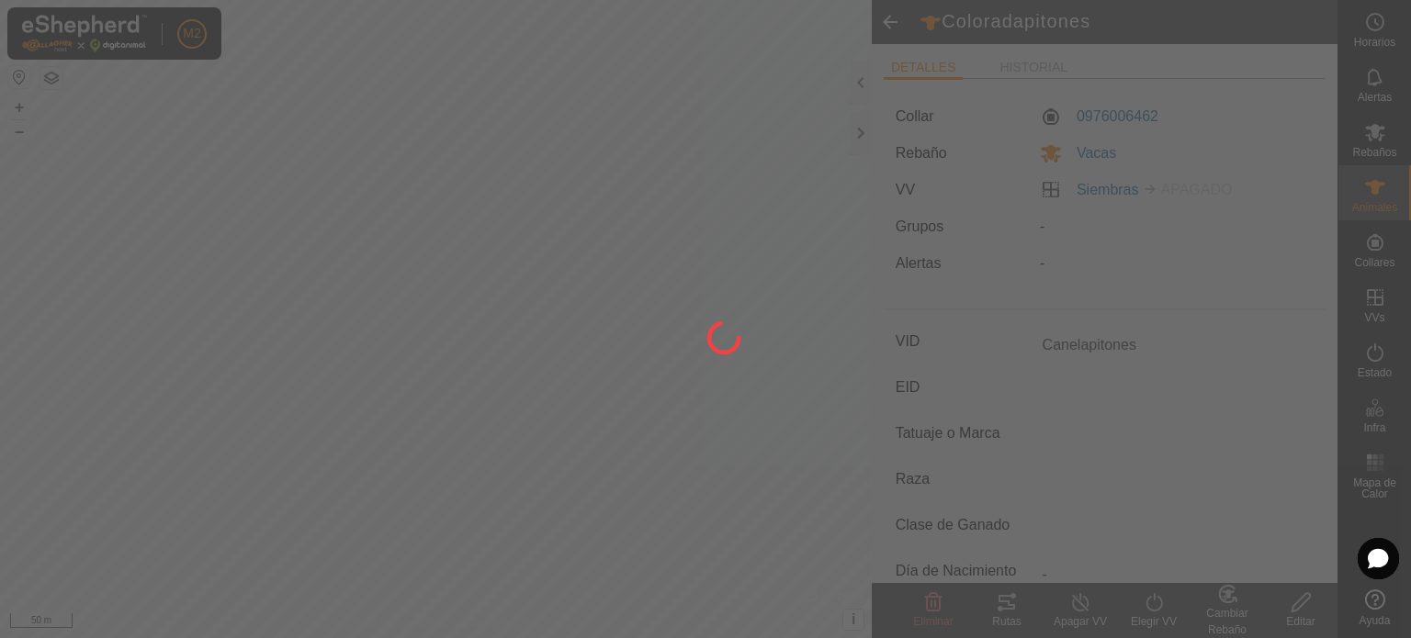
type input "-"
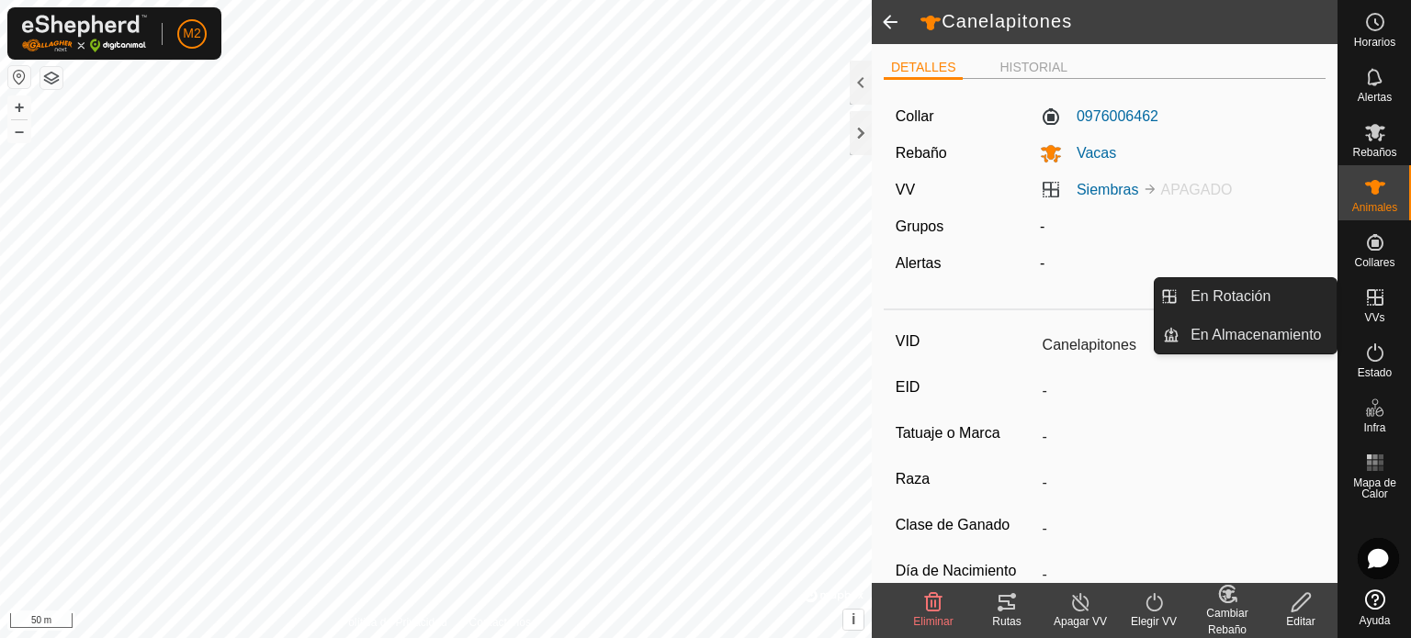
click at [1374, 298] on icon at bounding box center [1374, 297] width 17 height 17
click at [1303, 300] on link "En Rotación" at bounding box center [1257, 296] width 157 height 37
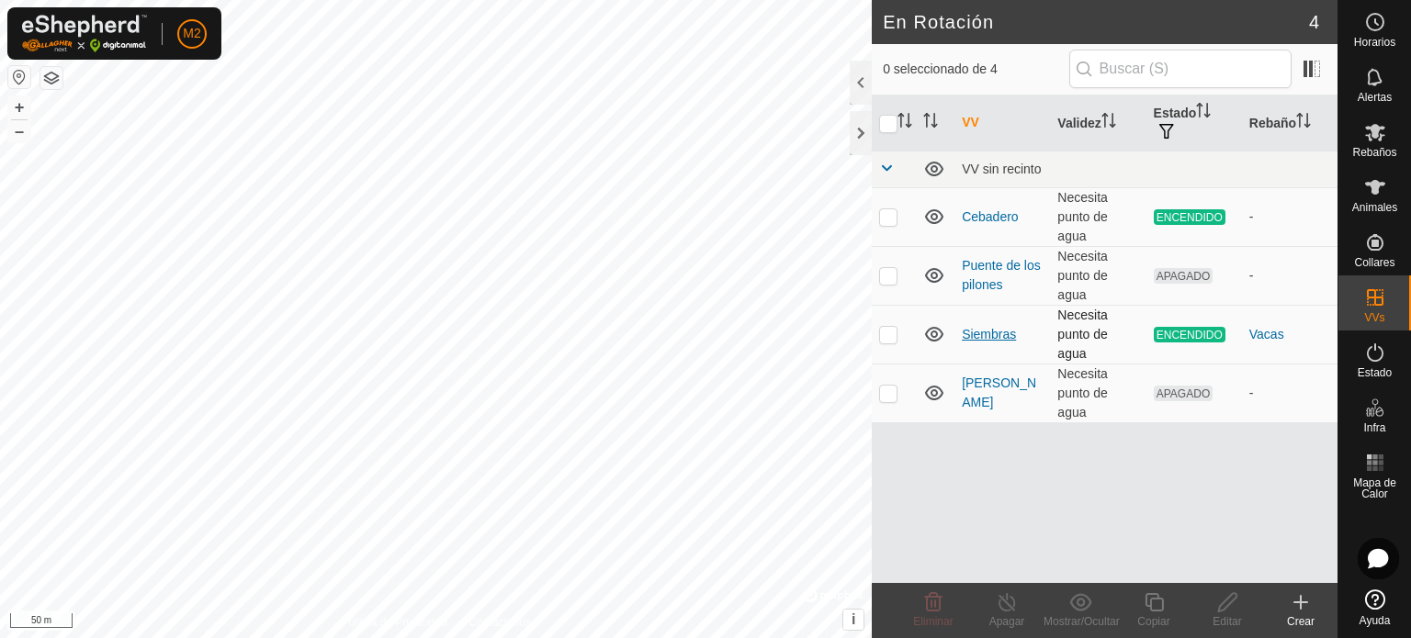
click at [992, 332] on link "Siembras" at bounding box center [988, 334] width 54 height 15
click at [935, 333] on icon at bounding box center [934, 334] width 22 height 22
click at [976, 332] on link "Siembras" at bounding box center [988, 334] width 54 height 15
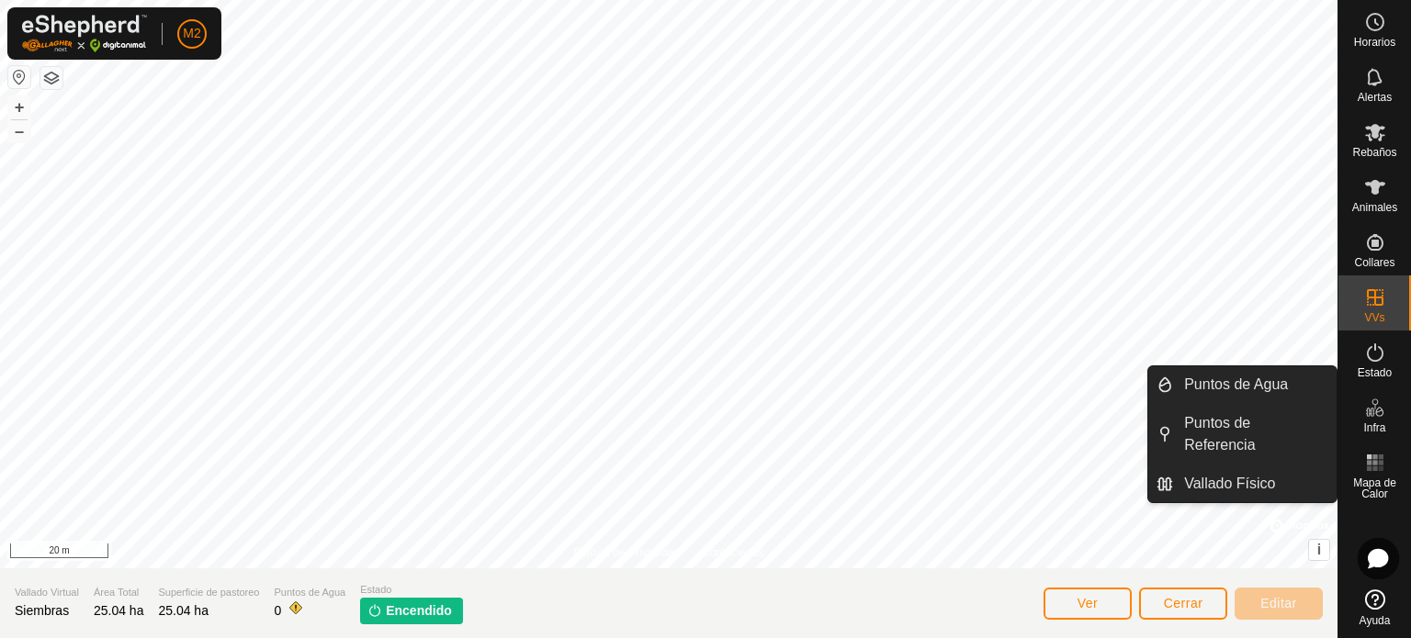
click at [1376, 421] on es-infrastructure-svg-icon at bounding box center [1374, 407] width 33 height 29
click at [1236, 387] on link "Puntos de Agua" at bounding box center [1254, 384] width 163 height 37
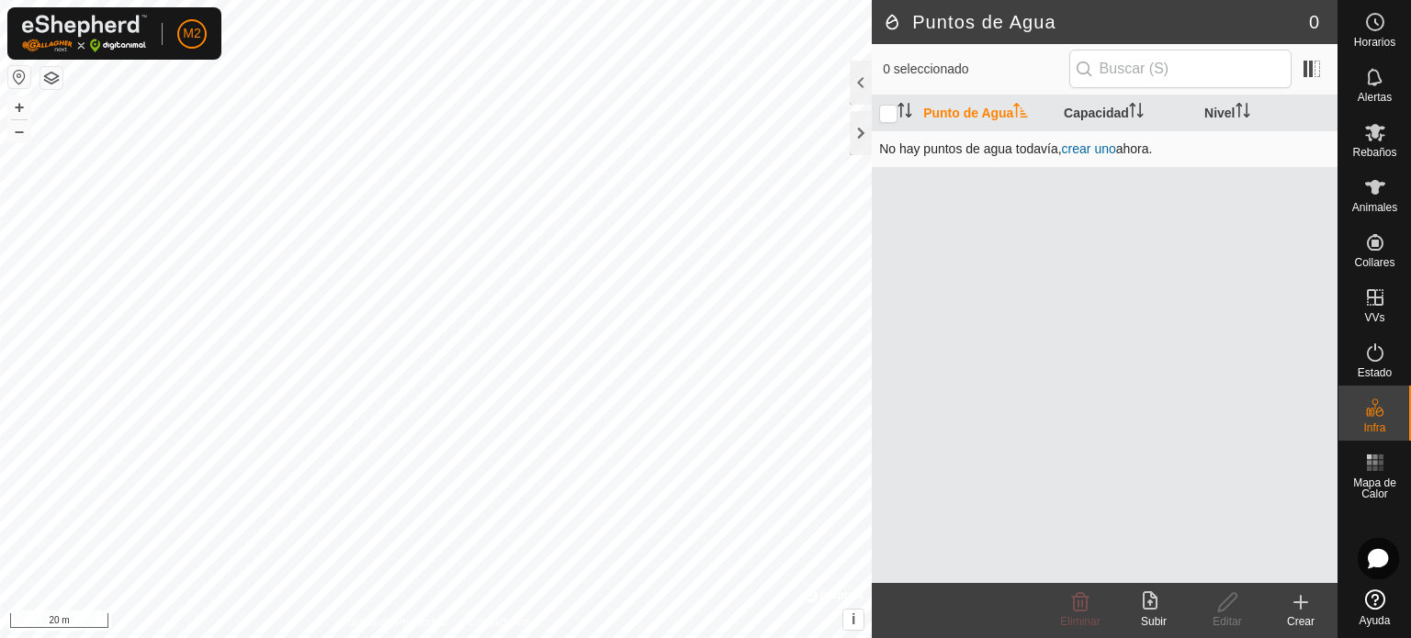
click at [1092, 146] on link "crear uno" at bounding box center [1089, 148] width 54 height 15
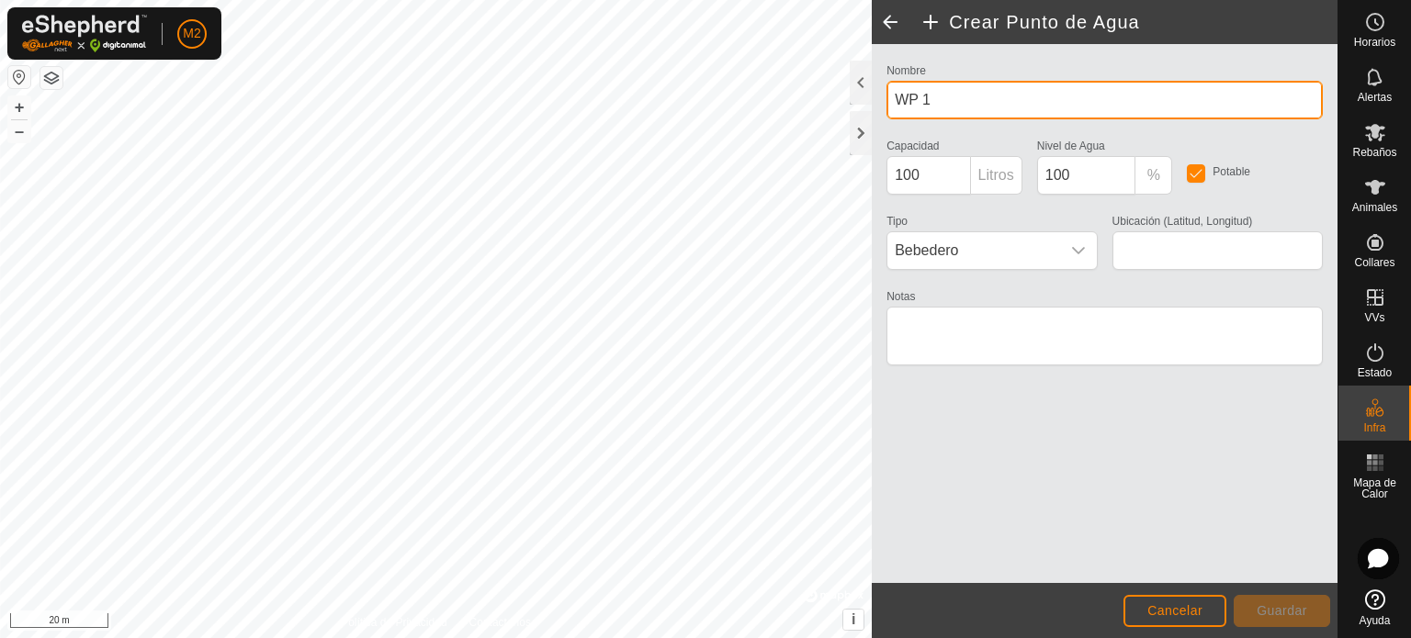
click at [948, 100] on input "WP 1" at bounding box center [1104, 100] width 436 height 39
type input "W"
type input "Pilon"
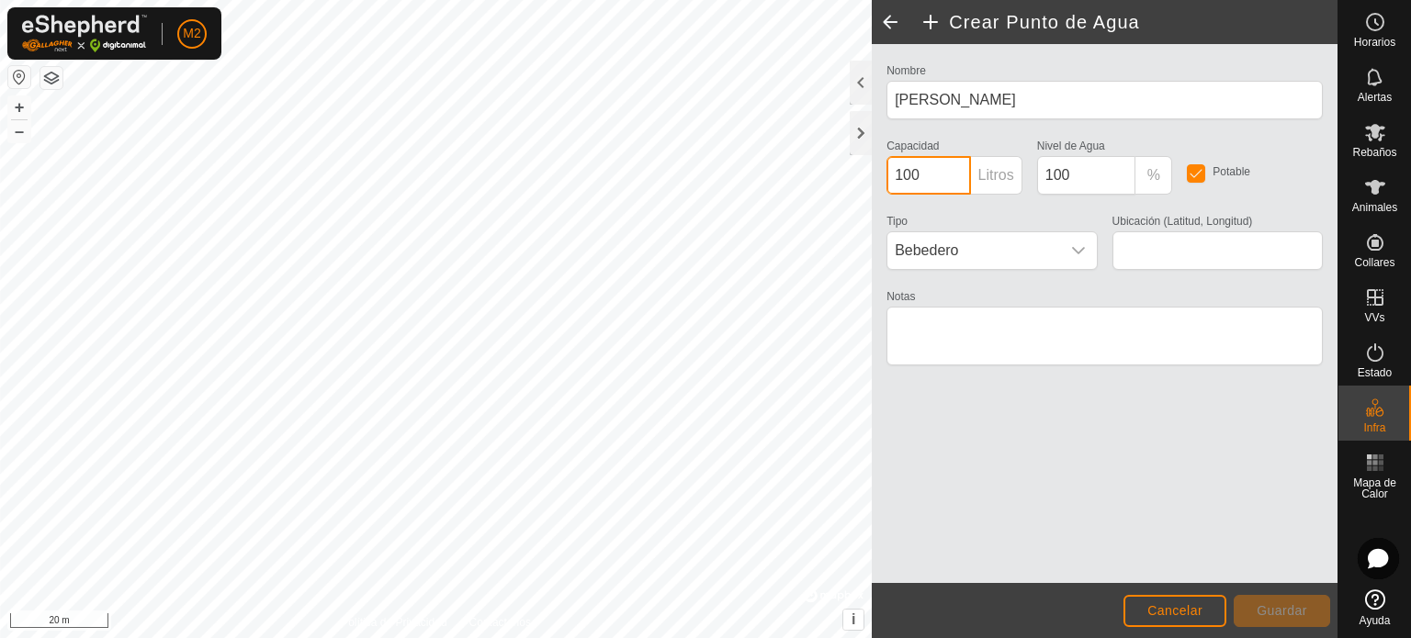
click at [929, 181] on input "100" at bounding box center [928, 175] width 84 height 39
type input "1000"
click at [1066, 245] on div "dropdown trigger" at bounding box center [1078, 250] width 37 height 37
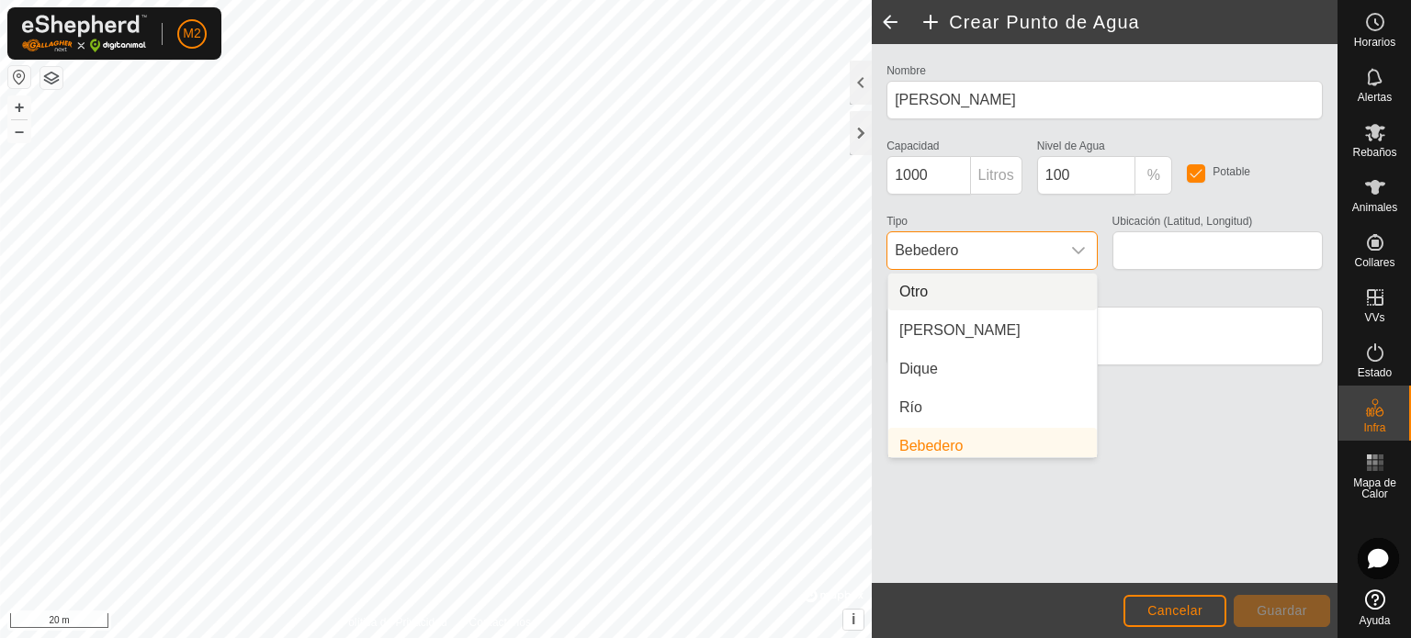
scroll to position [7, 0]
click at [1066, 245] on div "dropdown trigger" at bounding box center [1078, 250] width 37 height 37
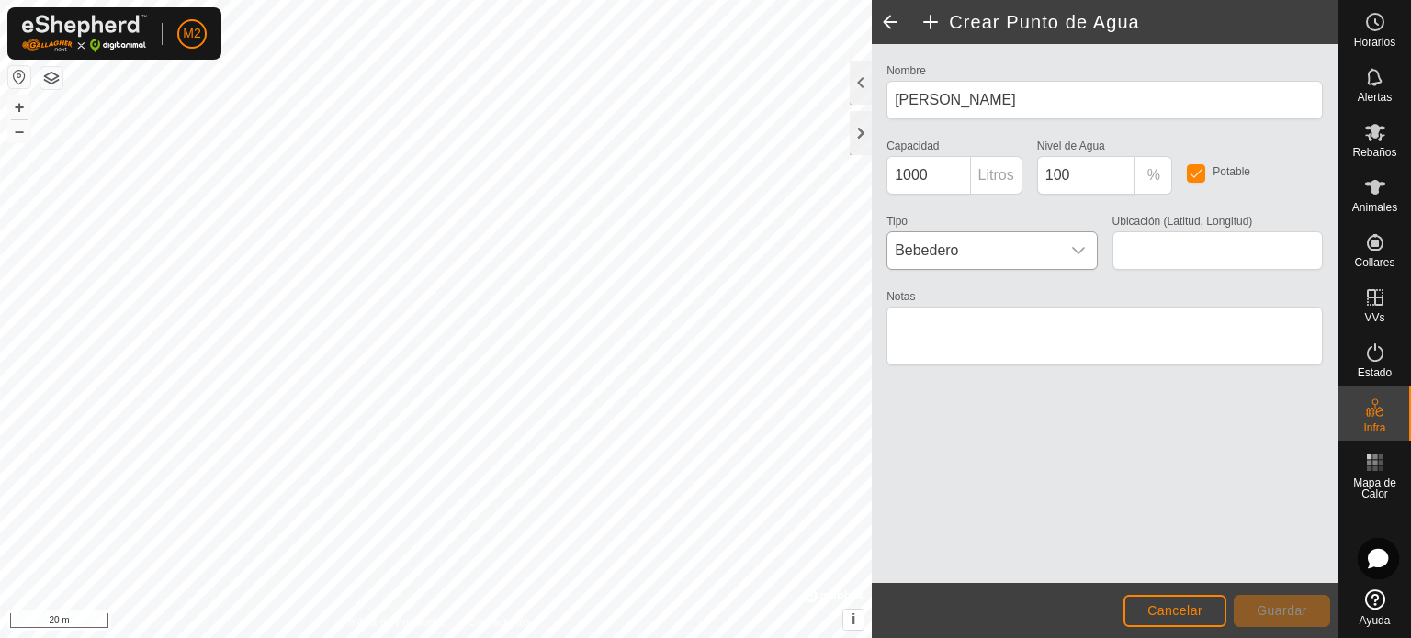
scroll to position [0, 0]
type input "40.099134, -4.644224"
click at [1253, 595] on button "Guardar" at bounding box center [1281, 611] width 96 height 32
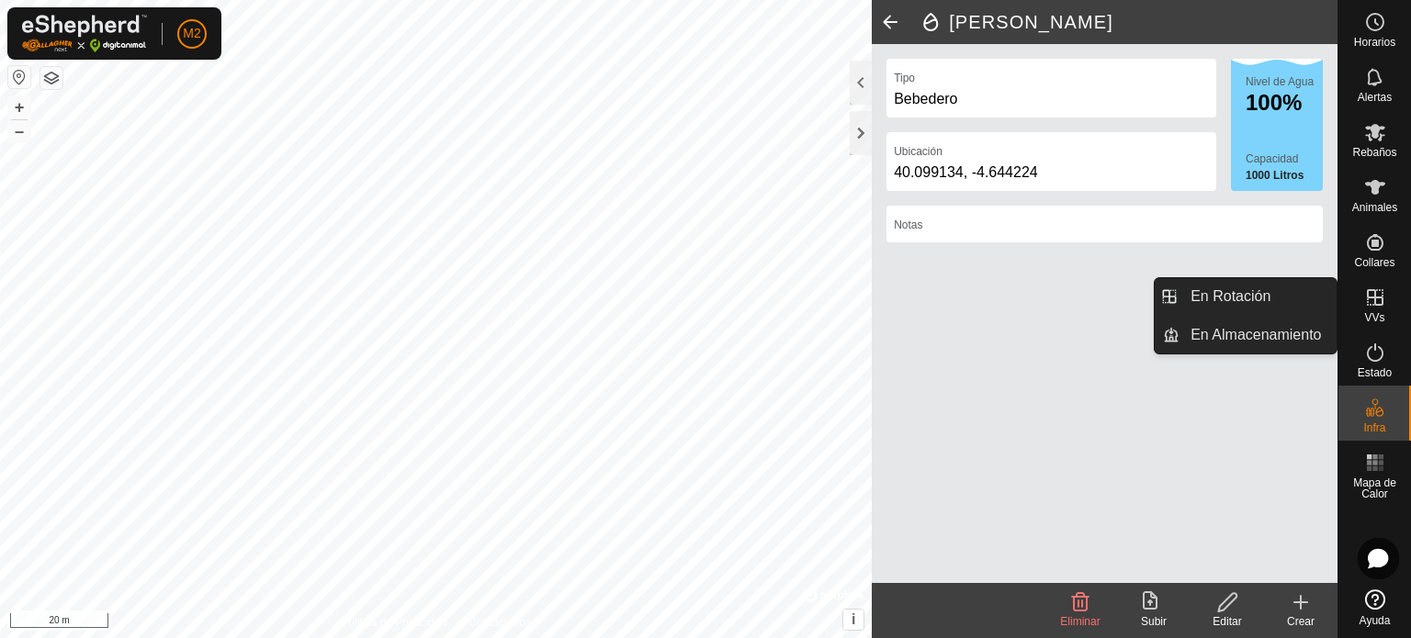
click at [1365, 294] on icon at bounding box center [1375, 298] width 22 height 22
click at [1289, 303] on link "En Rotación" at bounding box center [1257, 296] width 157 height 37
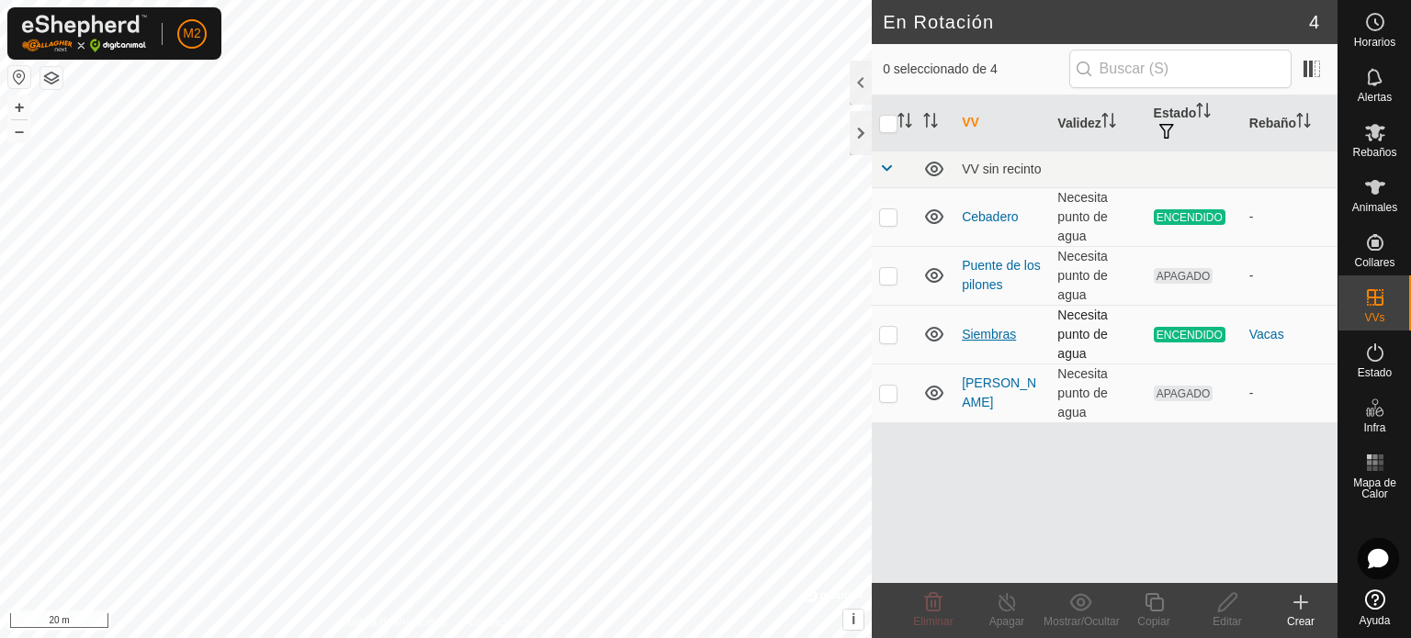
click at [973, 329] on link "Siembras" at bounding box center [988, 334] width 54 height 15
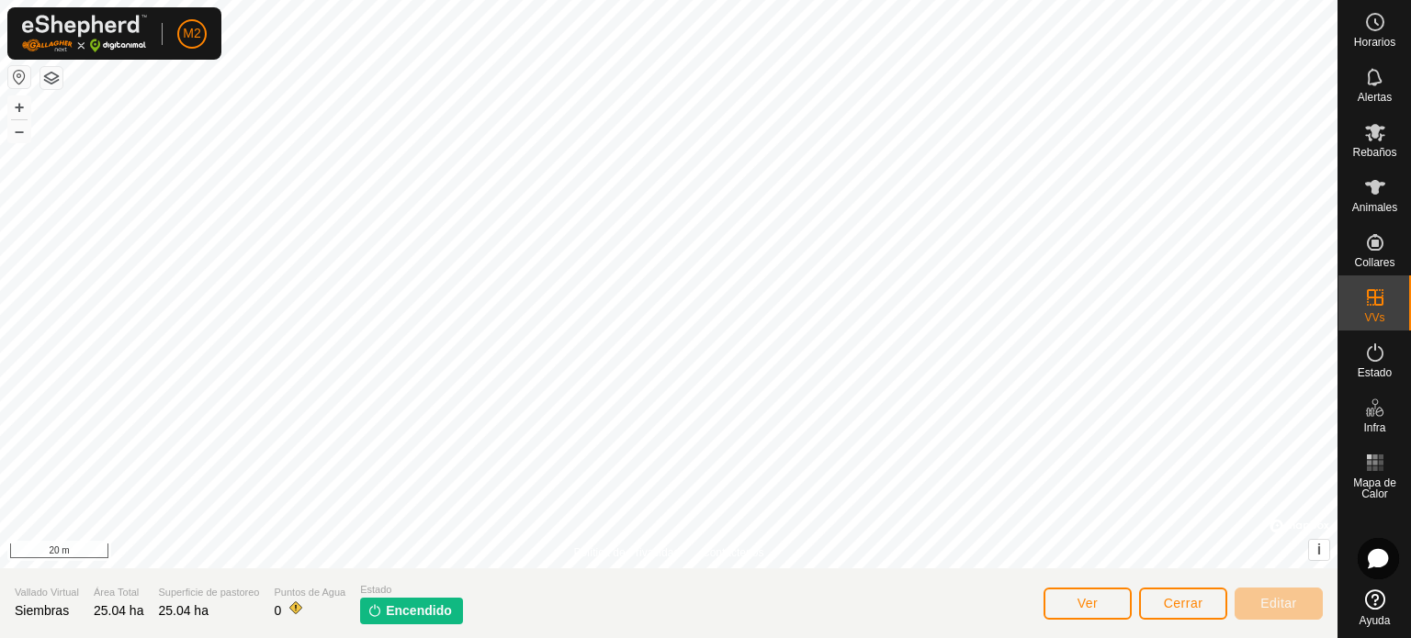
click at [400, 609] on span "Encendido" at bounding box center [419, 611] width 66 height 19
click at [1111, 586] on div "Ver" at bounding box center [1087, 603] width 88 height 44
click at [1111, 607] on button "Ver" at bounding box center [1087, 604] width 88 height 32
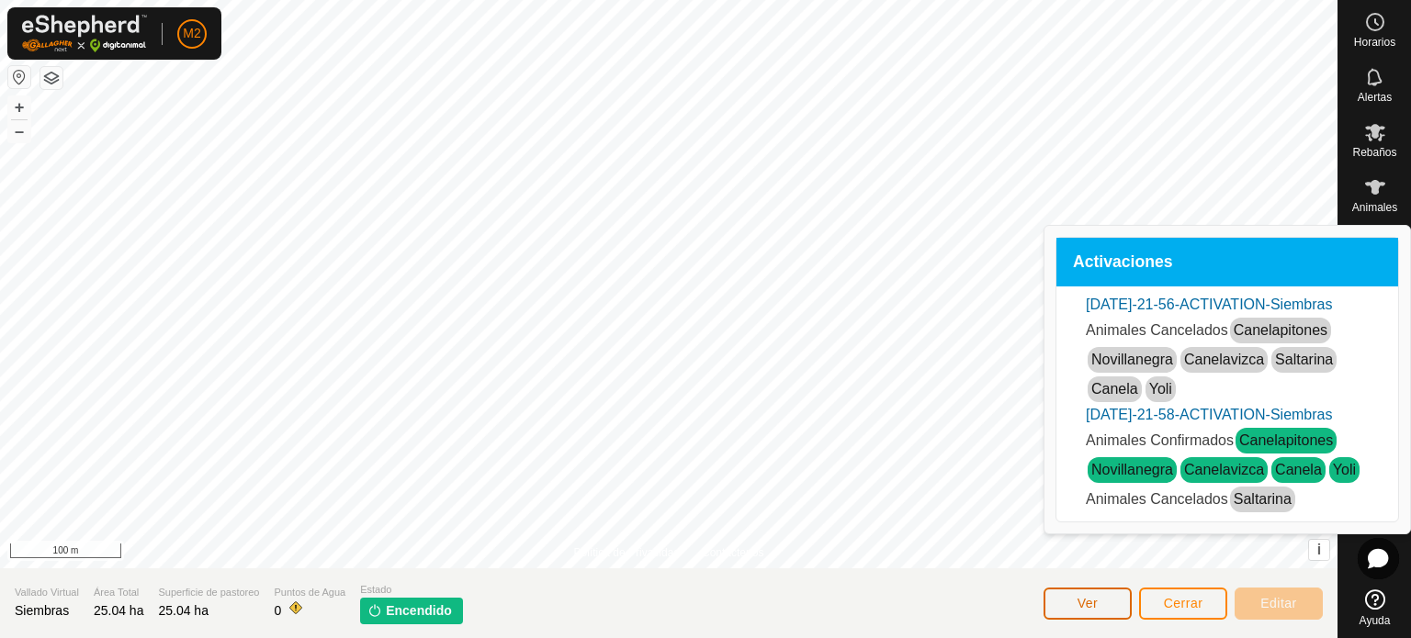
click at [1109, 598] on button "Ver" at bounding box center [1087, 604] width 88 height 32
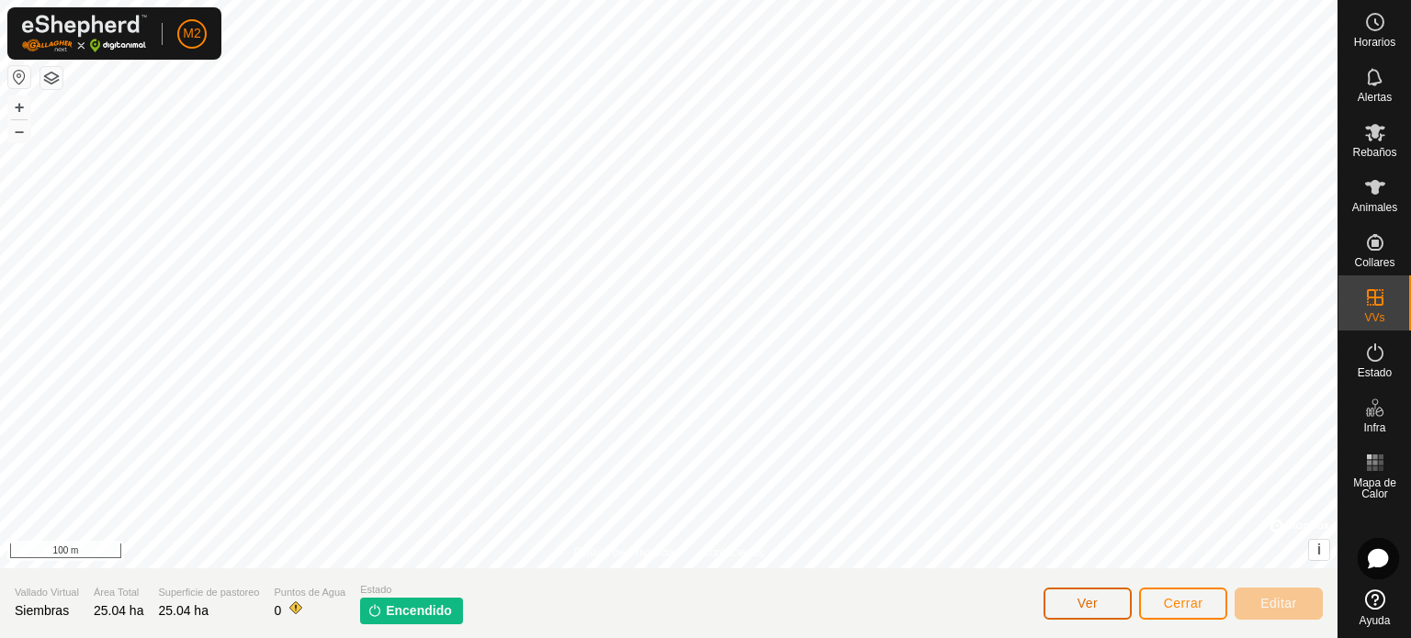
click at [1096, 606] on span "Ver" at bounding box center [1087, 603] width 21 height 15
